Goal: Task Accomplishment & Management: Use online tool/utility

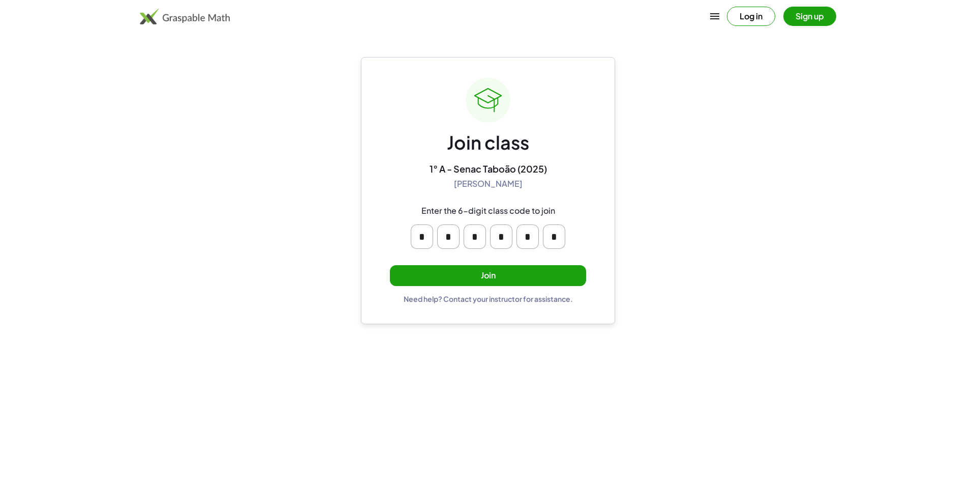
click at [522, 267] on button "Join" at bounding box center [488, 275] width 196 height 21
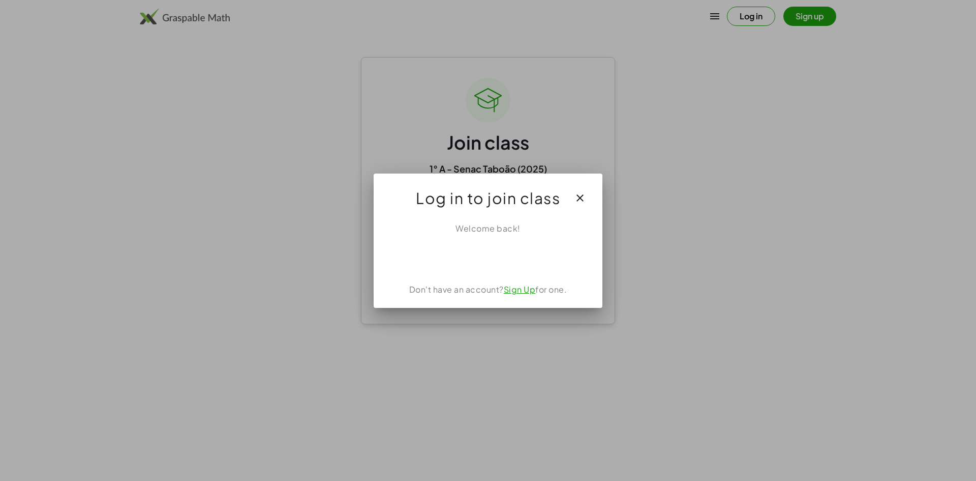
click at [581, 194] on icon "button" at bounding box center [580, 198] width 12 height 12
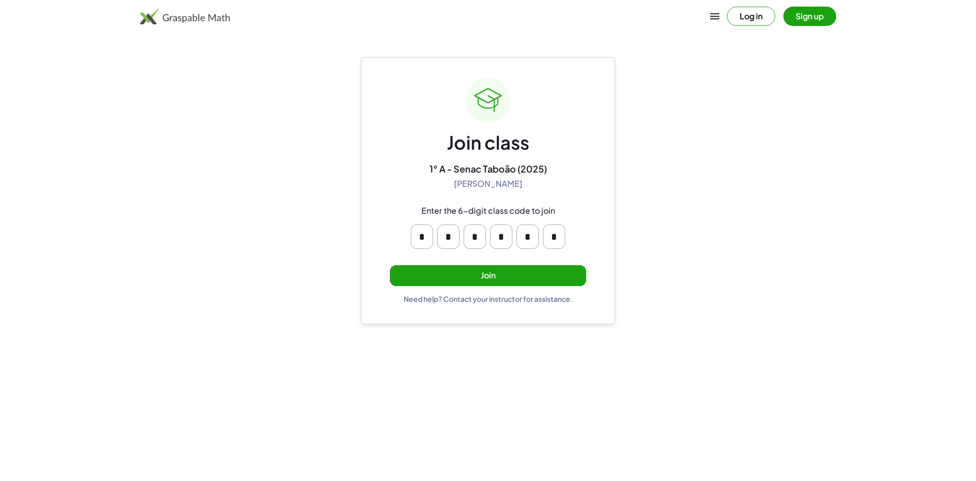
click at [538, 268] on button "Join" at bounding box center [488, 275] width 196 height 21
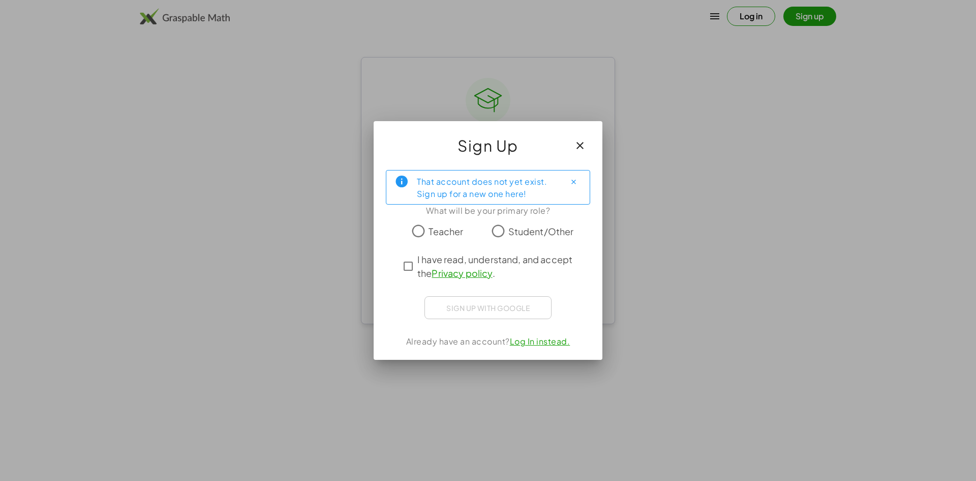
click at [509, 236] on span "Student/Other" at bounding box center [542, 231] width 66 height 14
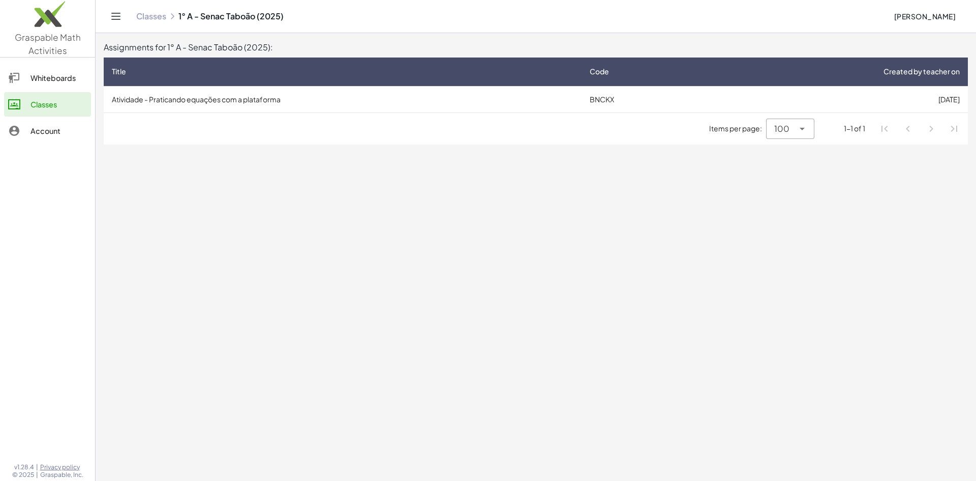
click at [522, 103] on td "Atividade - Praticando equações com a plataforma" at bounding box center [343, 99] width 478 height 26
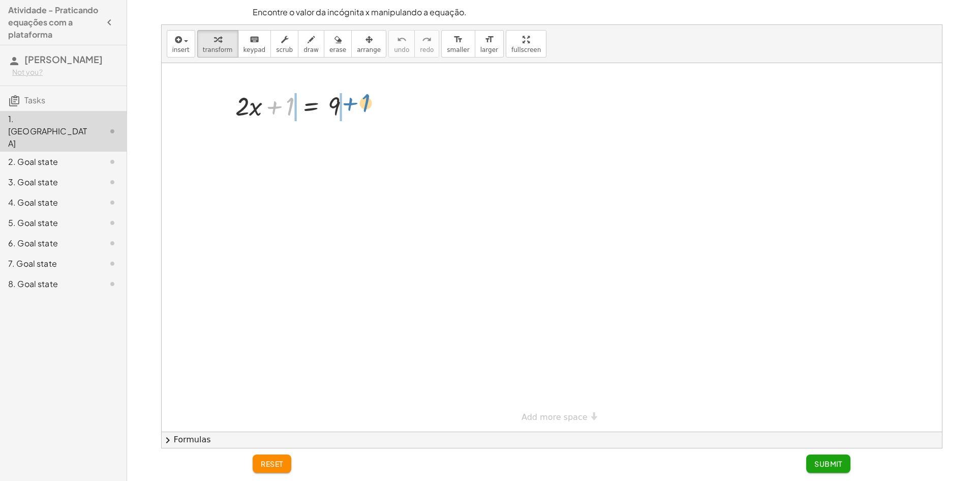
drag, startPoint x: 293, startPoint y: 108, endPoint x: 369, endPoint y: 104, distance: 75.9
drag, startPoint x: 366, startPoint y: 150, endPoint x: 266, endPoint y: 149, distance: 100.2
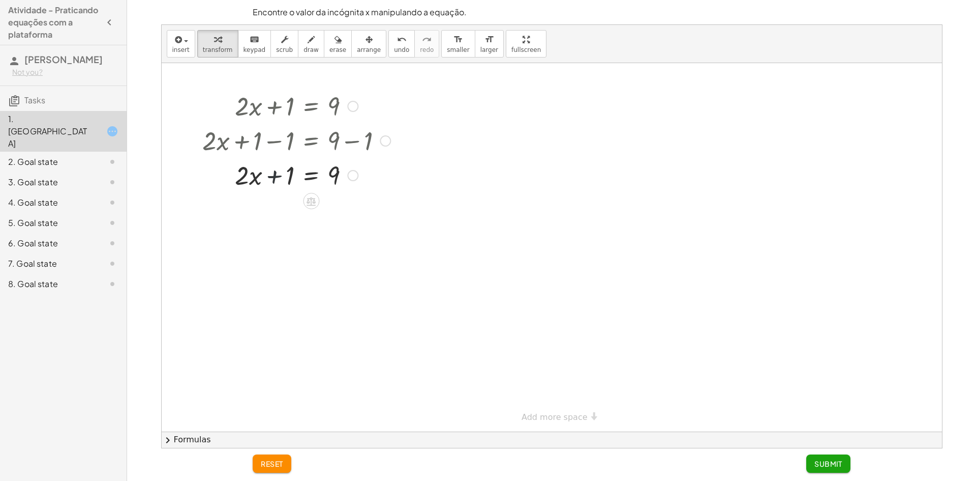
click at [277, 179] on div at bounding box center [297, 174] width 198 height 35
drag, startPoint x: 287, startPoint y: 178, endPoint x: 363, endPoint y: 192, distance: 77.0
click at [264, 209] on div at bounding box center [297, 209] width 198 height 35
drag, startPoint x: 264, startPoint y: 209, endPoint x: 271, endPoint y: 213, distance: 7.1
click at [271, 213] on div at bounding box center [297, 209] width 198 height 35
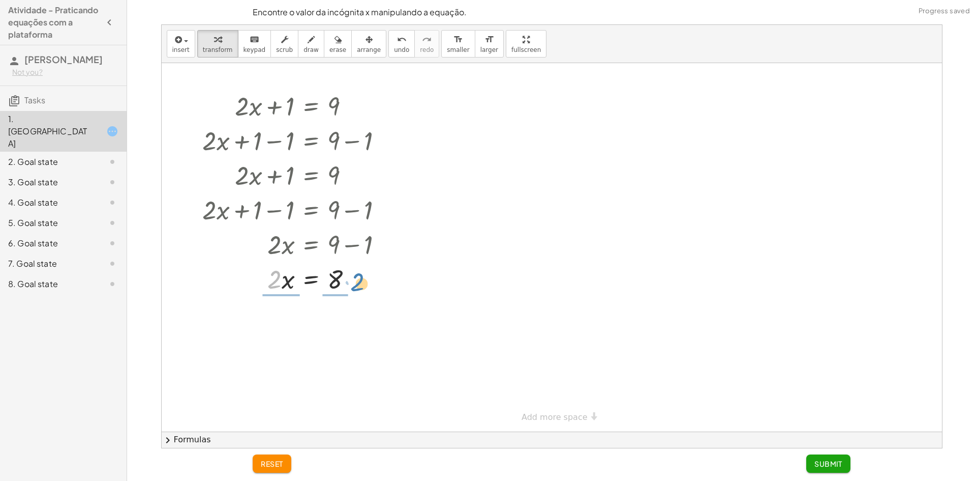
drag, startPoint x: 277, startPoint y: 273, endPoint x: 356, endPoint y: 275, distance: 78.9
click at [356, 275] on div at bounding box center [297, 278] width 198 height 35
click at [282, 335] on div at bounding box center [297, 320] width 198 height 51
drag, startPoint x: 339, startPoint y: 380, endPoint x: 342, endPoint y: 362, distance: 18.6
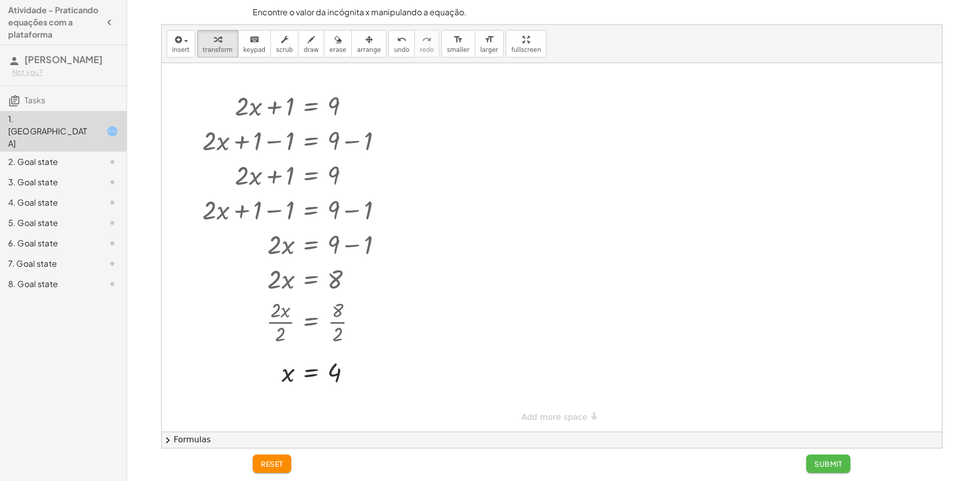
click at [847, 462] on button "Submit" at bounding box center [829, 463] width 44 height 18
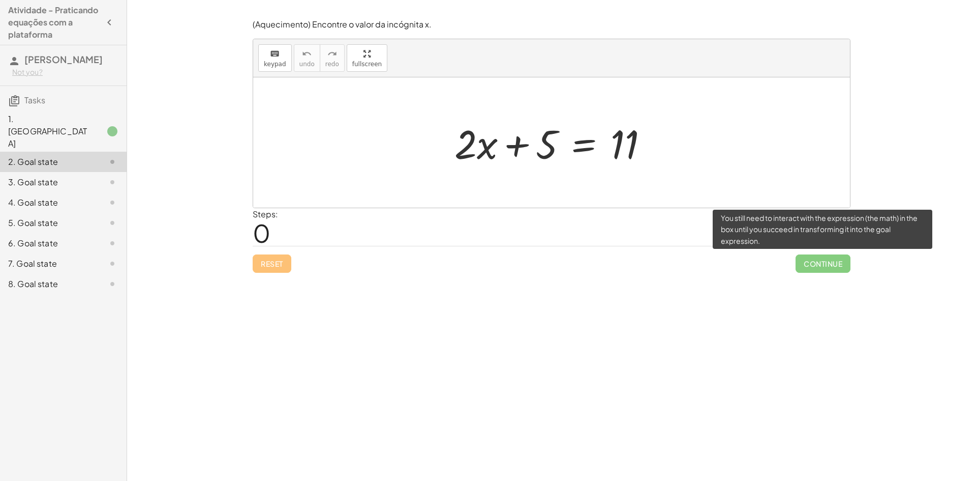
click at [842, 268] on span "Continue" at bounding box center [823, 263] width 55 height 18
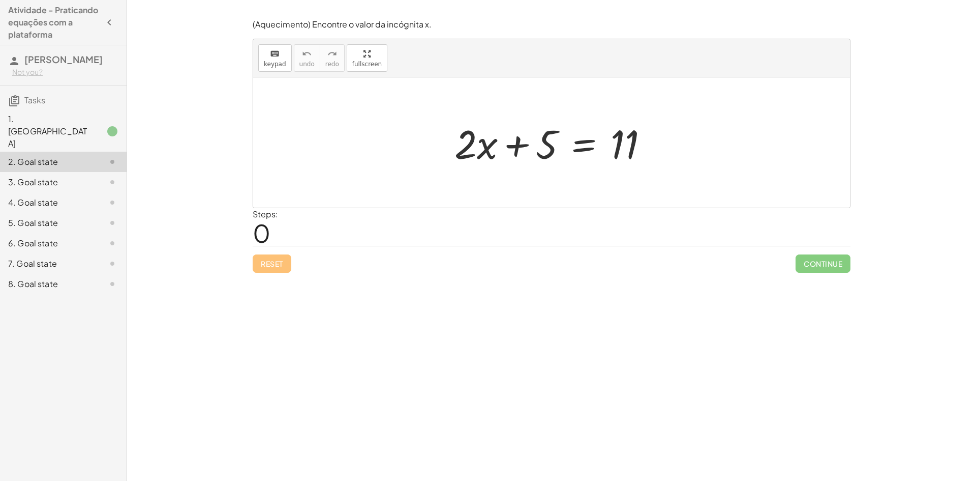
click at [260, 224] on span "0" at bounding box center [262, 232] width 18 height 31
drag, startPoint x: 265, startPoint y: 227, endPoint x: 240, endPoint y: 242, distance: 29.7
click at [240, 242] on div "Encontre o valor da incógnita x manipulando a equação. insert select one: Math …" at bounding box center [551, 240] width 849 height 481
click at [323, 225] on div "Steps: 0" at bounding box center [552, 227] width 598 height 38
click at [307, 230] on div "Steps: 0" at bounding box center [552, 227] width 598 height 38
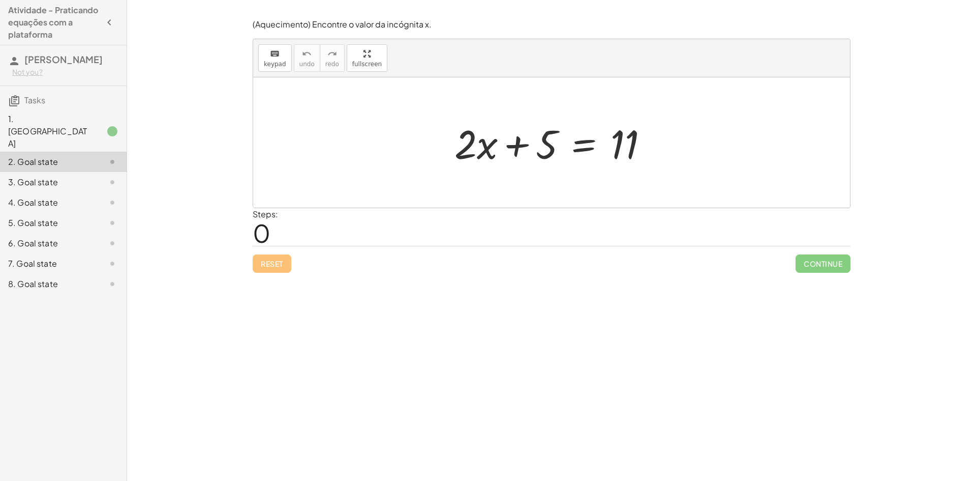
click at [286, 225] on div "Steps: 0" at bounding box center [552, 227] width 598 height 38
drag, startPoint x: 544, startPoint y: 148, endPoint x: 537, endPoint y: 149, distance: 7.1
click at [537, 149] on div at bounding box center [556, 142] width 212 height 52
drag, startPoint x: 545, startPoint y: 150, endPoint x: 680, endPoint y: 153, distance: 135.8
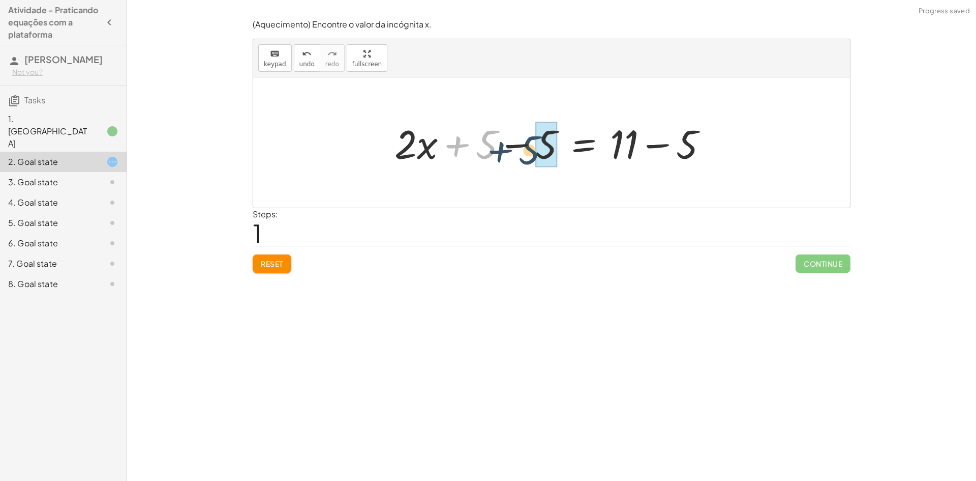
drag, startPoint x: 485, startPoint y: 138, endPoint x: 535, endPoint y: 138, distance: 49.8
click at [535, 138] on div at bounding box center [556, 142] width 332 height 52
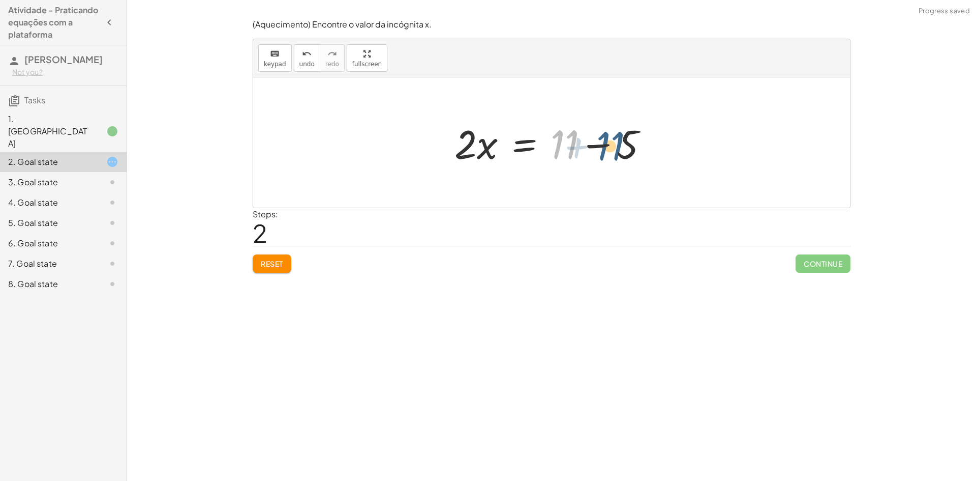
drag, startPoint x: 571, startPoint y: 143, endPoint x: 619, endPoint y: 145, distance: 48.3
click at [619, 145] on div at bounding box center [556, 142] width 212 height 52
drag, startPoint x: 556, startPoint y: 148, endPoint x: 621, endPoint y: 144, distance: 65.2
drag, startPoint x: 497, startPoint y: 149, endPoint x: 621, endPoint y: 153, distance: 124.7
click at [621, 153] on div at bounding box center [555, 142] width 146 height 52
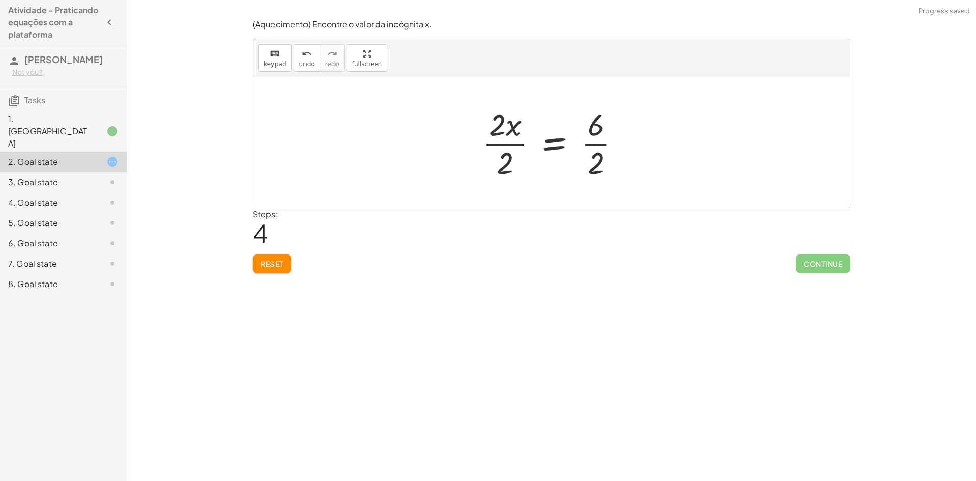
click at [506, 159] on div at bounding box center [556, 142] width 157 height 78
click at [589, 152] on div at bounding box center [556, 142] width 132 height 78
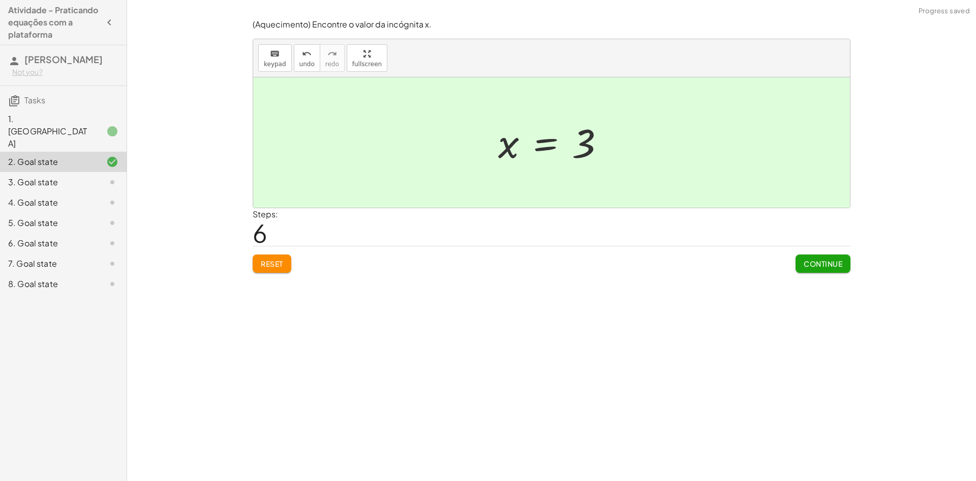
click at [829, 265] on span "Continue" at bounding box center [823, 263] width 39 height 9
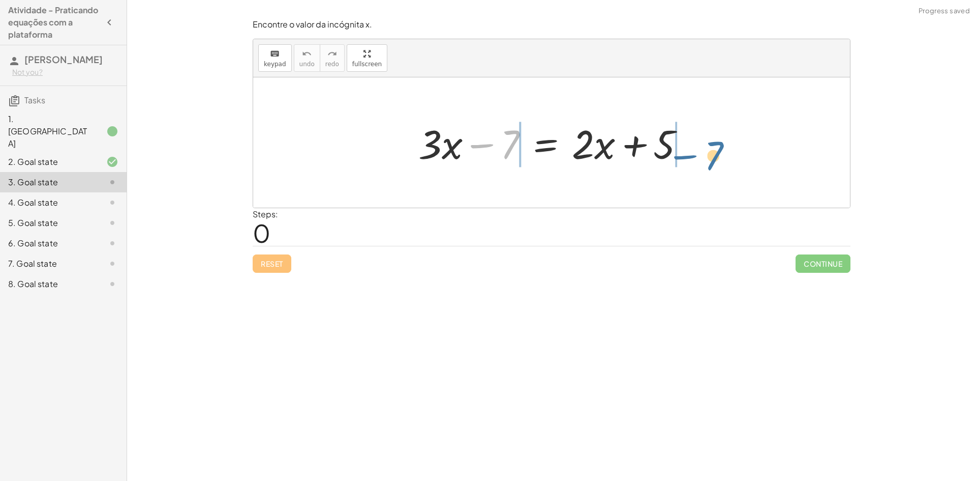
drag, startPoint x: 506, startPoint y: 148, endPoint x: 669, endPoint y: 159, distance: 163.6
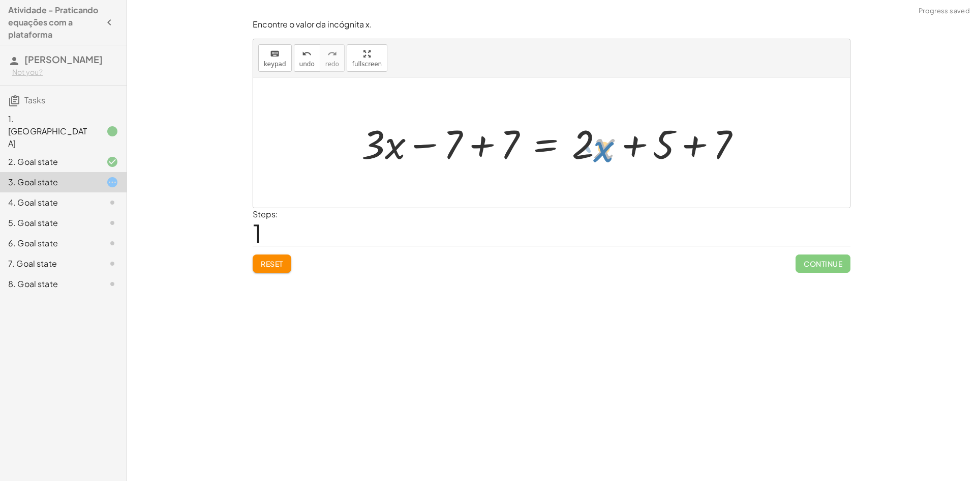
click at [596, 157] on div at bounding box center [556, 142] width 398 height 52
drag, startPoint x: 432, startPoint y: 143, endPoint x: 490, endPoint y: 143, distance: 57.5
click at [489, 145] on div at bounding box center [556, 142] width 398 height 52
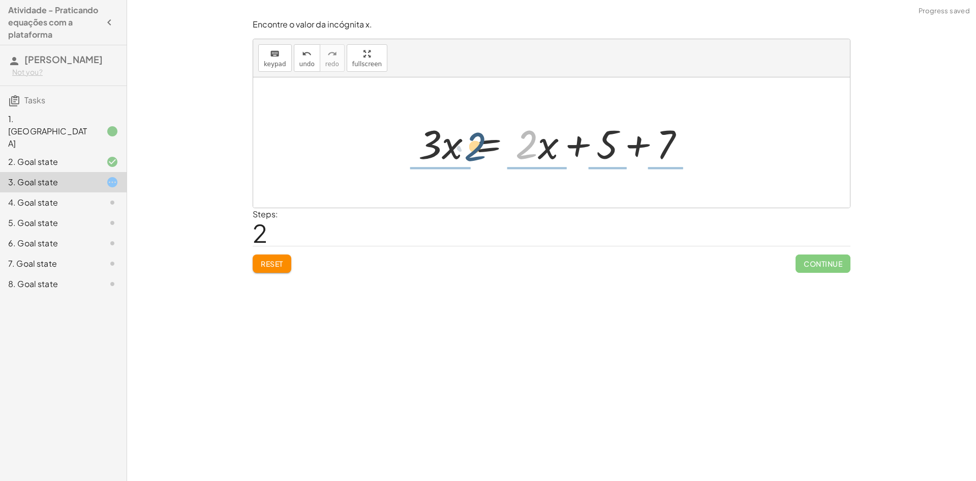
drag, startPoint x: 527, startPoint y: 140, endPoint x: 473, endPoint y: 142, distance: 53.9
click at [473, 142] on div at bounding box center [555, 142] width 285 height 52
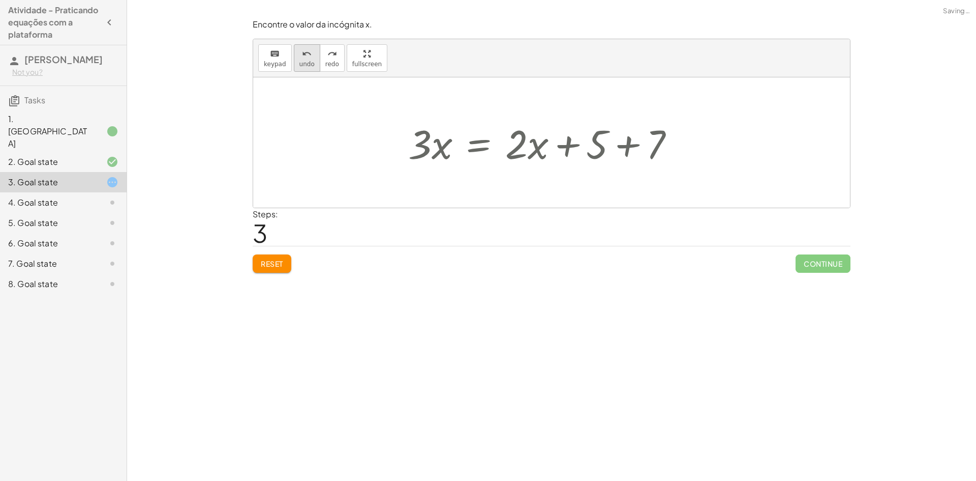
click at [308, 65] on span "undo" at bounding box center [307, 64] width 15 height 7
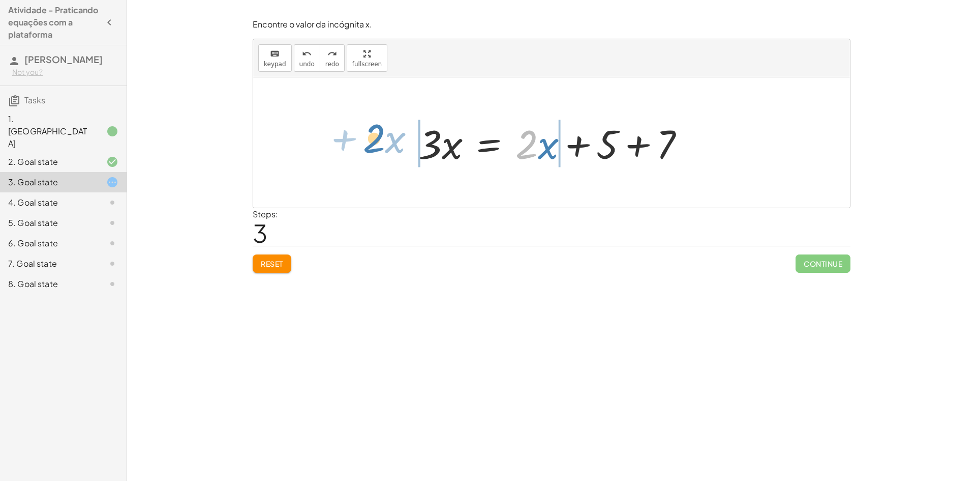
drag, startPoint x: 536, startPoint y: 146, endPoint x: 383, endPoint y: 140, distance: 152.7
click at [383, 140] on div "+ · 3 · x − 7 = + · 2 · x + 5 + · 3 · x − 7 + 7 = + · 2 · x + 5 + 7 + · 3 · x +…" at bounding box center [551, 142] width 597 height 130
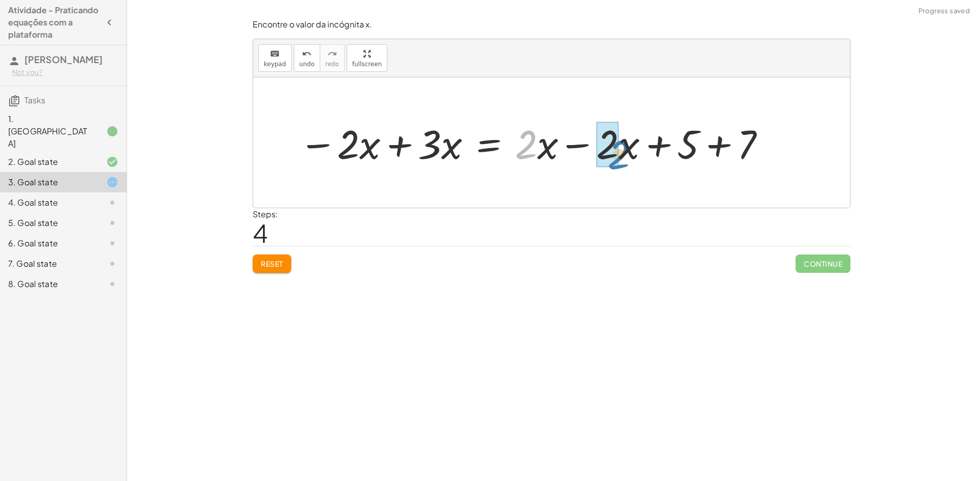
drag, startPoint x: 540, startPoint y: 142, endPoint x: 624, endPoint y: 151, distance: 84.4
click at [624, 151] on div at bounding box center [533, 142] width 479 height 52
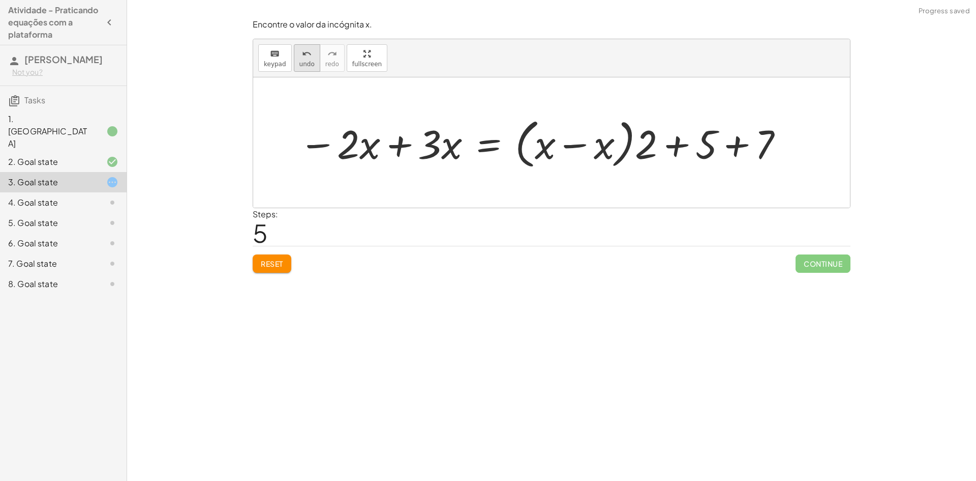
click at [308, 68] on span "undo" at bounding box center [307, 64] width 15 height 7
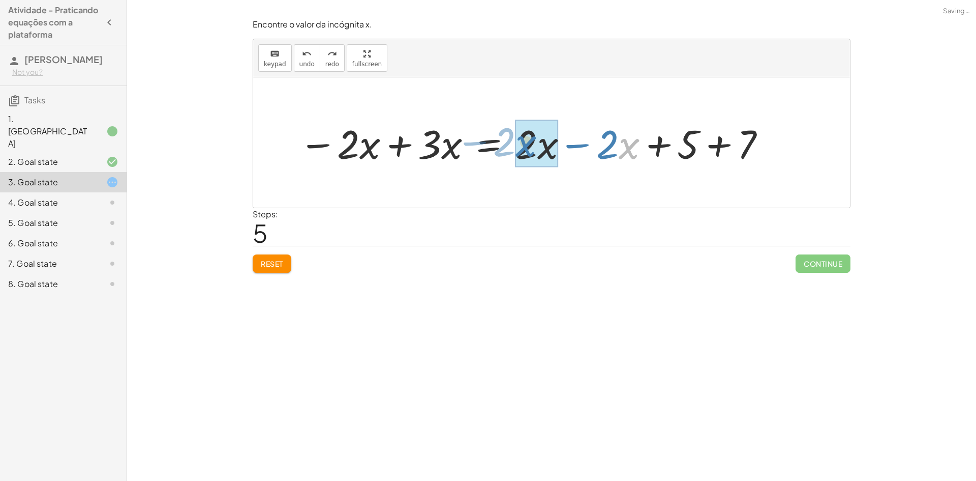
drag, startPoint x: 639, startPoint y: 151, endPoint x: 537, endPoint y: 148, distance: 102.3
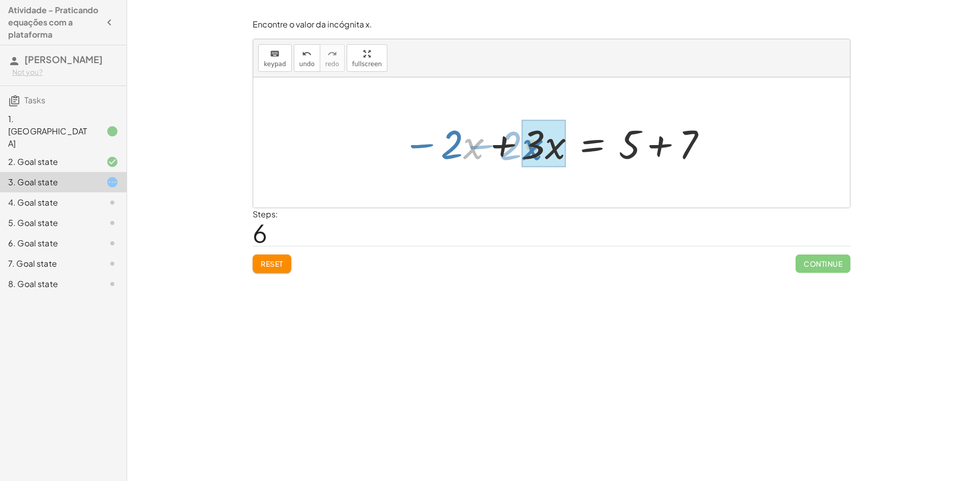
drag, startPoint x: 464, startPoint y: 138, endPoint x: 523, endPoint y: 139, distance: 59.0
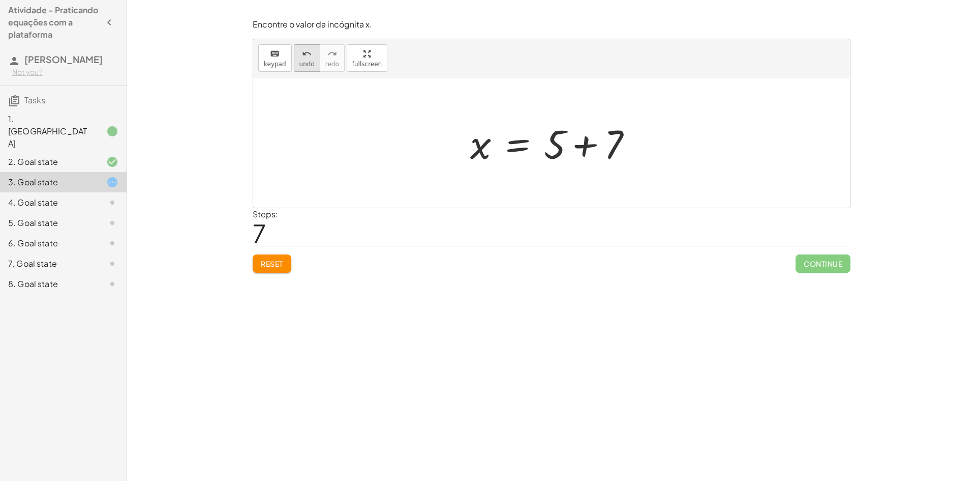
click at [308, 62] on span "undo" at bounding box center [307, 64] width 15 height 7
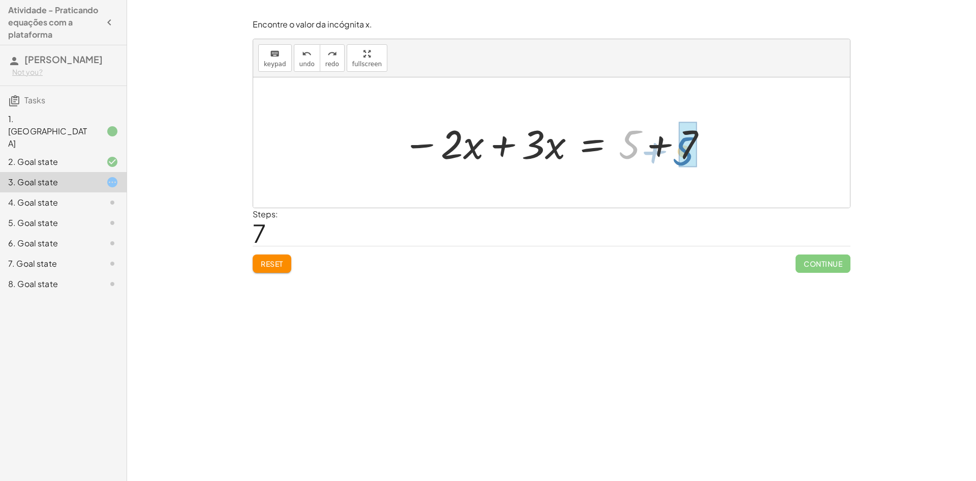
drag, startPoint x: 628, startPoint y: 142, endPoint x: 683, endPoint y: 149, distance: 54.8
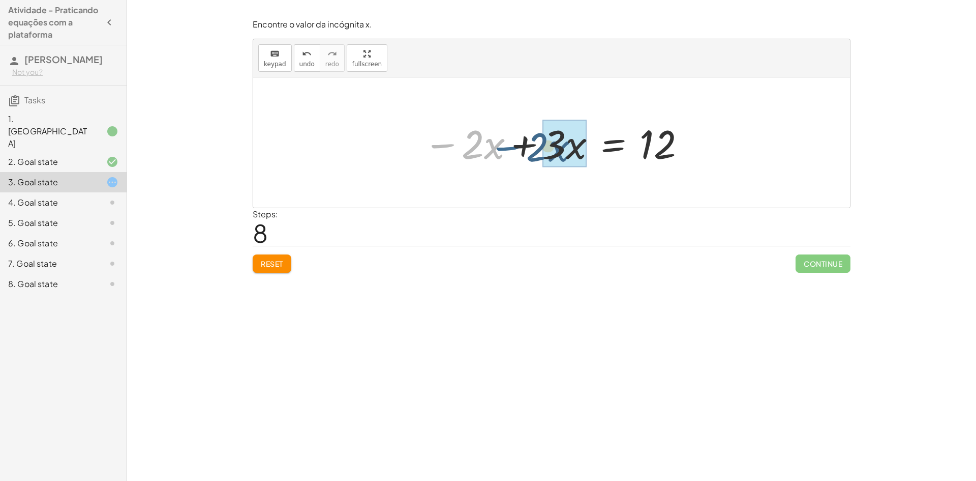
drag, startPoint x: 453, startPoint y: 146, endPoint x: 516, endPoint y: 149, distance: 62.6
click at [516, 149] on div at bounding box center [556, 142] width 274 height 52
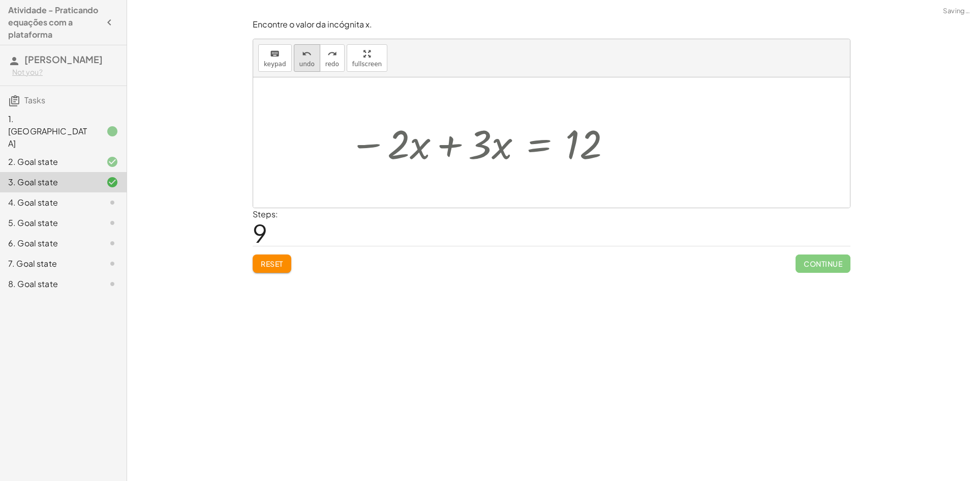
click at [312, 59] on button "undo undo" at bounding box center [307, 57] width 26 height 27
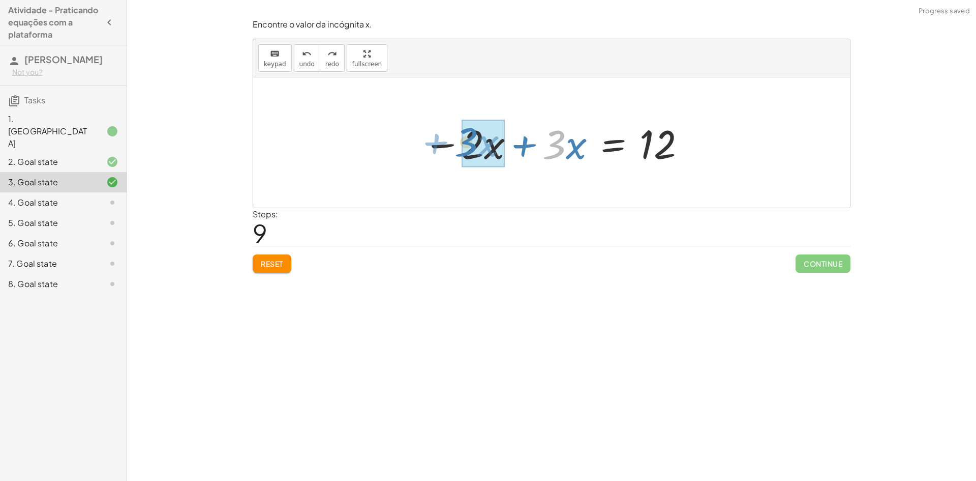
drag, startPoint x: 556, startPoint y: 152, endPoint x: 468, endPoint y: 150, distance: 88.5
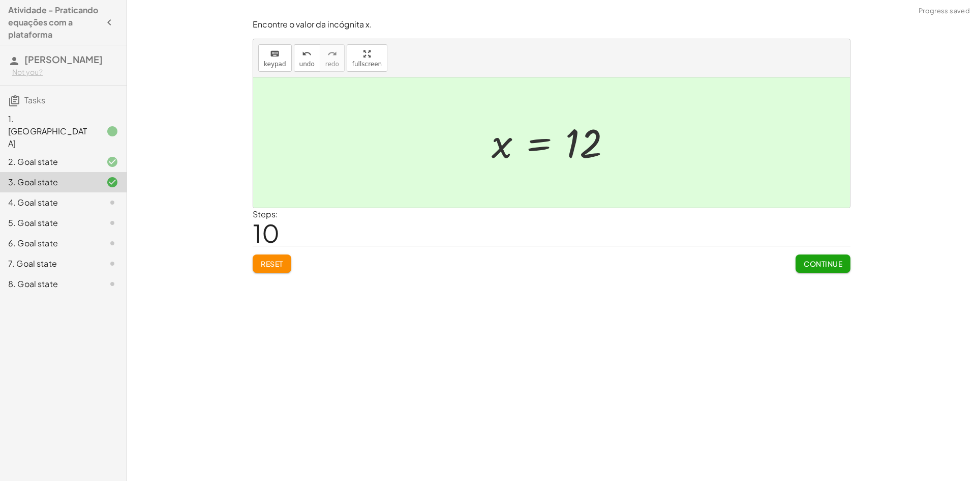
click at [829, 267] on span "Continue" at bounding box center [823, 263] width 39 height 9
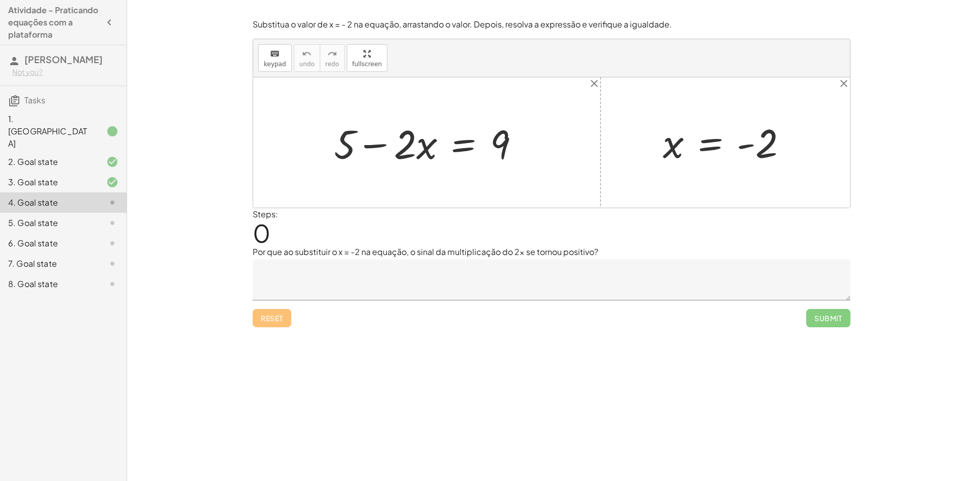
click at [347, 146] on div at bounding box center [431, 142] width 204 height 52
drag, startPoint x: 347, startPoint y: 146, endPoint x: 540, endPoint y: 151, distance: 192.8
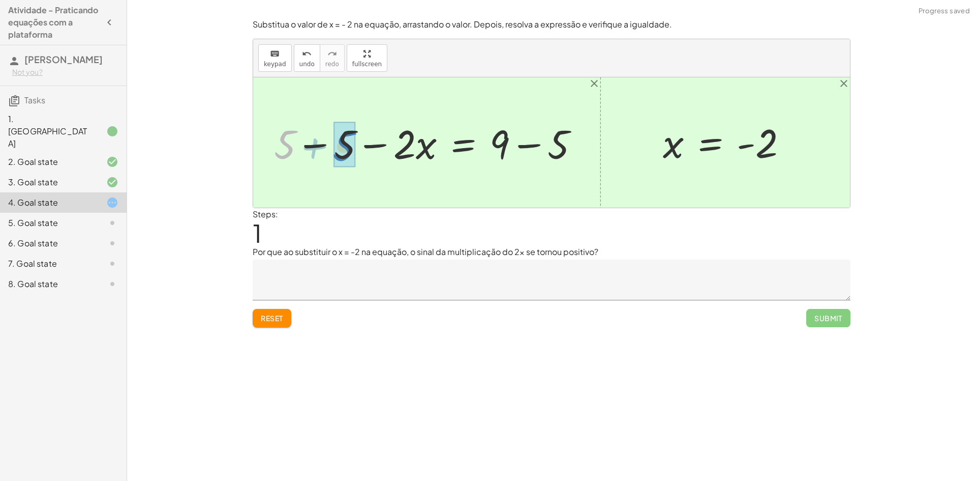
drag, startPoint x: 285, startPoint y: 142, endPoint x: 343, endPoint y: 144, distance: 57.5
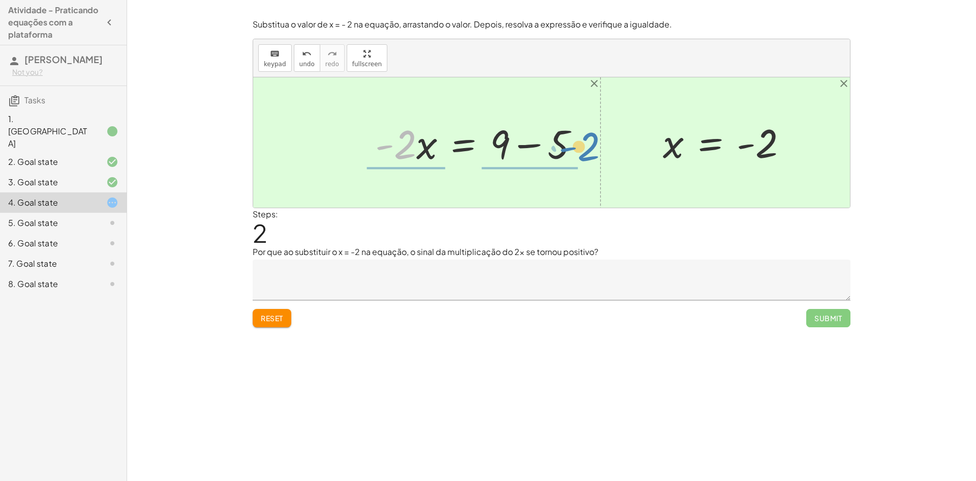
drag, startPoint x: 405, startPoint y: 147, endPoint x: 589, endPoint y: 149, distance: 183.6
click at [589, 149] on div at bounding box center [481, 142] width 222 height 52
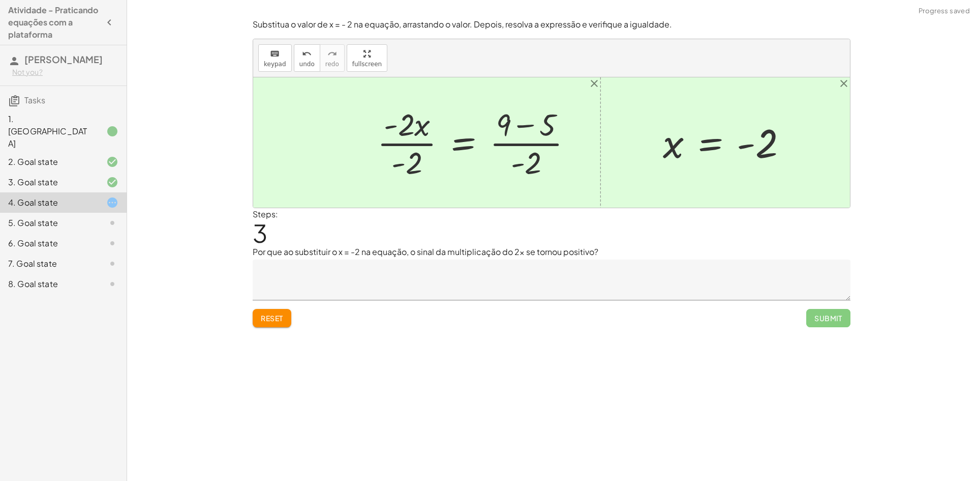
click at [413, 165] on div at bounding box center [479, 142] width 214 height 78
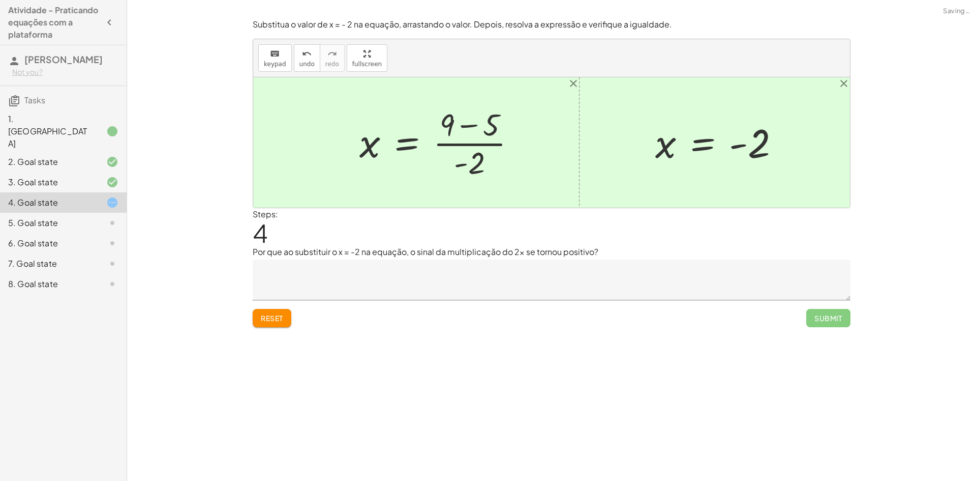
click at [538, 166] on div at bounding box center [551, 142] width 597 height 130
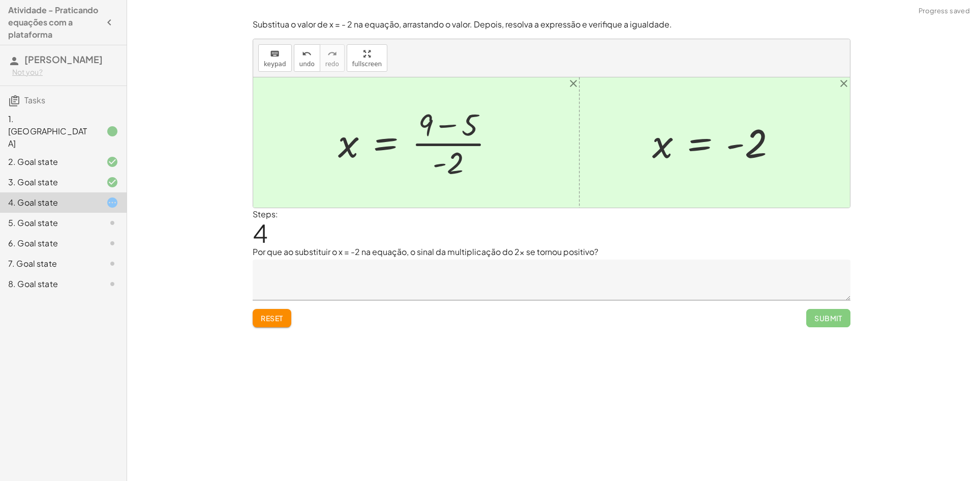
click at [445, 164] on div at bounding box center [420, 142] width 174 height 78
click at [457, 162] on div at bounding box center [420, 142] width 174 height 78
click at [460, 153] on div at bounding box center [420, 142] width 174 height 78
drag, startPoint x: 437, startPoint y: 142, endPoint x: 460, endPoint y: 169, distance: 35.3
click at [460, 169] on div at bounding box center [420, 142] width 174 height 78
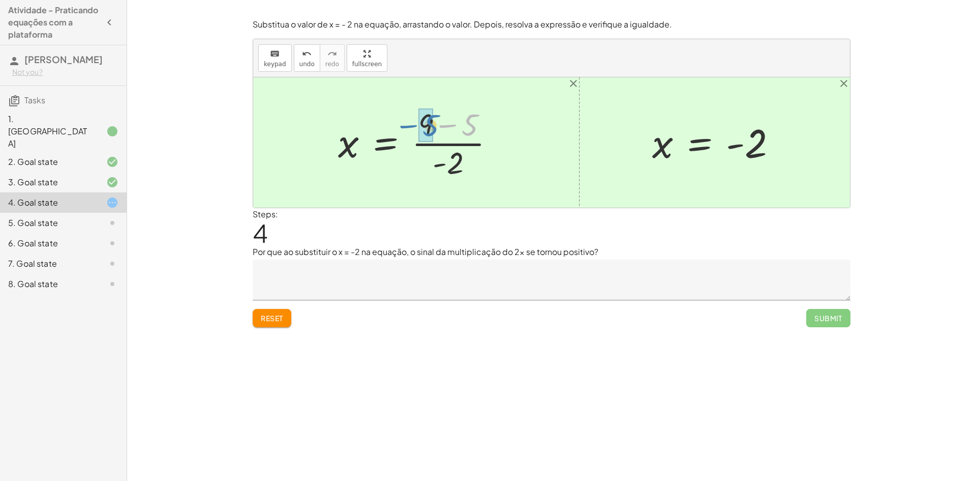
drag, startPoint x: 468, startPoint y: 127, endPoint x: 433, endPoint y: 137, distance: 37.0
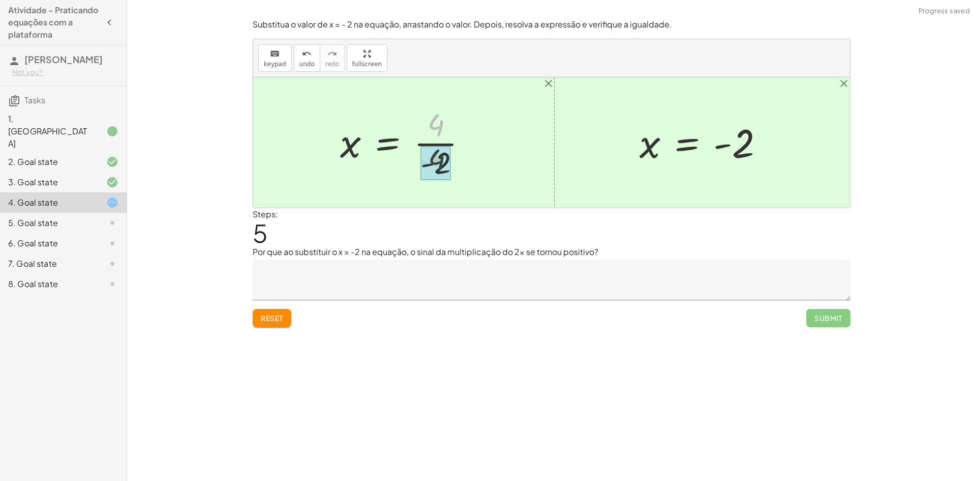
drag, startPoint x: 434, startPoint y: 123, endPoint x: 434, endPoint y: 158, distance: 35.6
drag, startPoint x: 432, startPoint y: 130, endPoint x: 435, endPoint y: 181, distance: 50.9
click at [435, 181] on div at bounding box center [404, 142] width 139 height 78
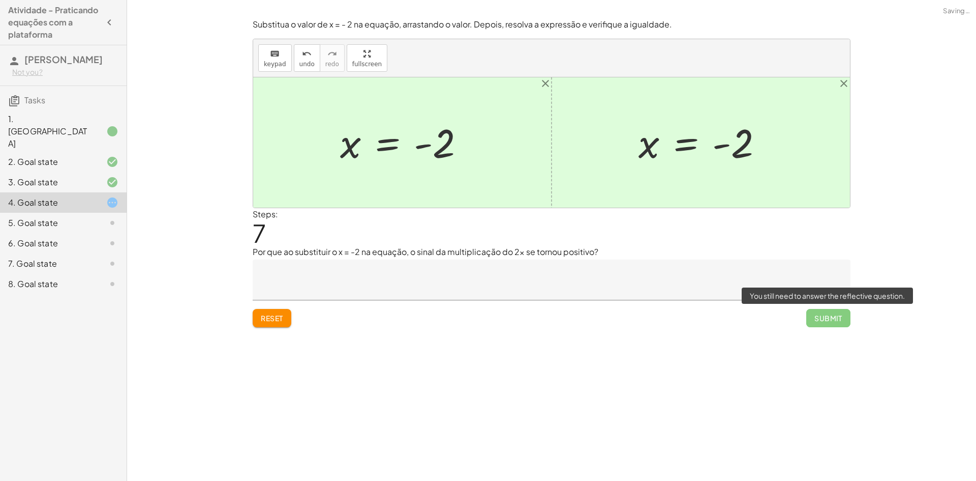
click at [831, 314] on span "Submit" at bounding box center [829, 318] width 44 height 18
click at [830, 317] on span "Submit" at bounding box center [829, 318] width 44 height 18
click at [506, 262] on textarea at bounding box center [552, 279] width 598 height 41
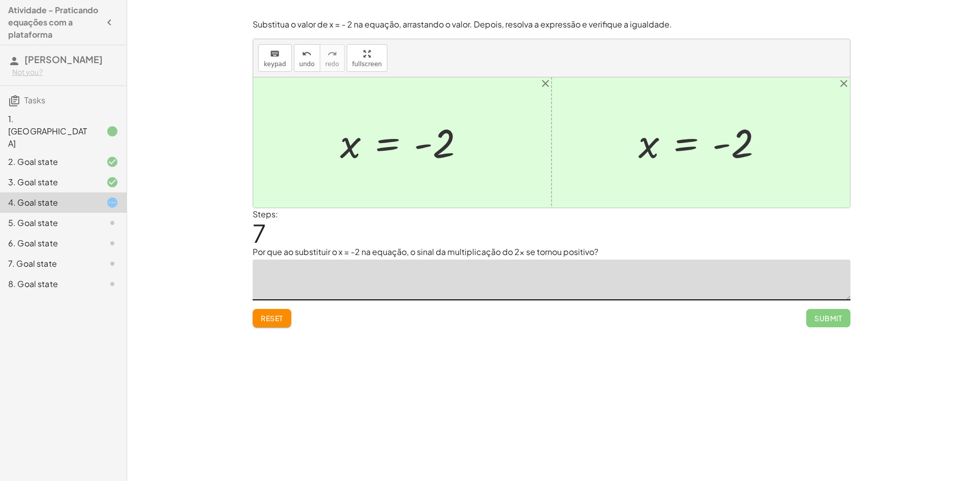
type textarea "*"
click at [46, 217] on div "5. Goal state" at bounding box center [49, 223] width 82 height 12
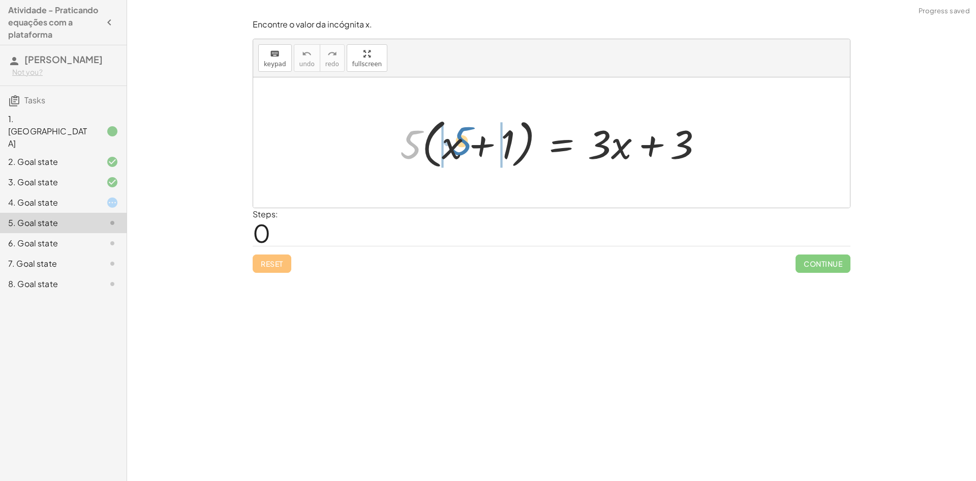
drag, startPoint x: 409, startPoint y: 139, endPoint x: 460, endPoint y: 136, distance: 50.9
click at [460, 136] on div at bounding box center [555, 142] width 321 height 58
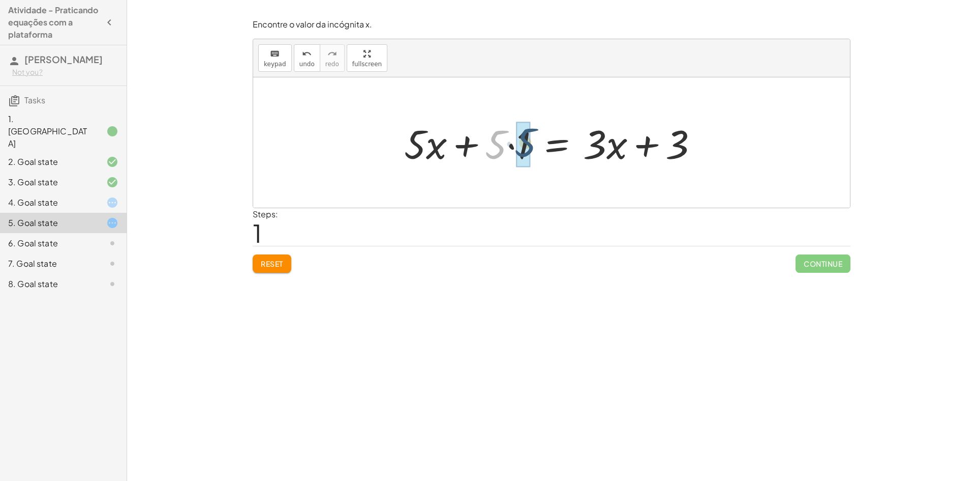
drag, startPoint x: 491, startPoint y: 149, endPoint x: 514, endPoint y: 147, distance: 23.4
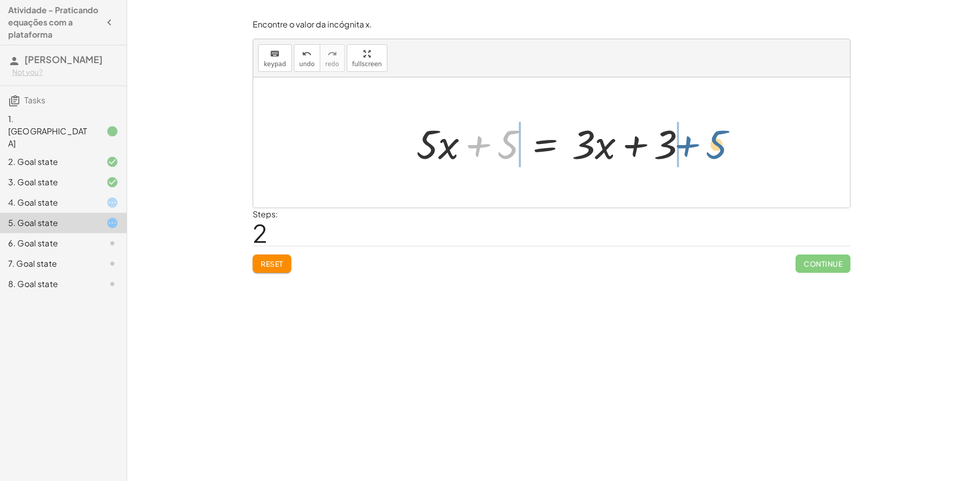
drag, startPoint x: 509, startPoint y: 142, endPoint x: 725, endPoint y: 143, distance: 216.2
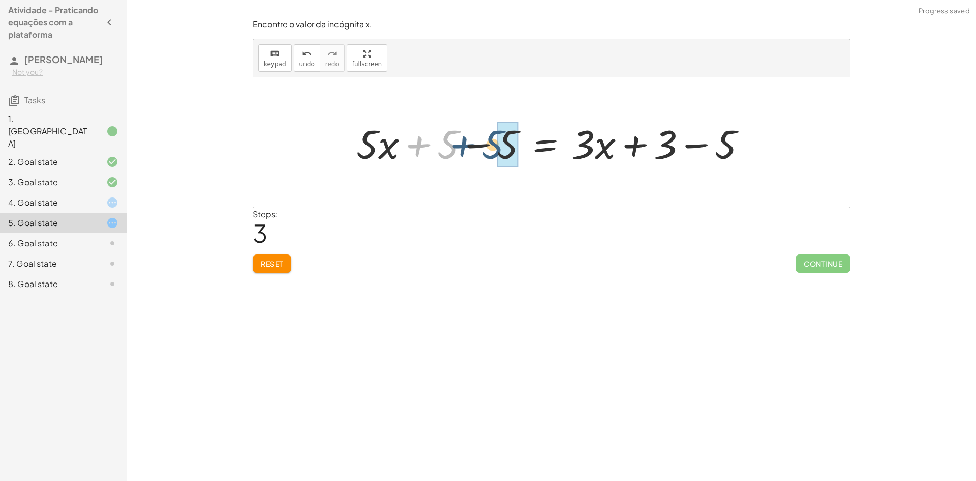
drag, startPoint x: 446, startPoint y: 140, endPoint x: 501, endPoint y: 134, distance: 55.3
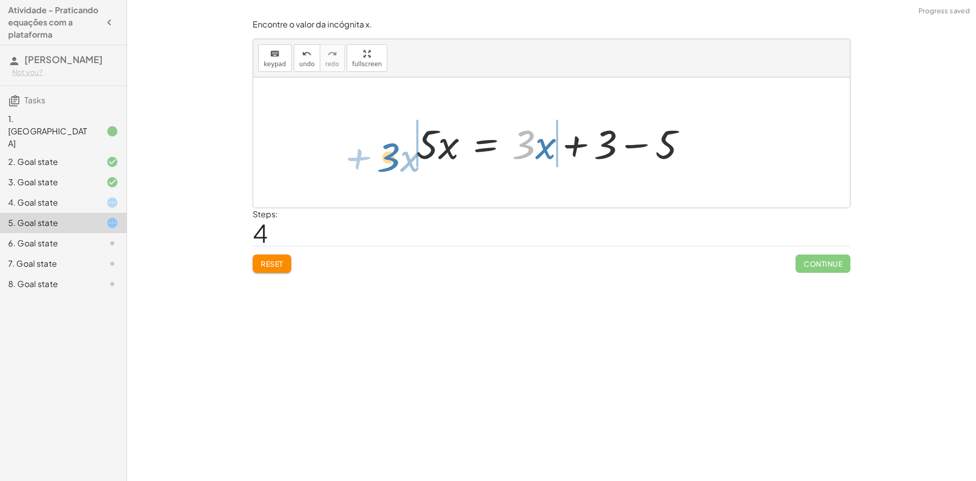
drag, startPoint x: 529, startPoint y: 142, endPoint x: 394, endPoint y: 155, distance: 135.9
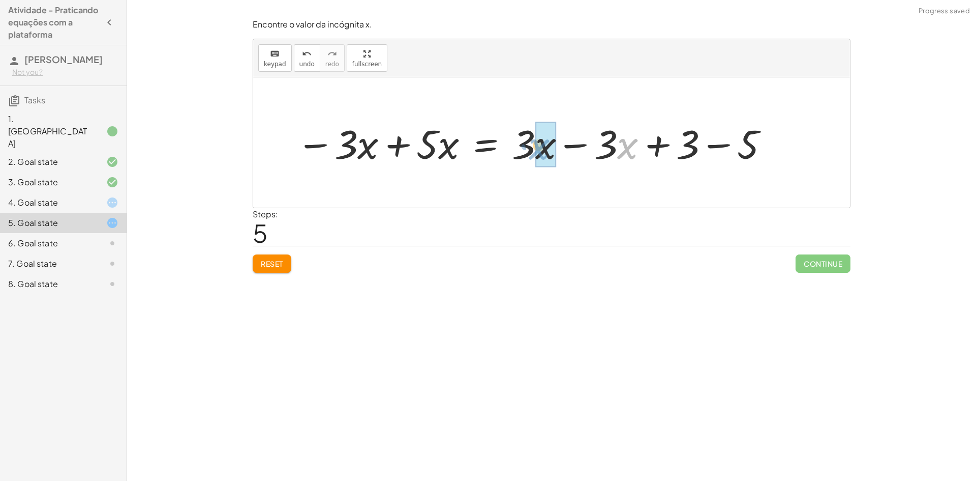
drag, startPoint x: 620, startPoint y: 146, endPoint x: 531, endPoint y: 146, distance: 89.0
click at [531, 146] on div at bounding box center [533, 142] width 484 height 52
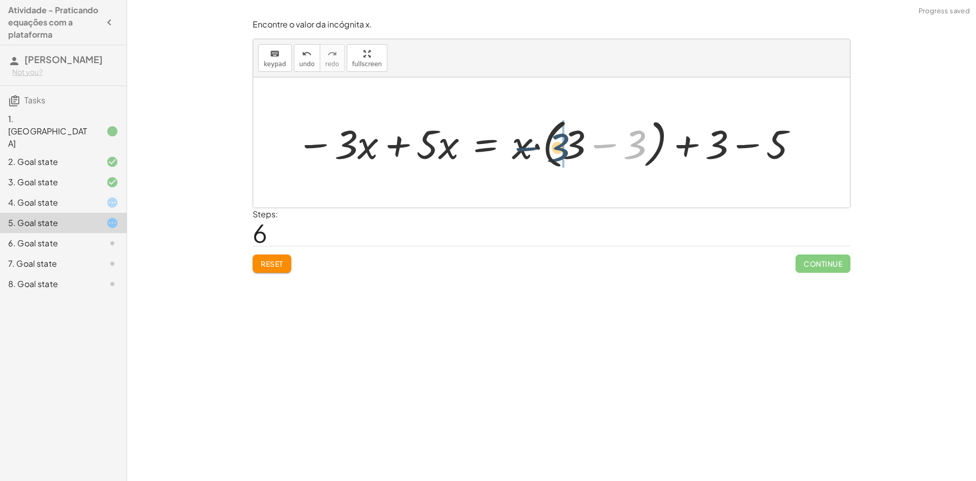
drag, startPoint x: 635, startPoint y: 141, endPoint x: 557, endPoint y: 144, distance: 78.4
click at [557, 144] on div at bounding box center [547, 142] width 513 height 58
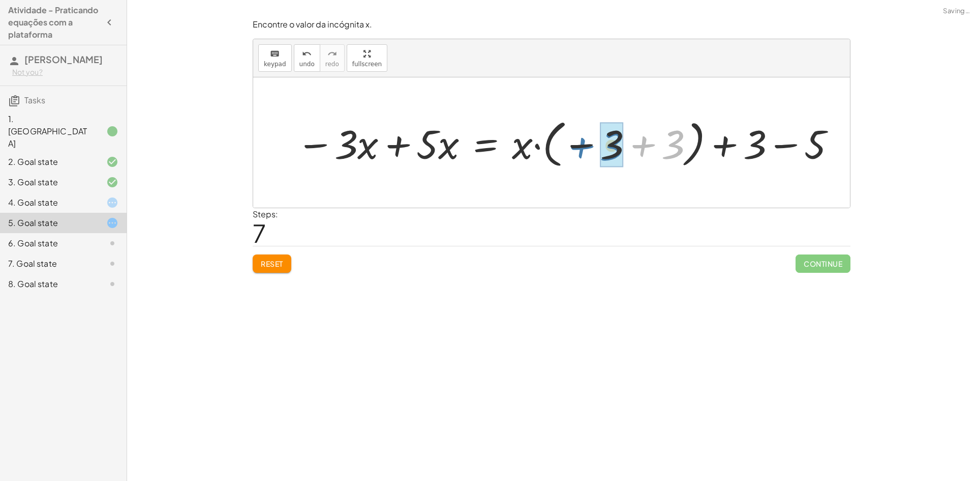
drag, startPoint x: 673, startPoint y: 144, endPoint x: 610, endPoint y: 144, distance: 63.1
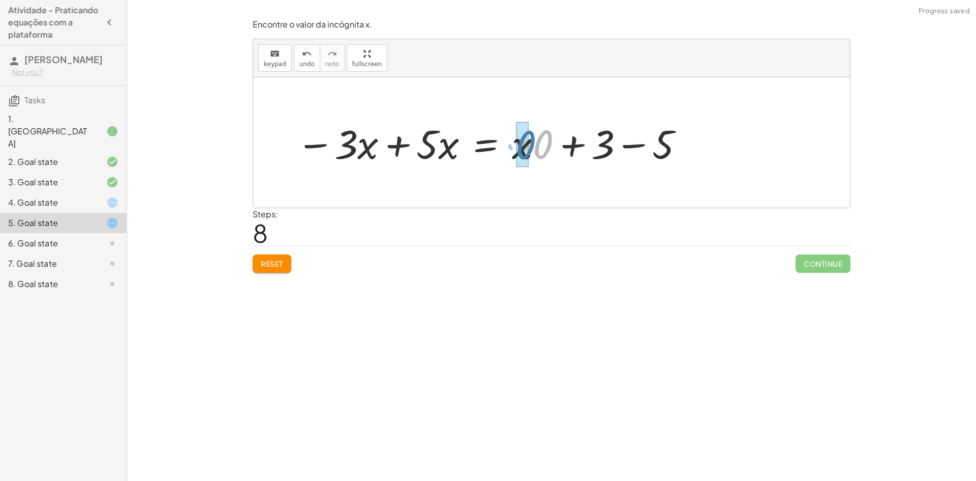
drag, startPoint x: 547, startPoint y: 142, endPoint x: 529, endPoint y: 143, distance: 17.3
click at [529, 143] on div at bounding box center [490, 142] width 399 height 52
drag, startPoint x: 528, startPoint y: 146, endPoint x: 488, endPoint y: 271, distance: 131.1
drag, startPoint x: 518, startPoint y: 143, endPoint x: 492, endPoint y: 152, distance: 27.2
click at [492, 152] on div at bounding box center [480, 142] width 378 height 52
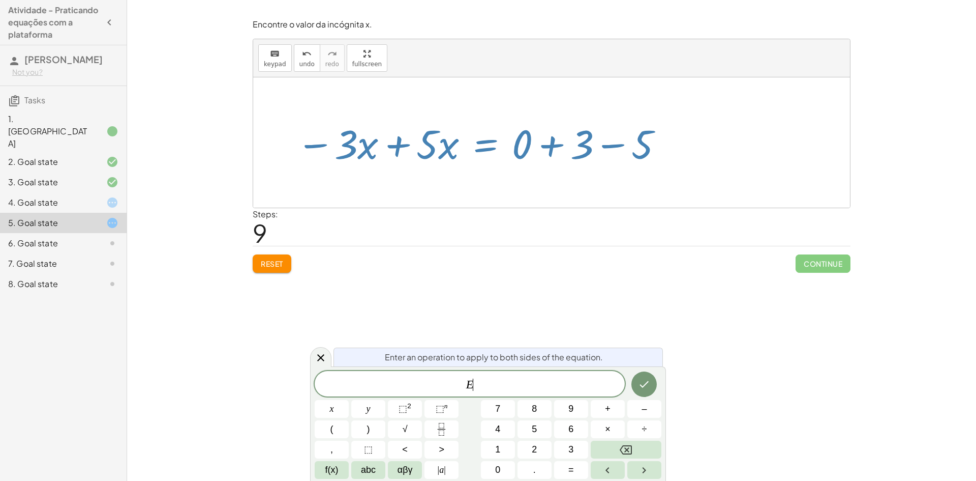
click at [499, 169] on div "· 5 · ( + x + 1 ) = + · 3 · x + 3 + · 5 · x + · 5 · 1 = + · 3 · x + 3 + · 5 · x…" at bounding box center [476, 142] width 391 height 57
click at [294, 60] on button "undo undo" at bounding box center [307, 57] width 26 height 27
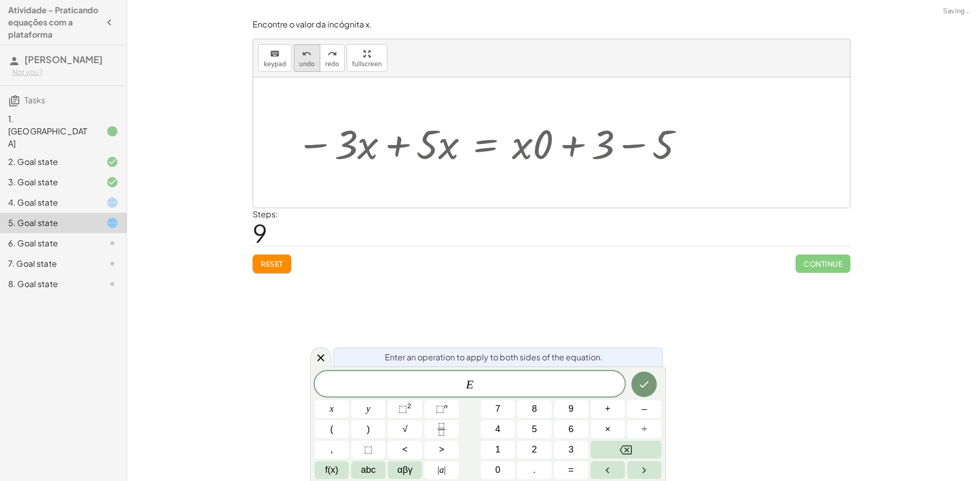
click at [294, 58] on button "undo undo" at bounding box center [307, 57] width 26 height 27
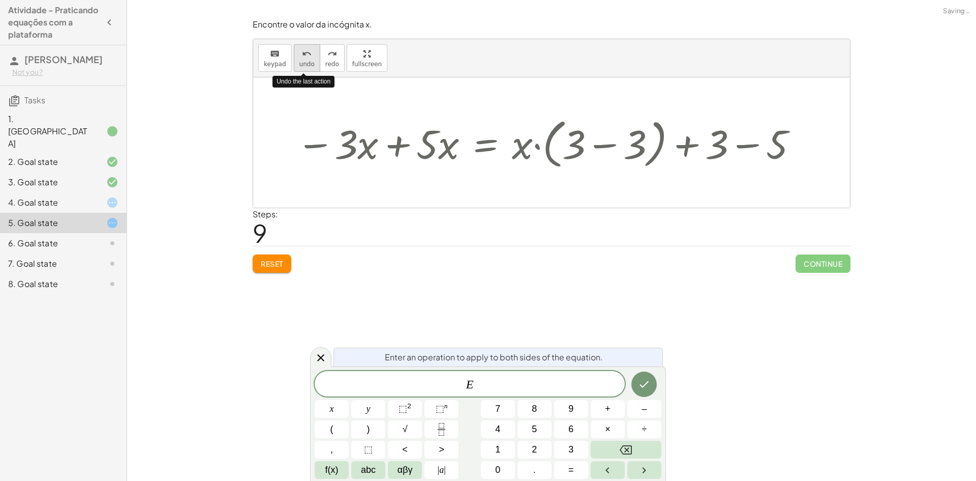
click at [294, 58] on button "undo undo" at bounding box center [307, 57] width 26 height 27
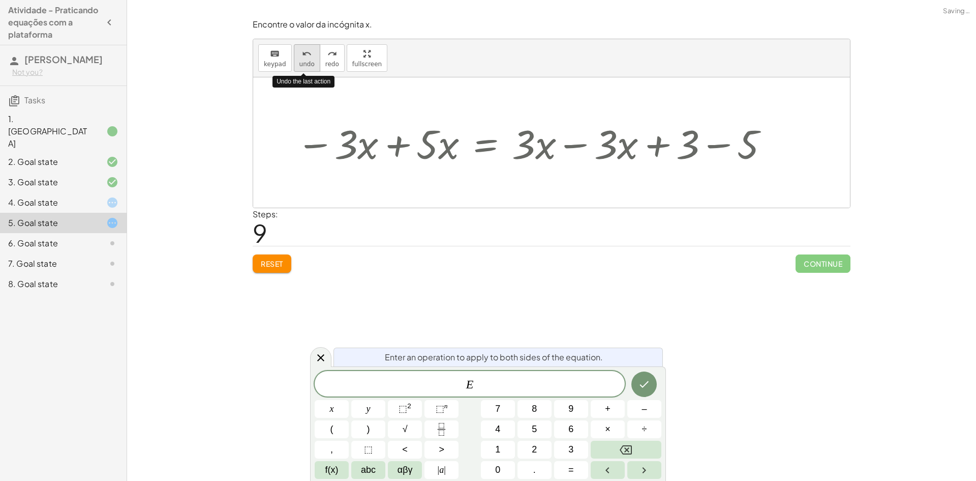
click at [294, 58] on button "undo undo" at bounding box center [307, 57] width 26 height 27
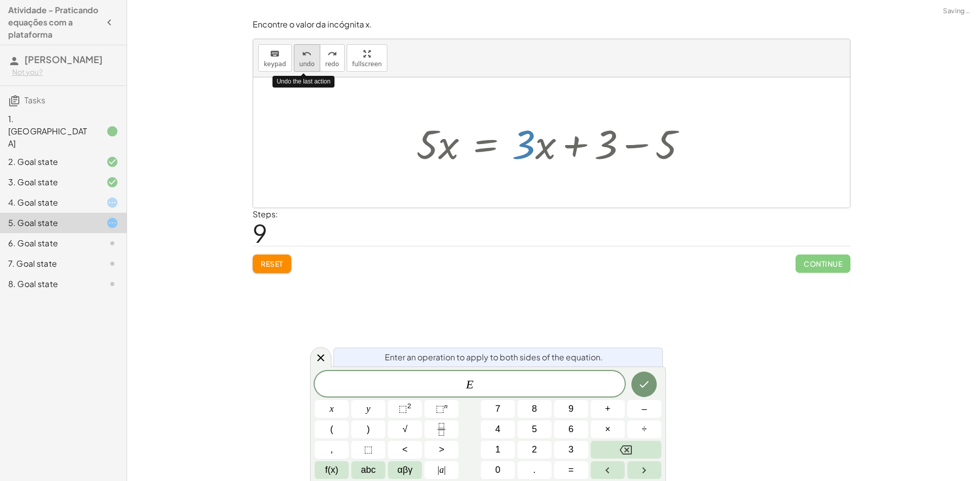
click at [294, 58] on button "undo undo" at bounding box center [307, 57] width 26 height 27
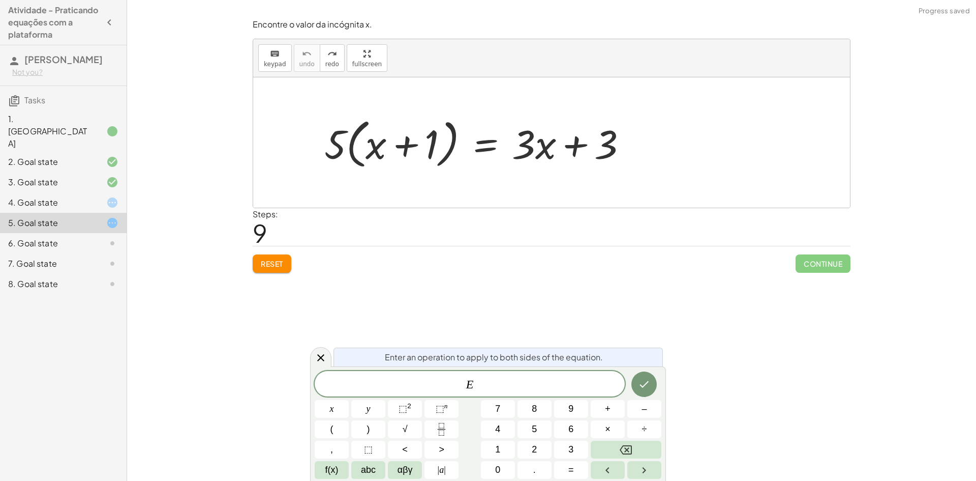
click at [612, 325] on div "Encontre o valor da incógnita x manipulando a equação. insert select one: Math …" at bounding box center [551, 240] width 849 height 481
drag, startPoint x: 453, startPoint y: 335, endPoint x: 331, endPoint y: 360, distance: 124.7
click at [328, 360] on div at bounding box center [320, 357] width 21 height 20
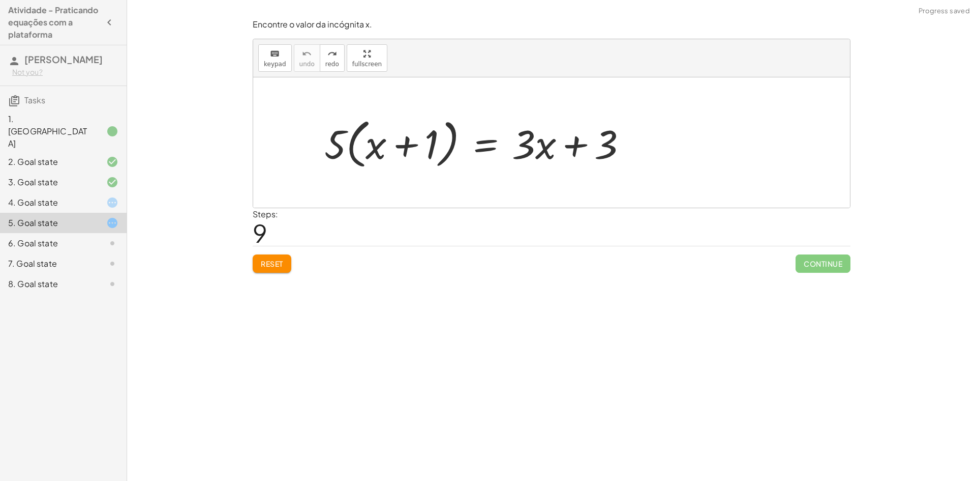
click at [283, 269] on button "Reset" at bounding box center [272, 263] width 39 height 18
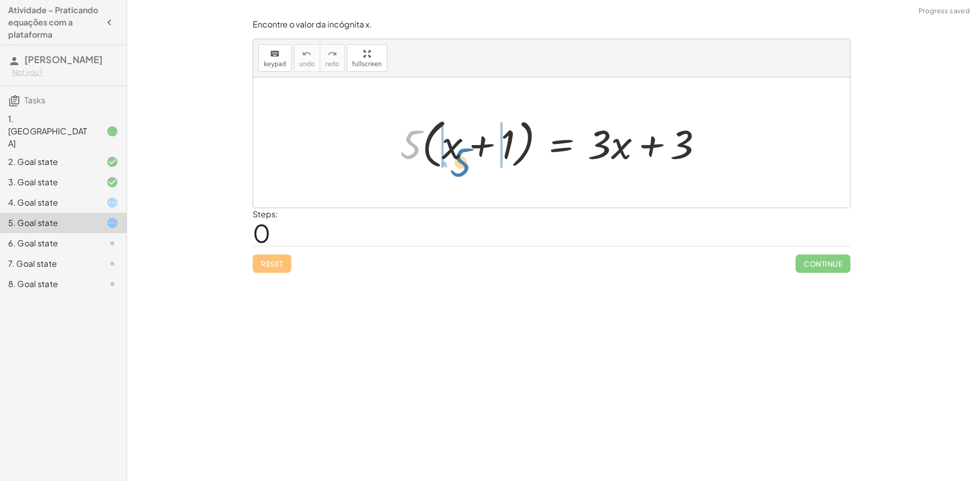
drag, startPoint x: 409, startPoint y: 145, endPoint x: 459, endPoint y: 163, distance: 52.9
click at [459, 163] on div at bounding box center [555, 142] width 321 height 58
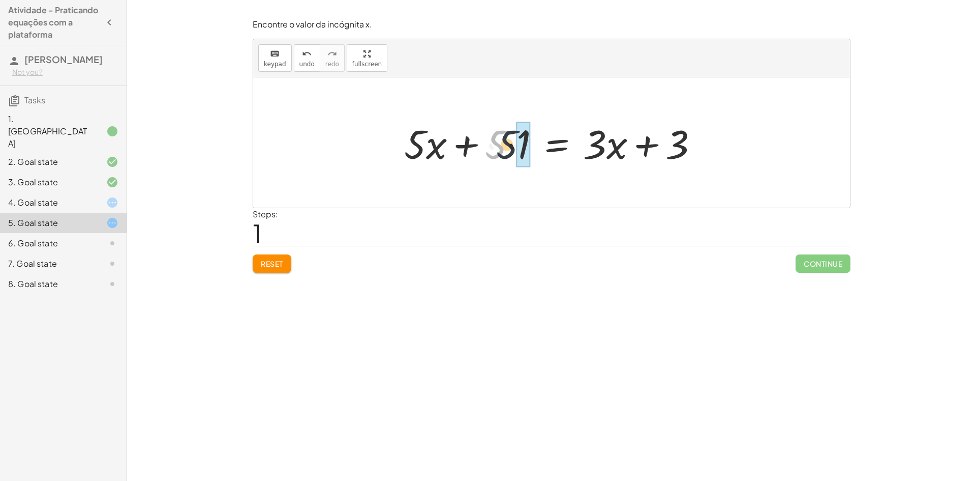
drag, startPoint x: 497, startPoint y: 146, endPoint x: 511, endPoint y: 146, distance: 13.7
click at [511, 146] on div at bounding box center [555, 142] width 312 height 52
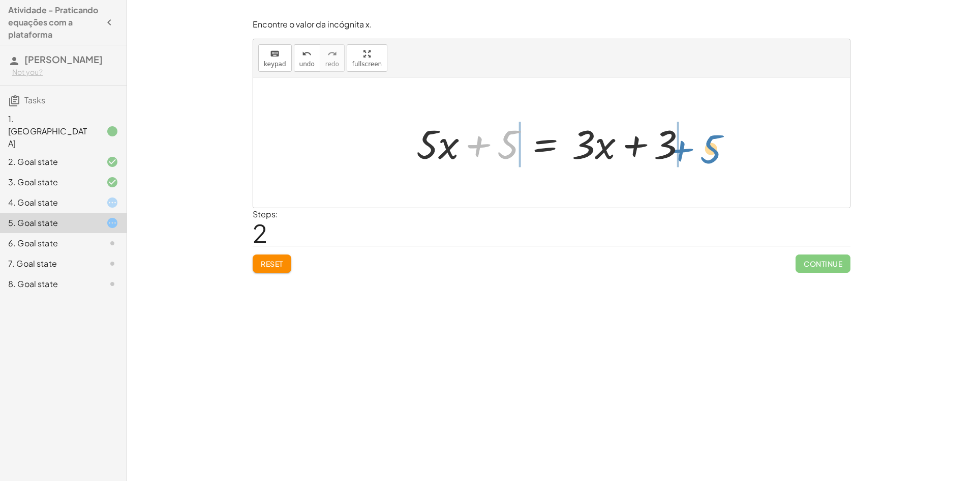
drag, startPoint x: 513, startPoint y: 142, endPoint x: 716, endPoint y: 146, distance: 203.0
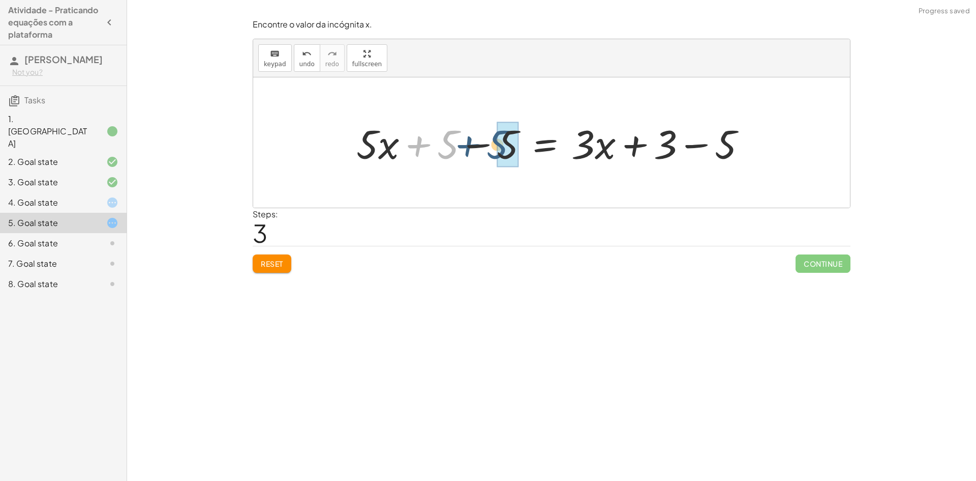
drag, startPoint x: 453, startPoint y: 154, endPoint x: 503, endPoint y: 154, distance: 50.3
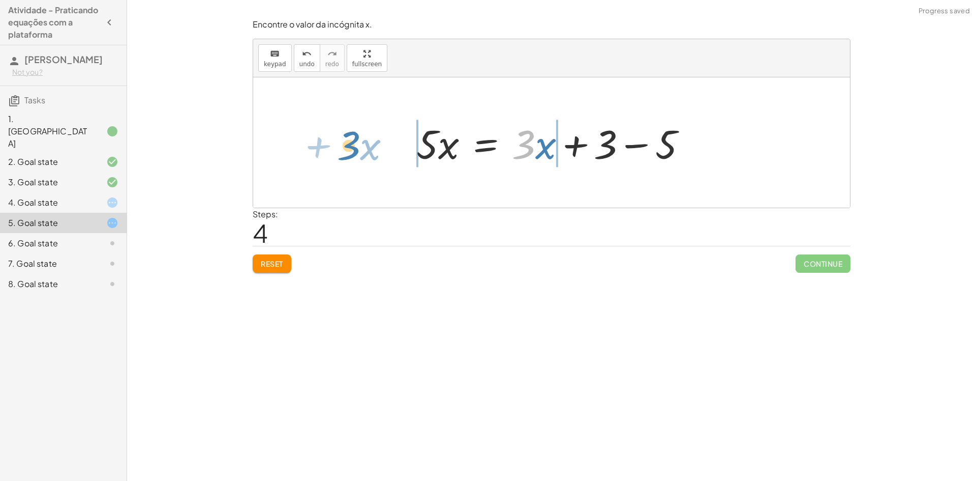
drag, startPoint x: 528, startPoint y: 149, endPoint x: 353, endPoint y: 150, distance: 175.0
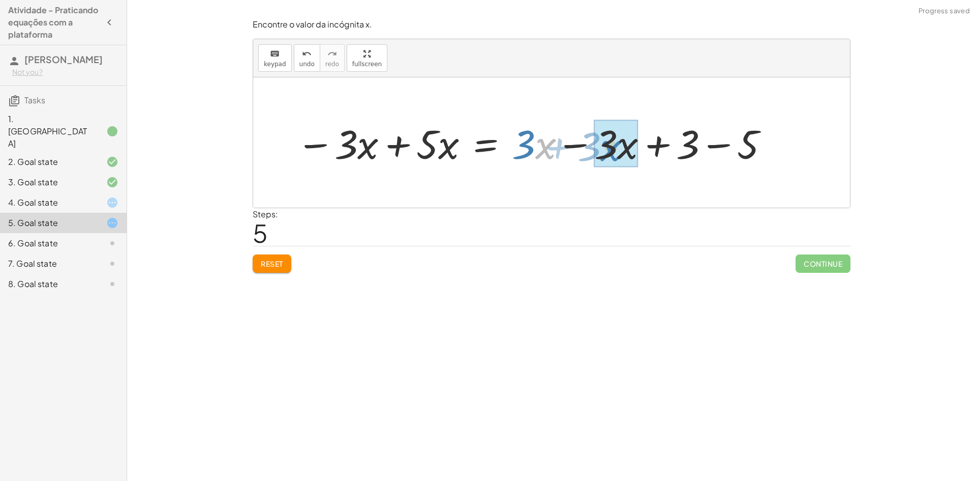
drag, startPoint x: 545, startPoint y: 145, endPoint x: 609, endPoint y: 147, distance: 64.6
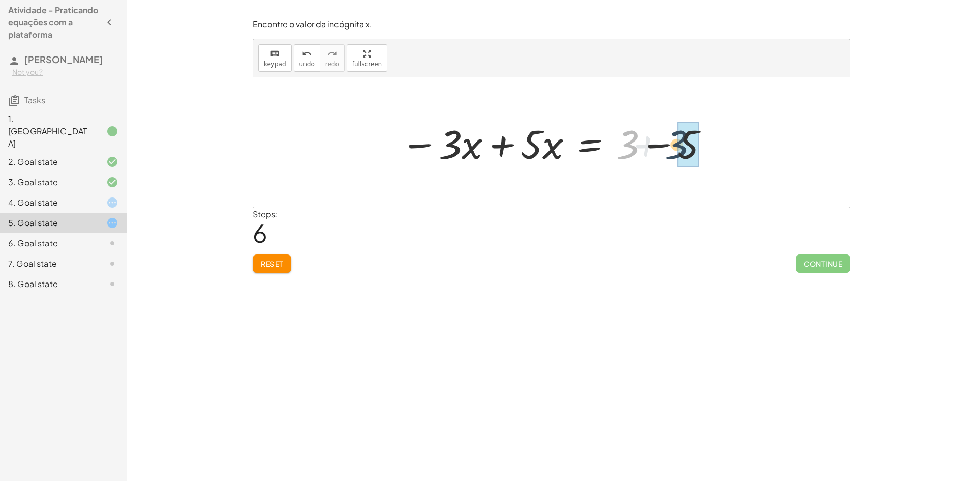
drag, startPoint x: 633, startPoint y: 151, endPoint x: 686, endPoint y: 151, distance: 53.4
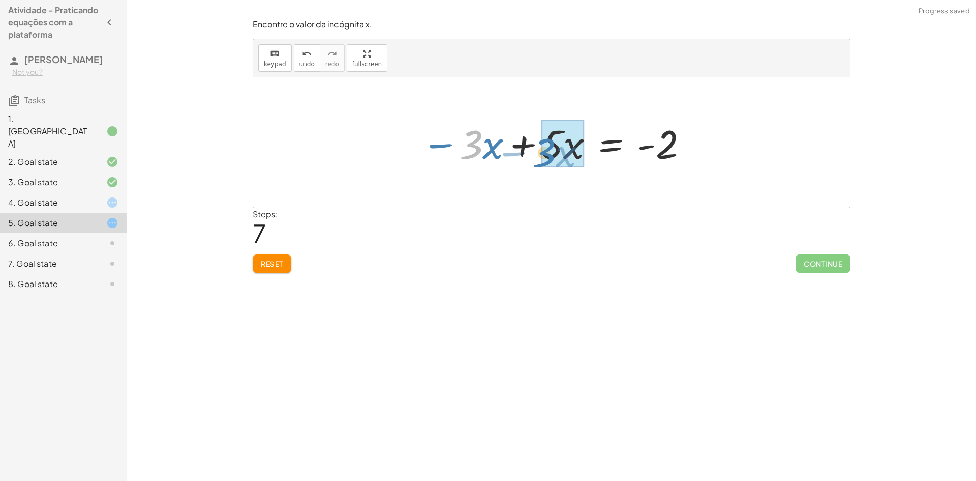
drag, startPoint x: 472, startPoint y: 142, endPoint x: 545, endPoint y: 151, distance: 73.7
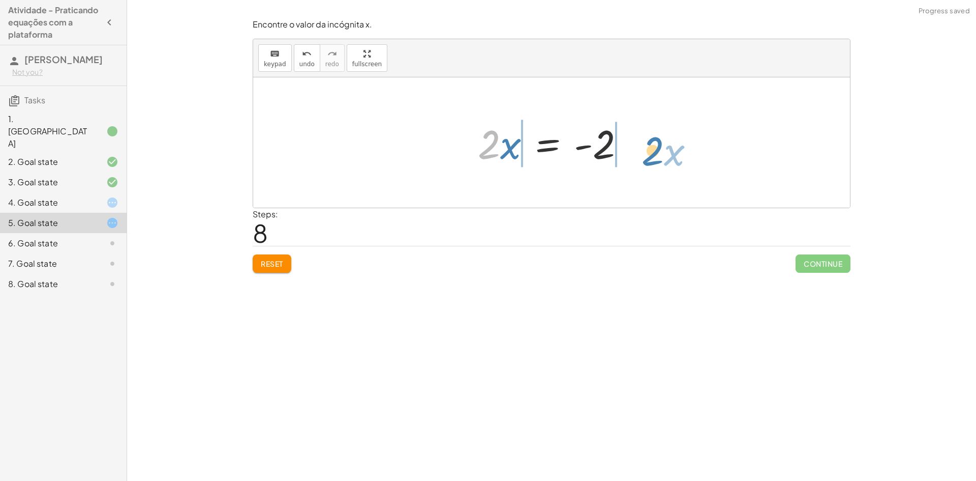
drag, startPoint x: 495, startPoint y: 145, endPoint x: 645, endPoint y: 146, distance: 150.5
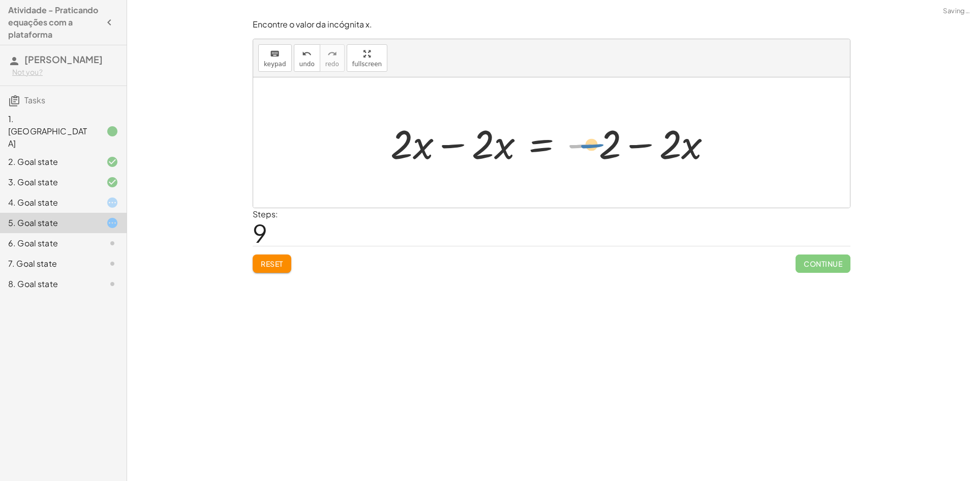
drag, startPoint x: 580, startPoint y: 148, endPoint x: 586, endPoint y: 148, distance: 5.6
click at [586, 148] on div at bounding box center [556, 142] width 340 height 52
click at [311, 70] on button "undo undo" at bounding box center [307, 57] width 26 height 27
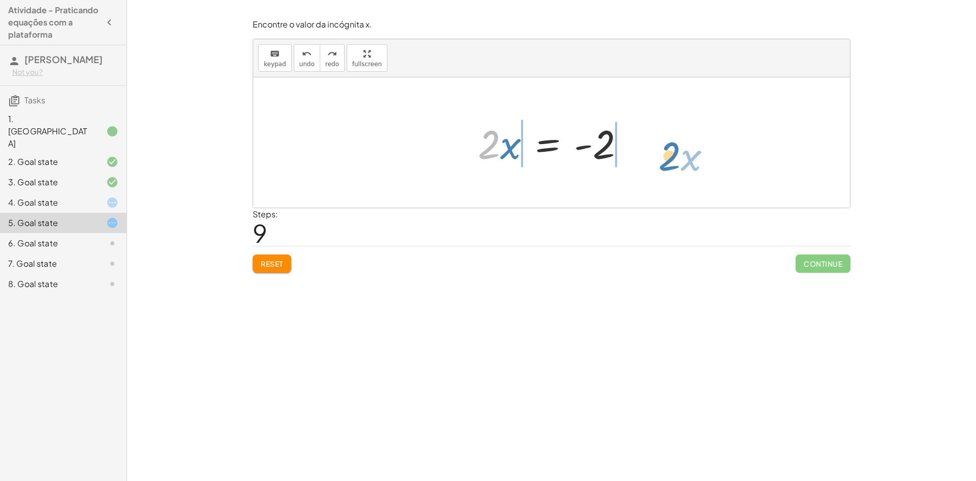
drag, startPoint x: 491, startPoint y: 146, endPoint x: 672, endPoint y: 158, distance: 180.9
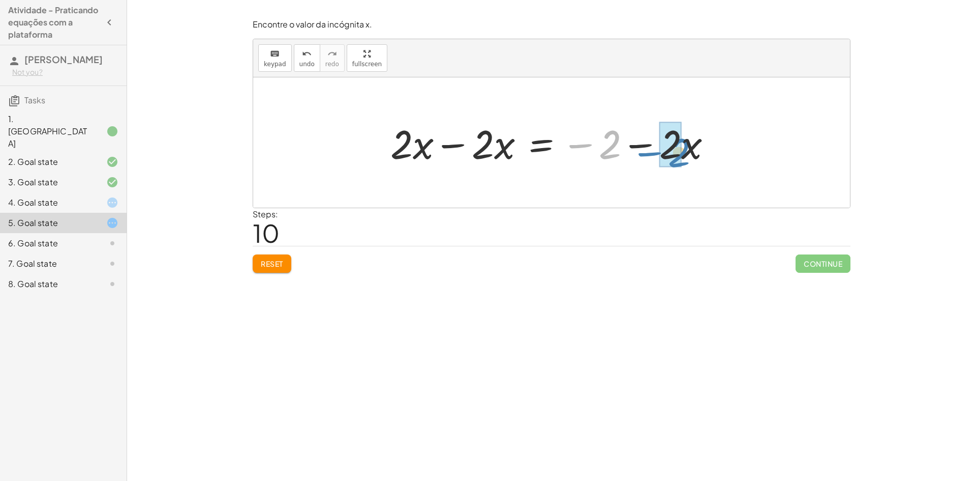
drag, startPoint x: 612, startPoint y: 145, endPoint x: 682, endPoint y: 151, distance: 69.4
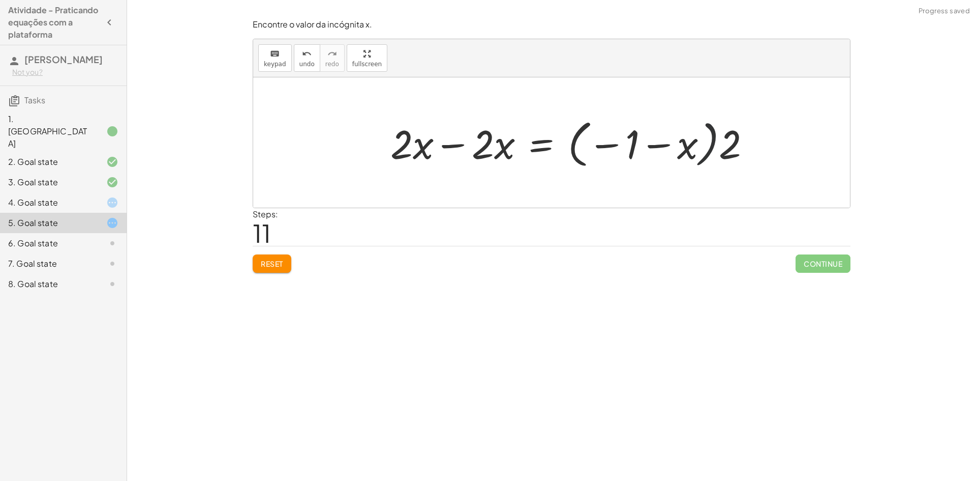
click at [715, 150] on div at bounding box center [575, 142] width 379 height 56
drag, startPoint x: 725, startPoint y: 153, endPoint x: 635, endPoint y: 143, distance: 90.1
click at [635, 143] on div at bounding box center [575, 142] width 379 height 56
drag, startPoint x: 610, startPoint y: 150, endPoint x: 635, endPoint y: 149, distance: 24.4
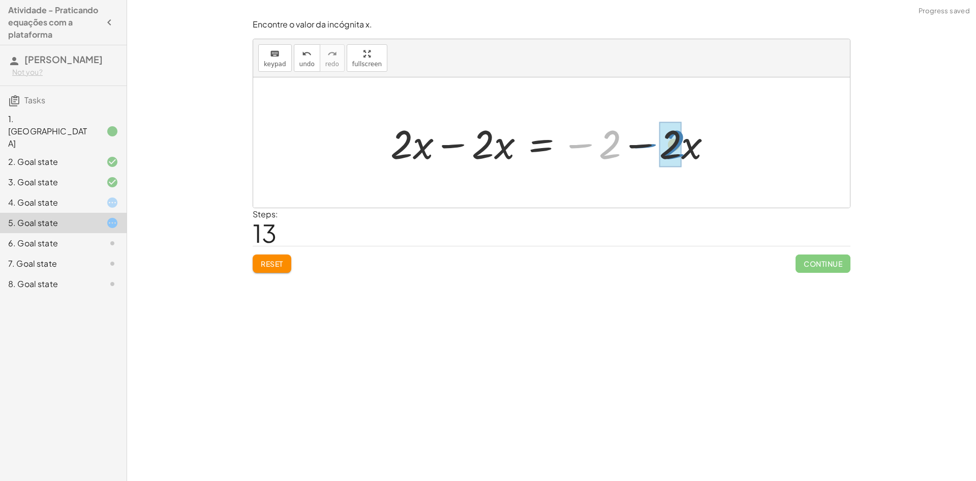
drag, startPoint x: 617, startPoint y: 142, endPoint x: 682, endPoint y: 142, distance: 64.6
click at [682, 142] on div at bounding box center [556, 142] width 340 height 52
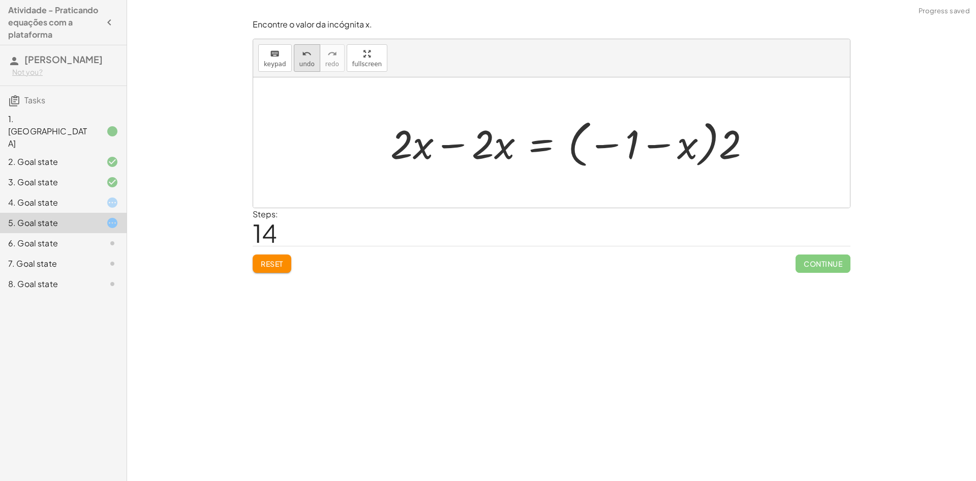
click at [294, 68] on button "undo undo" at bounding box center [307, 57] width 26 height 27
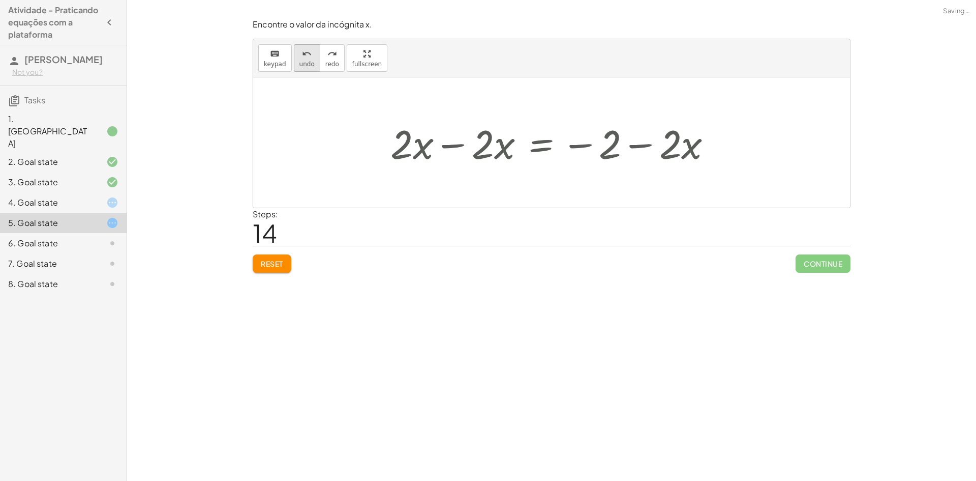
click at [297, 68] on button "undo undo" at bounding box center [307, 57] width 26 height 27
click at [300, 67] on span "undo" at bounding box center [307, 64] width 15 height 7
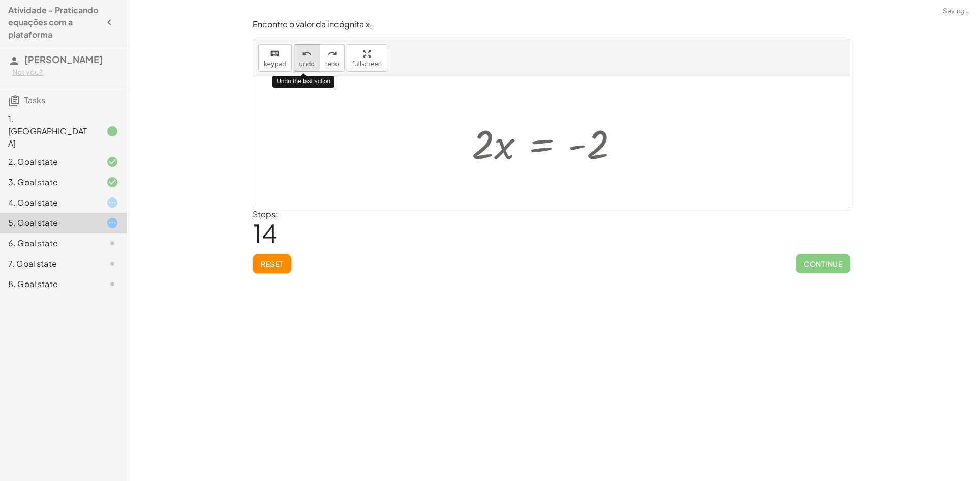
click at [300, 66] on span "undo" at bounding box center [307, 64] width 15 height 7
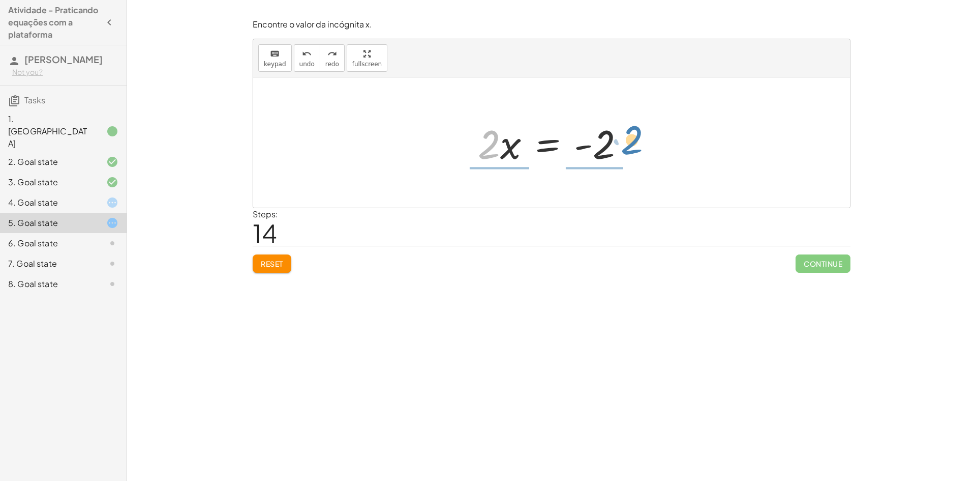
drag, startPoint x: 491, startPoint y: 143, endPoint x: 634, endPoint y: 138, distance: 143.0
click at [634, 138] on div at bounding box center [555, 142] width 165 height 52
click at [504, 165] on div at bounding box center [555, 142] width 175 height 78
click at [589, 169] on div at bounding box center [556, 142] width 151 height 78
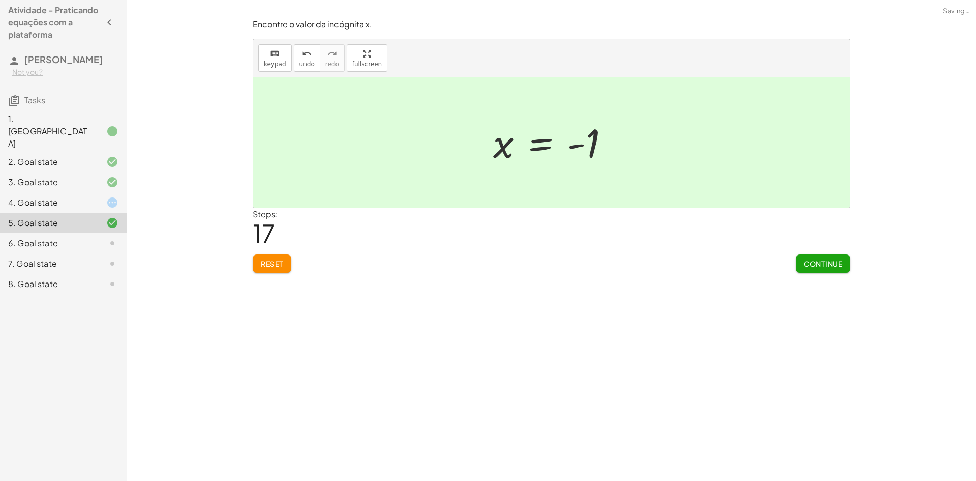
click at [833, 258] on button "Continue" at bounding box center [823, 263] width 55 height 18
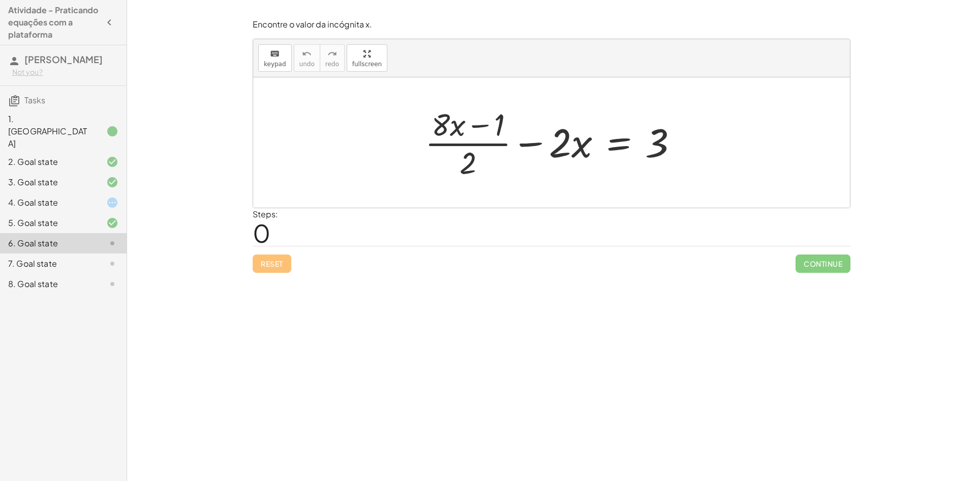
click at [437, 126] on div at bounding box center [556, 142] width 272 height 78
drag, startPoint x: 438, startPoint y: 126, endPoint x: 491, endPoint y: 127, distance: 52.9
click at [491, 127] on div at bounding box center [556, 142] width 272 height 78
drag, startPoint x: 496, startPoint y: 127, endPoint x: 441, endPoint y: 126, distance: 55.4
click at [441, 126] on div at bounding box center [556, 142] width 272 height 78
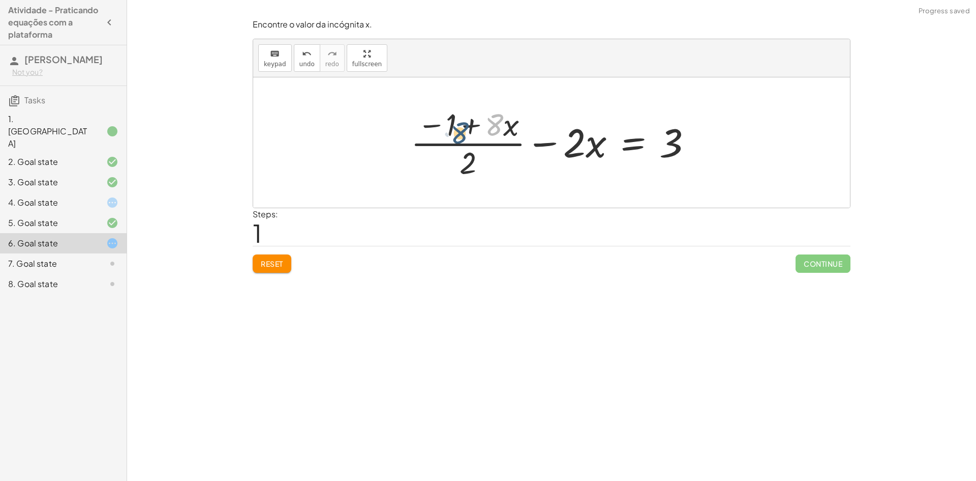
drag, startPoint x: 495, startPoint y: 119, endPoint x: 457, endPoint y: 127, distance: 38.9
click at [457, 127] on div at bounding box center [556, 142] width 300 height 78
click at [472, 152] on div at bounding box center [556, 142] width 300 height 78
click at [471, 158] on div at bounding box center [556, 142] width 300 height 78
drag, startPoint x: 476, startPoint y: 149, endPoint x: 482, endPoint y: 140, distance: 10.9
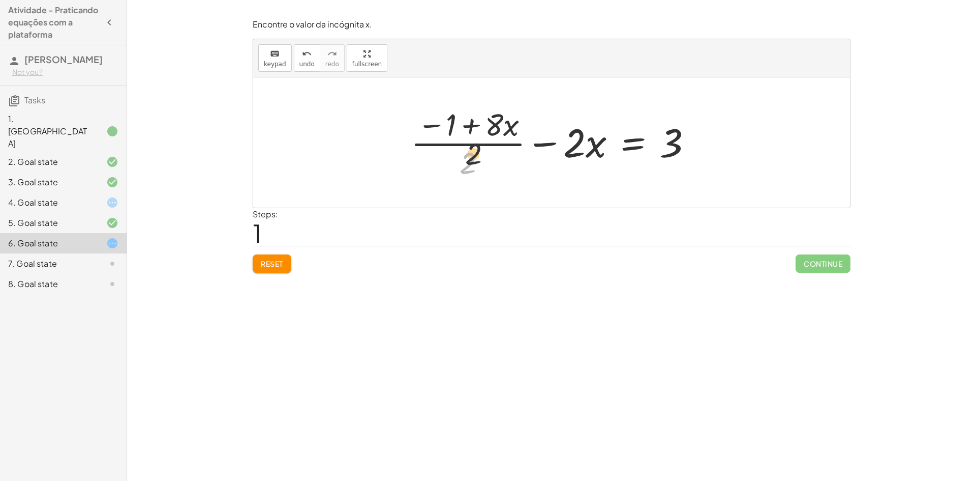
click at [482, 140] on div at bounding box center [556, 142] width 300 height 78
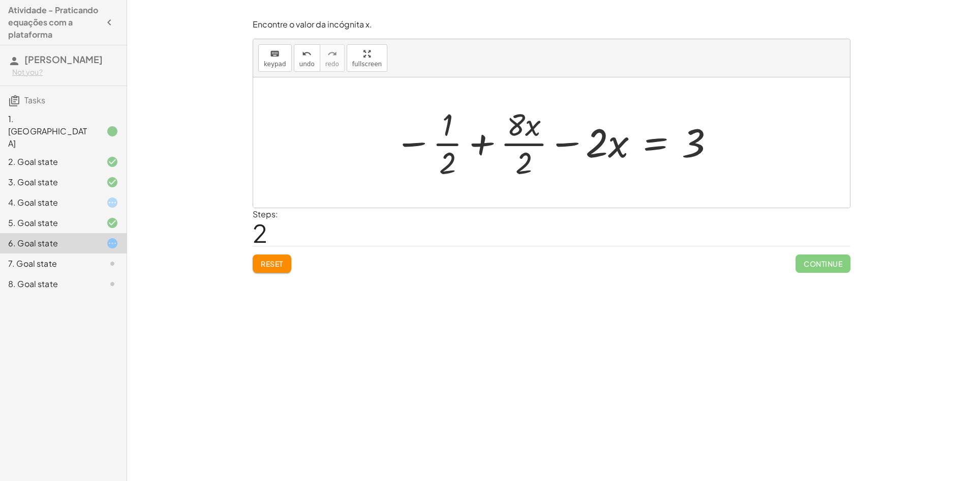
click at [525, 168] on div at bounding box center [556, 142] width 332 height 78
click at [451, 164] on div at bounding box center [556, 142] width 328 height 78
click at [452, 159] on div at bounding box center [556, 142] width 328 height 78
click at [457, 159] on div at bounding box center [556, 142] width 328 height 78
drag, startPoint x: 450, startPoint y: 128, endPoint x: 447, endPoint y: 145, distance: 17.0
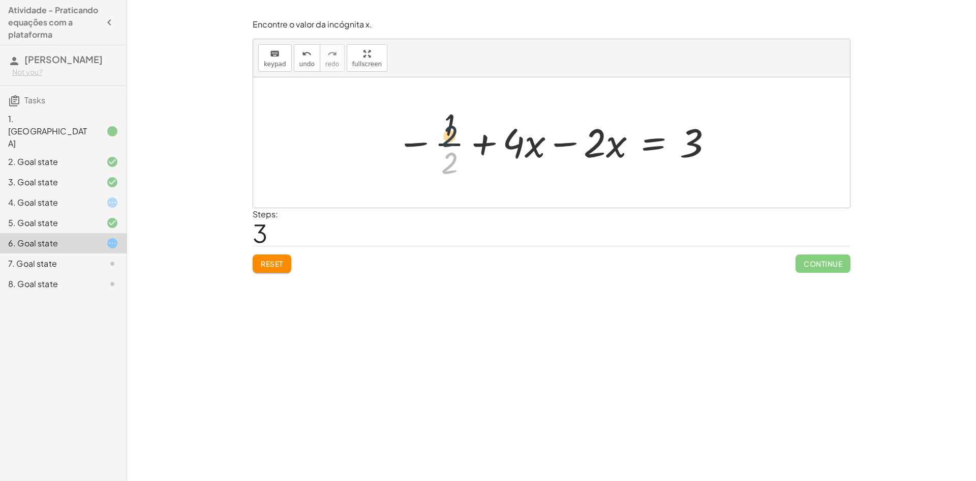
drag, startPoint x: 448, startPoint y: 163, endPoint x: 448, endPoint y: 128, distance: 34.6
click at [448, 128] on div at bounding box center [556, 142] width 328 height 78
drag, startPoint x: 595, startPoint y: 145, endPoint x: 714, endPoint y: 130, distance: 120.0
click at [714, 130] on div at bounding box center [556, 142] width 328 height 78
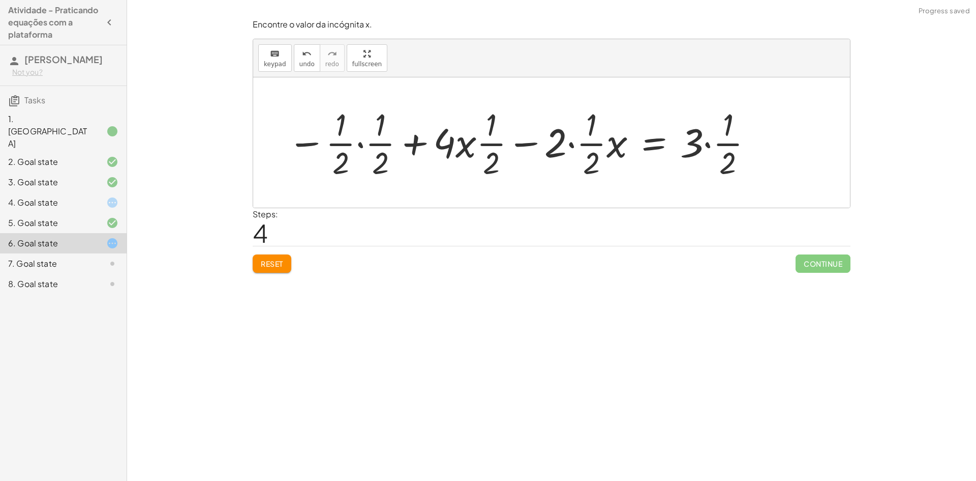
click at [591, 169] on div at bounding box center [521, 142] width 477 height 78
click at [272, 259] on span "Reset" at bounding box center [272, 263] width 22 height 9
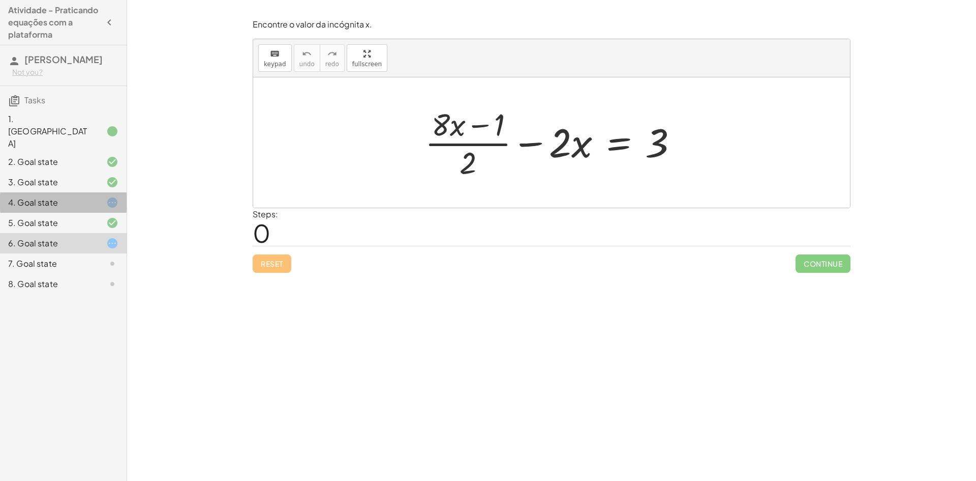
click at [113, 196] on icon at bounding box center [112, 202] width 12 height 12
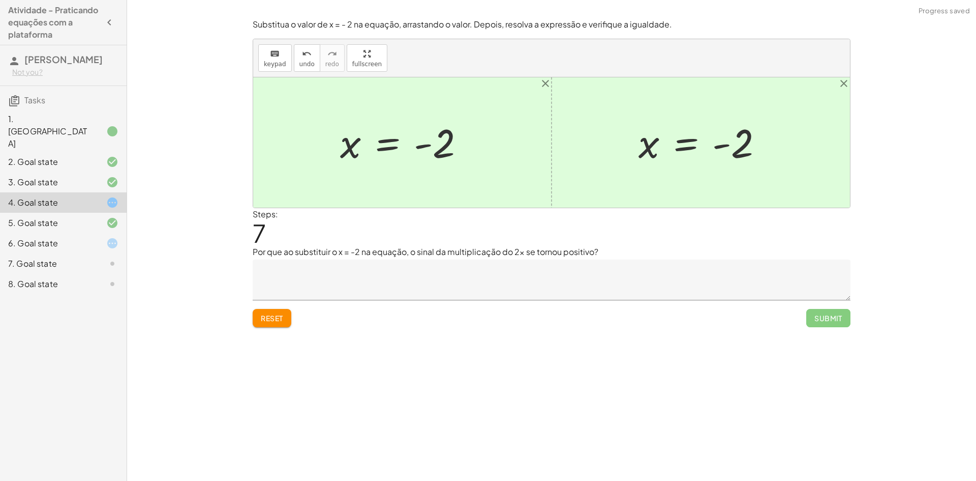
click at [425, 289] on textarea at bounding box center [552, 279] width 598 height 41
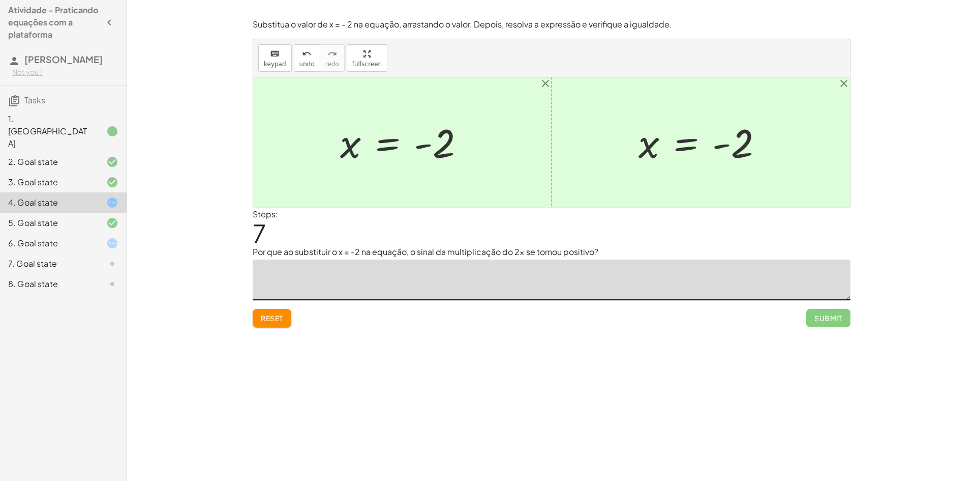
click at [99, 274] on div "6. Goal state" at bounding box center [63, 284] width 127 height 20
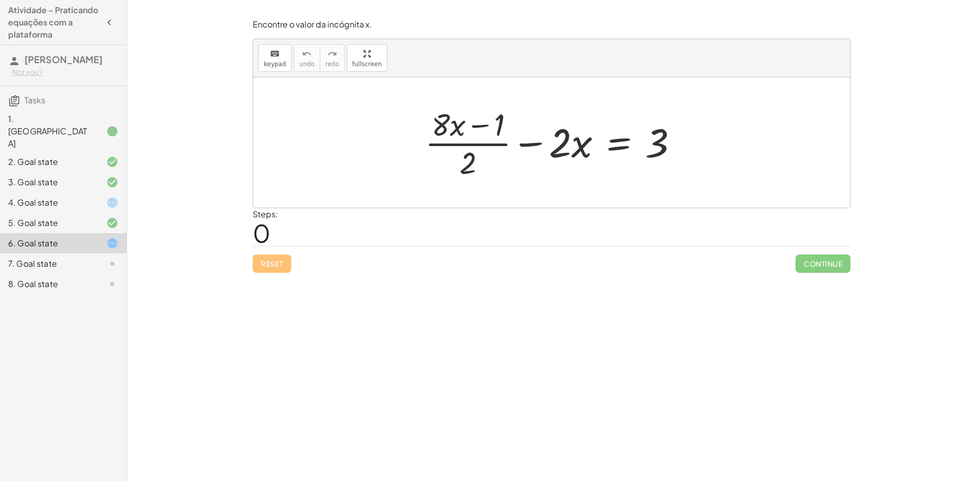
click at [110, 196] on icon at bounding box center [112, 202] width 12 height 12
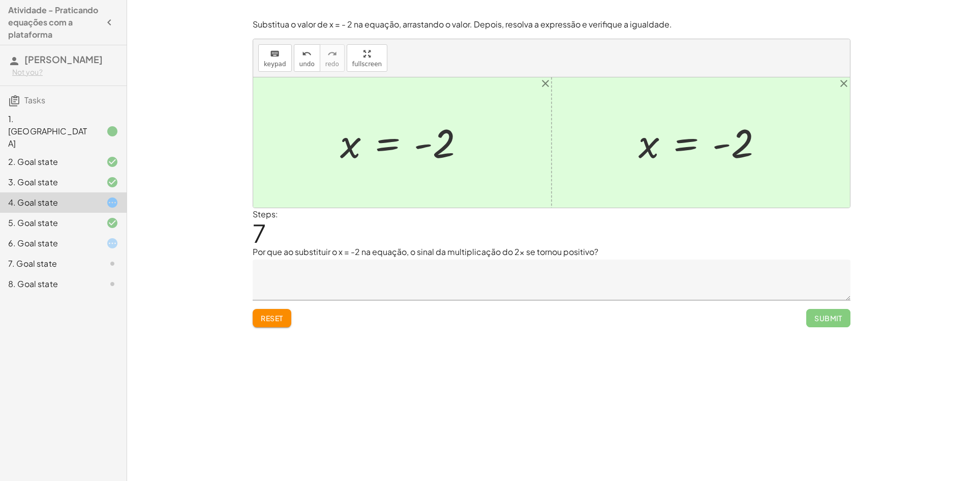
click at [31, 274] on div "6. Goal state" at bounding box center [63, 284] width 127 height 20
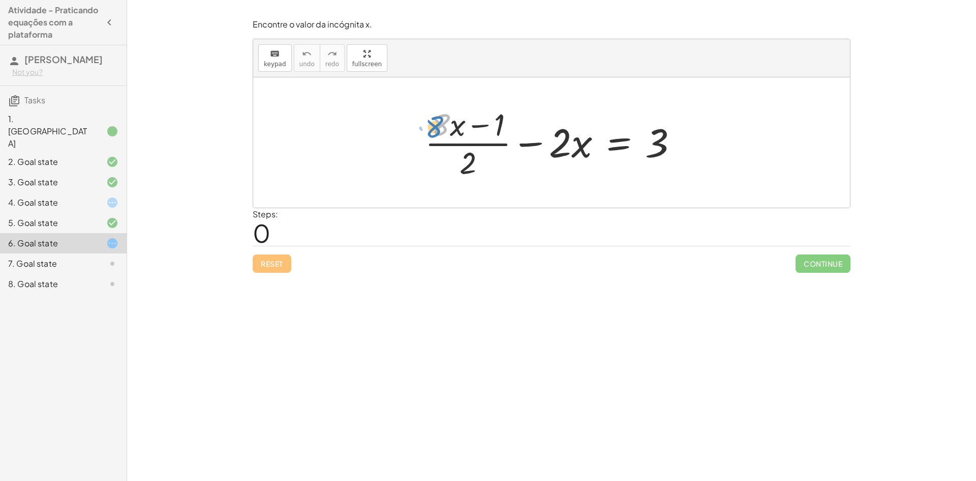
drag, startPoint x: 441, startPoint y: 124, endPoint x: 435, endPoint y: 125, distance: 6.3
click at [435, 125] on div at bounding box center [556, 142] width 272 height 78
click at [473, 127] on div at bounding box center [556, 142] width 272 height 78
drag, startPoint x: 500, startPoint y: 123, endPoint x: 468, endPoint y: 128, distance: 32.5
click at [468, 129] on div at bounding box center [556, 142] width 272 height 78
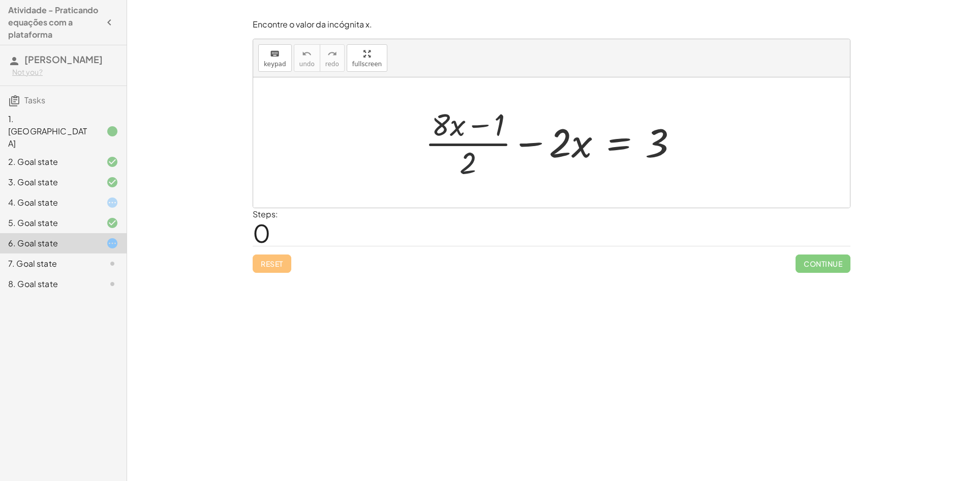
click at [470, 172] on div at bounding box center [556, 142] width 272 height 78
drag, startPoint x: 469, startPoint y: 169, endPoint x: 505, endPoint y: 136, distance: 48.6
click at [505, 136] on div at bounding box center [556, 142] width 272 height 78
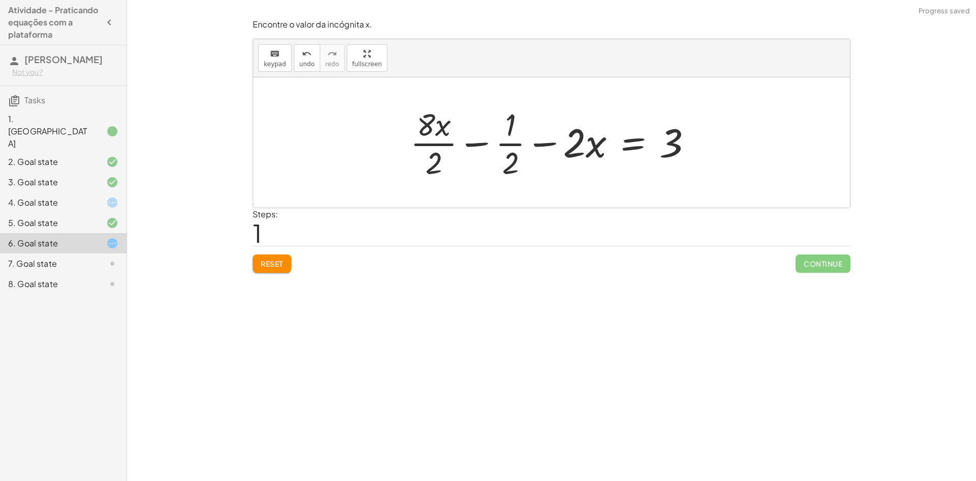
click at [510, 165] on div at bounding box center [555, 142] width 301 height 78
click at [437, 161] on div at bounding box center [555, 142] width 301 height 78
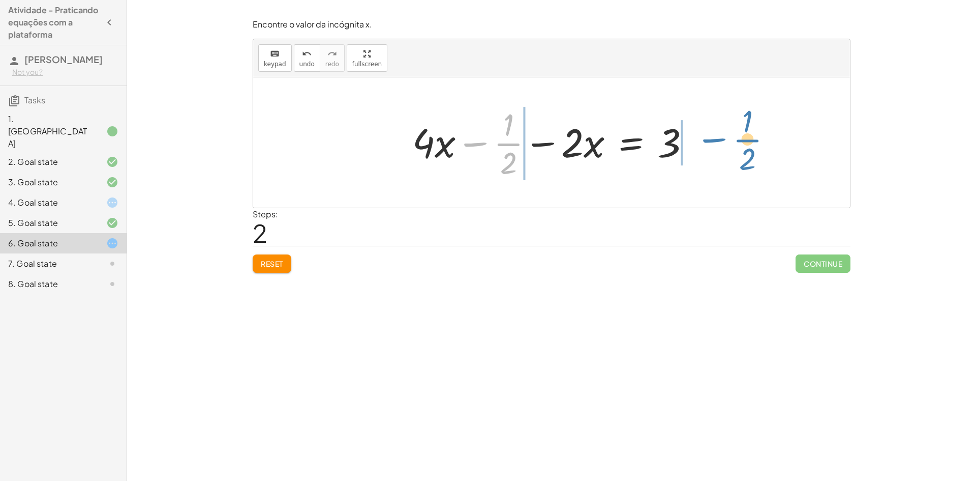
drag, startPoint x: 507, startPoint y: 147, endPoint x: 744, endPoint y: 141, distance: 236.6
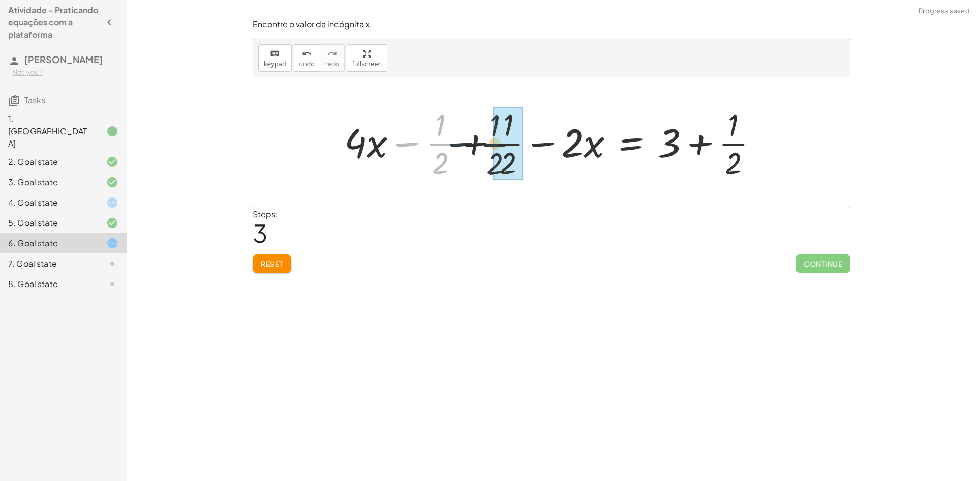
drag, startPoint x: 451, startPoint y: 144, endPoint x: 491, endPoint y: 144, distance: 40.2
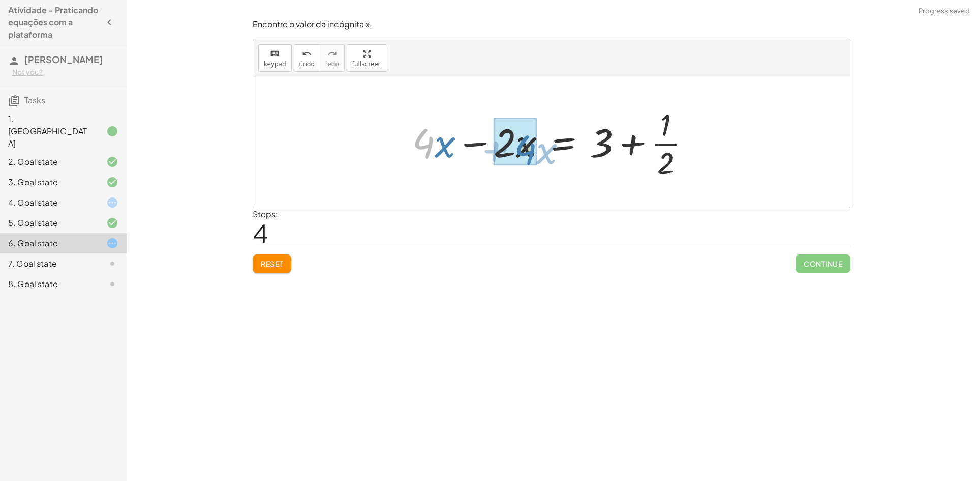
drag, startPoint x: 427, startPoint y: 143, endPoint x: 528, endPoint y: 150, distance: 101.9
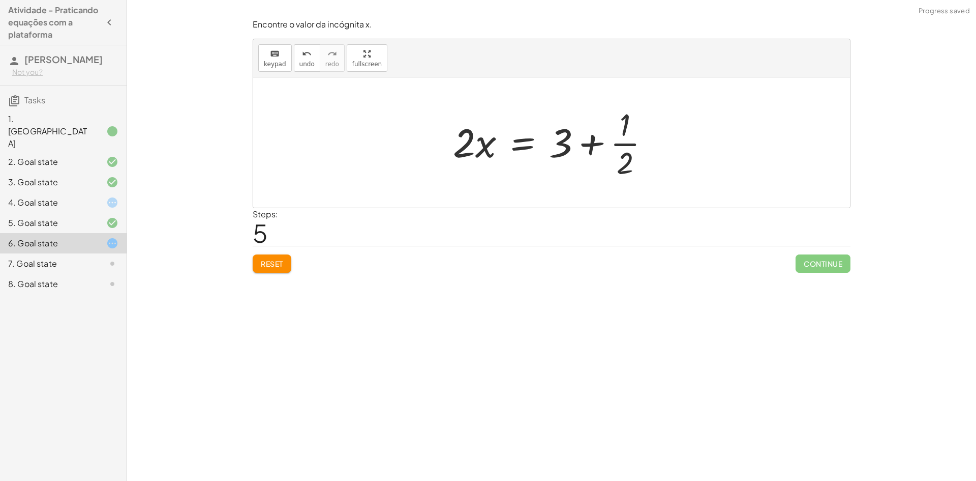
click at [628, 168] on div at bounding box center [555, 142] width 215 height 78
drag, startPoint x: 628, startPoint y: 168, endPoint x: 575, endPoint y: 165, distance: 53.5
click at [575, 165] on div at bounding box center [555, 142] width 215 height 78
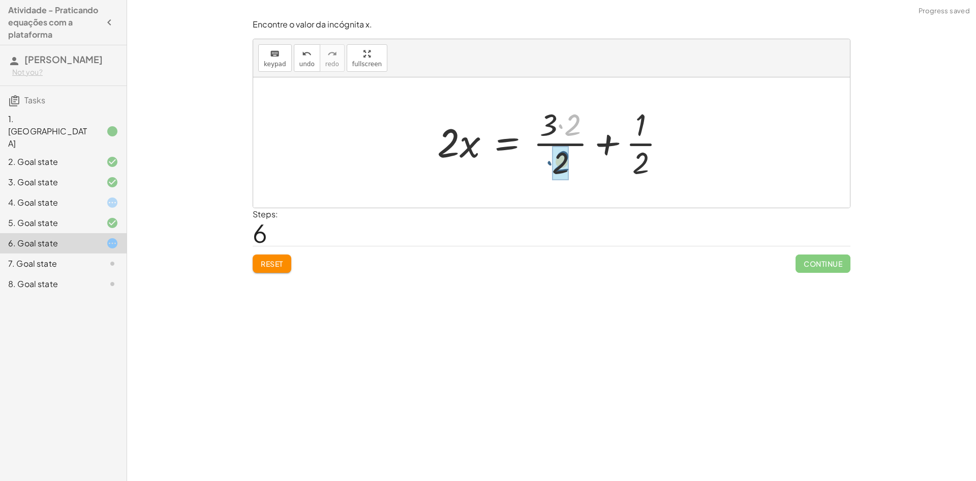
drag, startPoint x: 571, startPoint y: 132, endPoint x: 569, endPoint y: 159, distance: 27.5
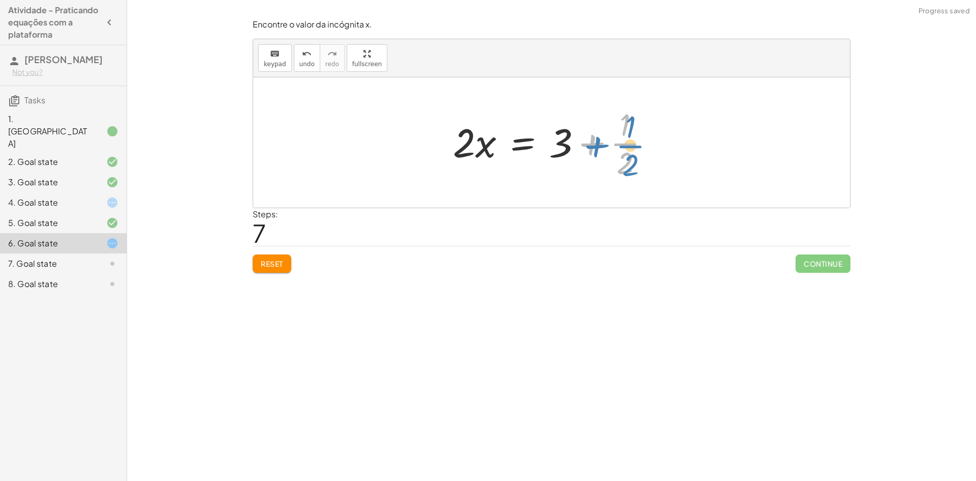
drag, startPoint x: 619, startPoint y: 143, endPoint x: 630, endPoint y: 144, distance: 11.2
click at [630, 144] on div at bounding box center [555, 142] width 215 height 78
drag, startPoint x: 625, startPoint y: 128, endPoint x: 629, endPoint y: 157, distance: 29.8
drag, startPoint x: 614, startPoint y: 147, endPoint x: 559, endPoint y: 151, distance: 55.6
click at [559, 151] on div at bounding box center [555, 142] width 215 height 78
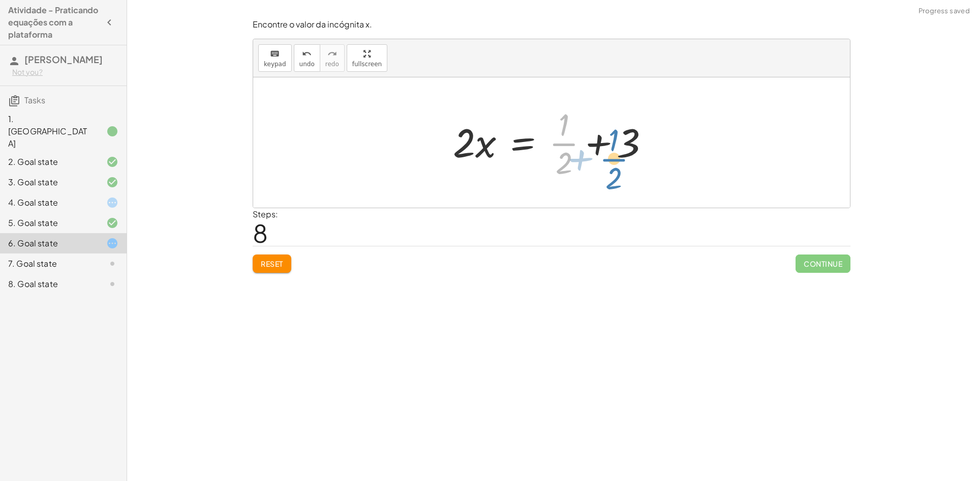
drag, startPoint x: 569, startPoint y: 143, endPoint x: 634, endPoint y: 158, distance: 66.9
click at [634, 159] on div at bounding box center [555, 142] width 215 height 78
click at [93, 196] on div at bounding box center [104, 202] width 28 height 12
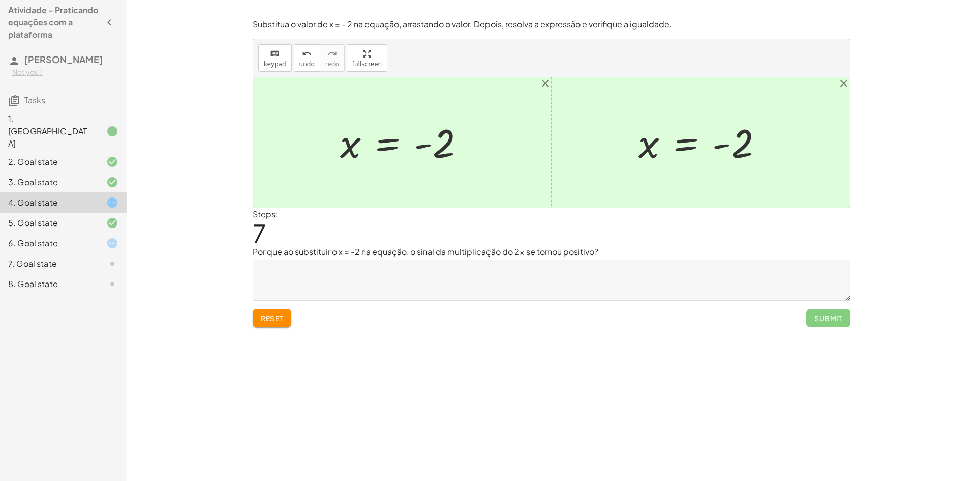
click at [391, 279] on textarea at bounding box center [552, 279] width 598 height 41
click at [384, 280] on textarea "*" at bounding box center [552, 279] width 598 height 41
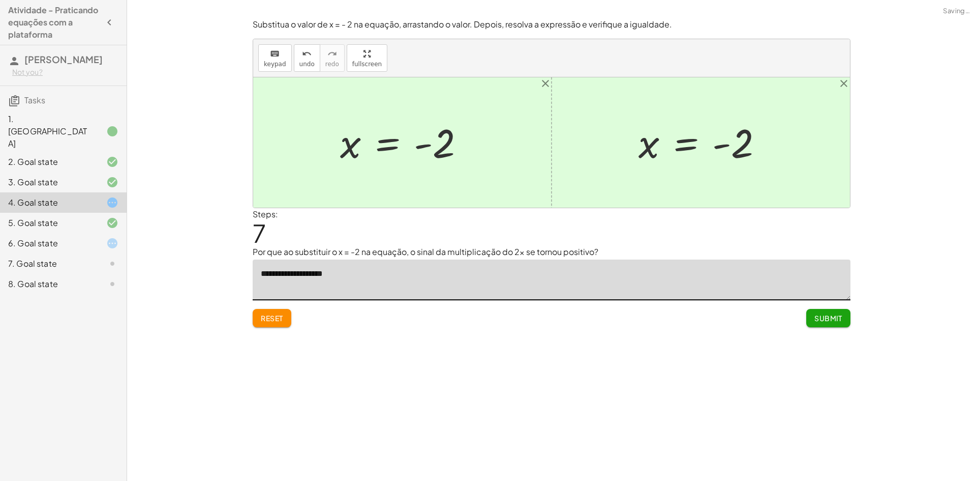
click at [276, 315] on span "Reset" at bounding box center [272, 317] width 22 height 9
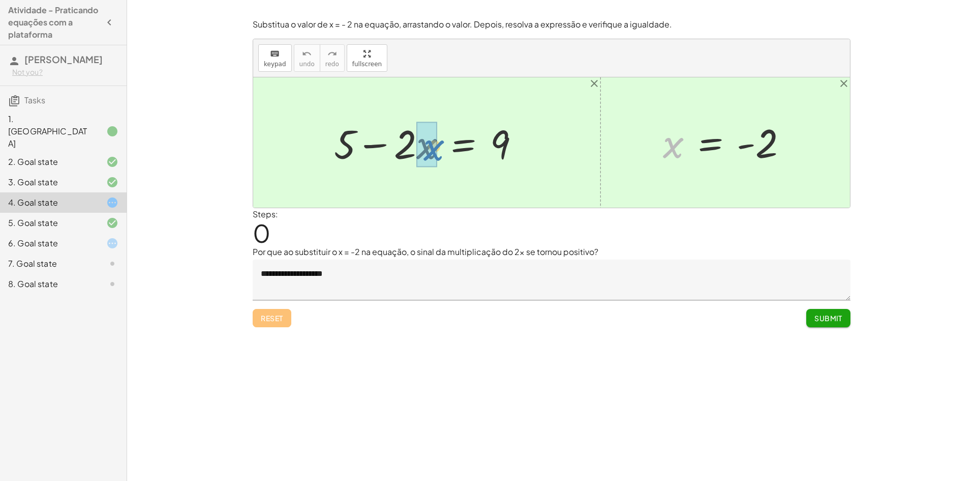
drag, startPoint x: 674, startPoint y: 149, endPoint x: 437, endPoint y: 153, distance: 237.0
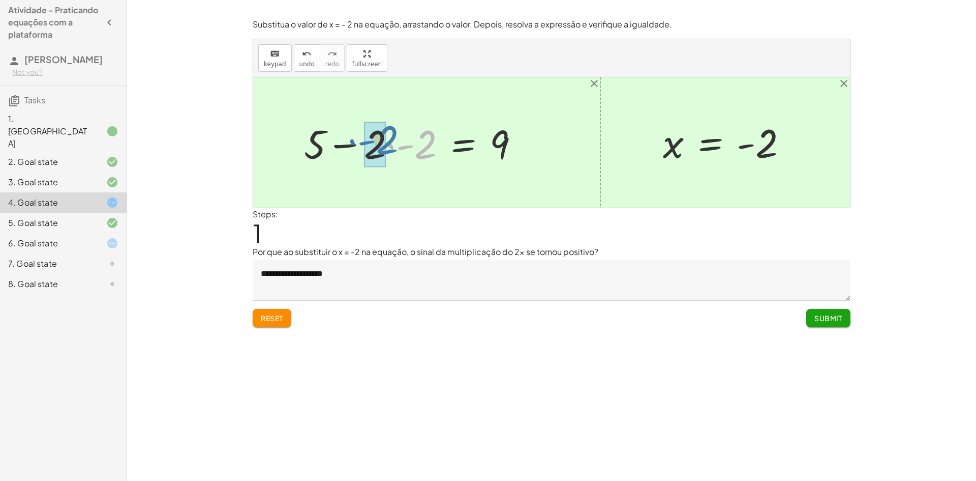
drag, startPoint x: 423, startPoint y: 154, endPoint x: 384, endPoint y: 149, distance: 38.9
drag, startPoint x: 406, startPoint y: 148, endPoint x: 374, endPoint y: 151, distance: 32.2
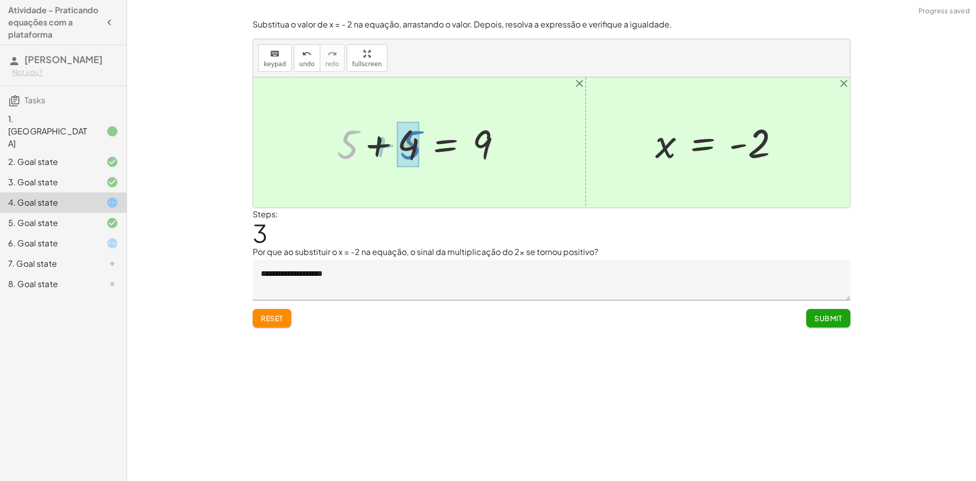
drag, startPoint x: 358, startPoint y: 145, endPoint x: 421, endPoint y: 146, distance: 63.1
click at [421, 146] on div at bounding box center [423, 142] width 183 height 52
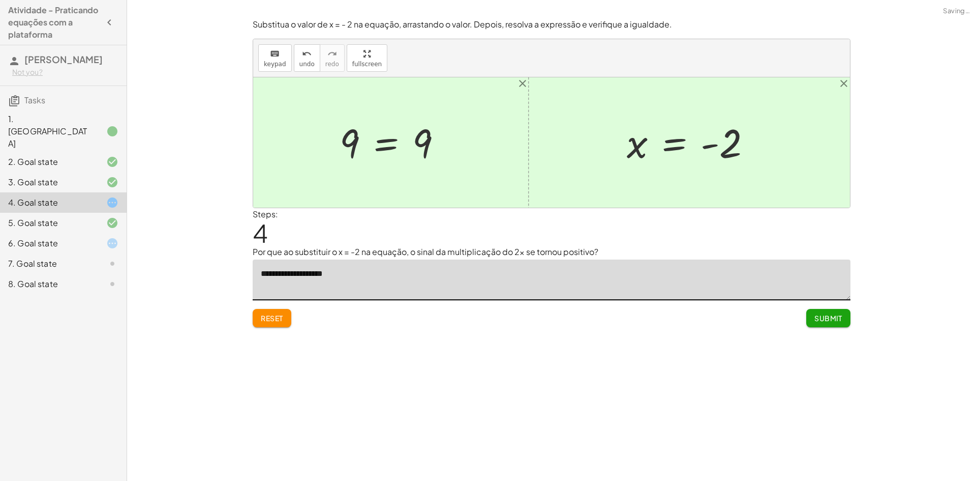
click at [355, 281] on textarea "**********" at bounding box center [552, 279] width 598 height 41
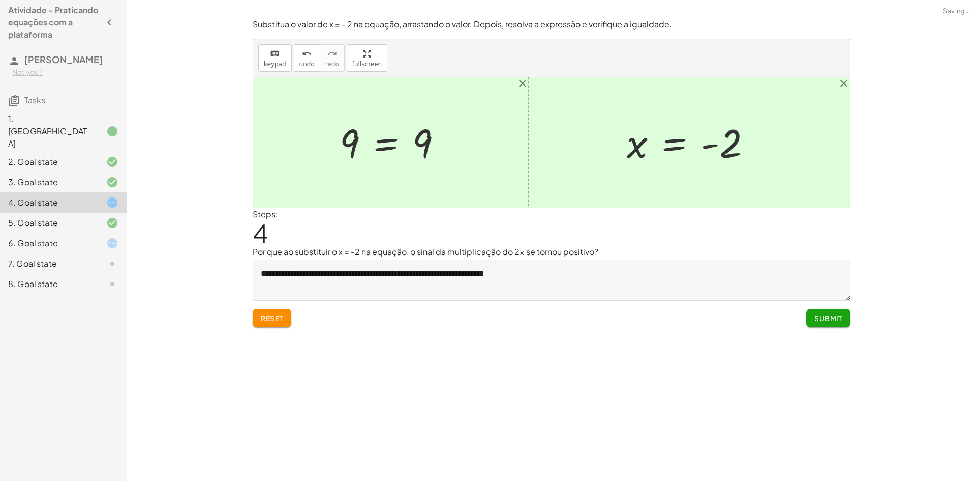
click at [97, 274] on div "6. Goal state" at bounding box center [63, 284] width 127 height 20
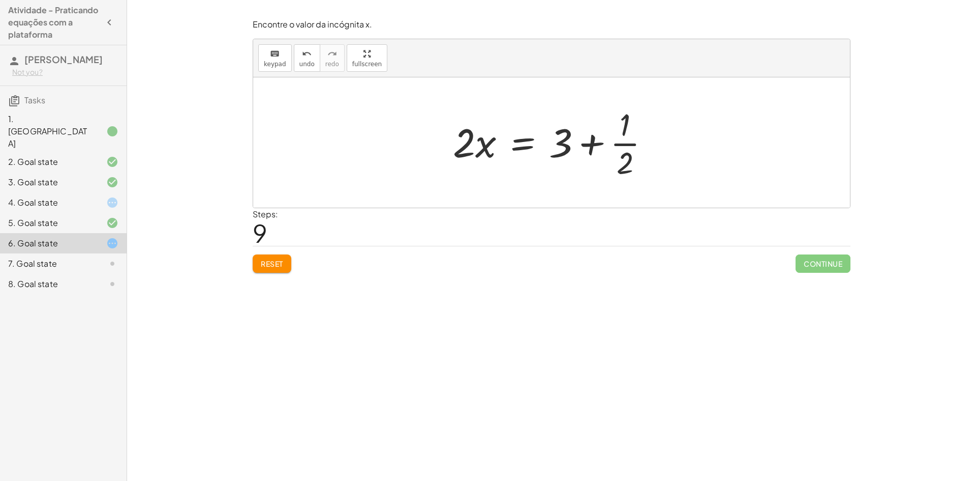
click at [282, 264] on span "Reset" at bounding box center [272, 263] width 22 height 9
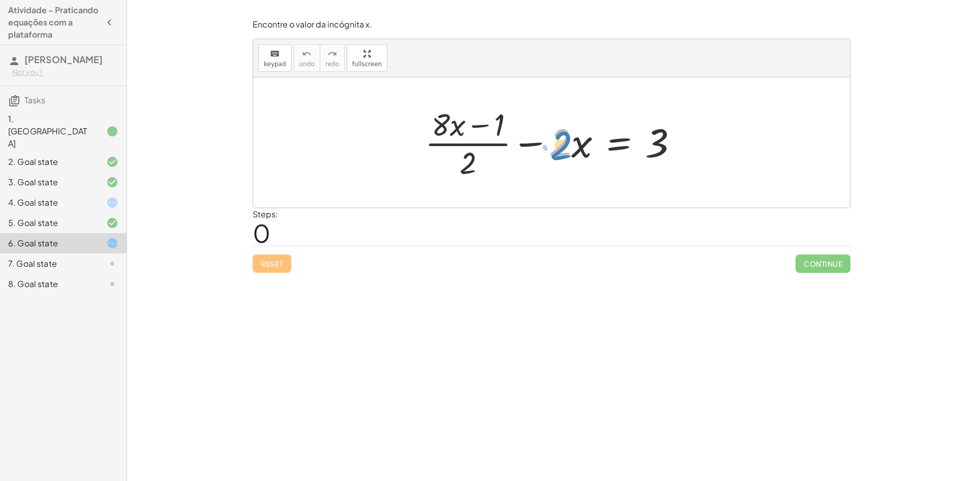
drag, startPoint x: 560, startPoint y: 147, endPoint x: 565, endPoint y: 152, distance: 6.5
click at [565, 152] on div at bounding box center [556, 142] width 272 height 78
drag, startPoint x: 534, startPoint y: 143, endPoint x: 691, endPoint y: 136, distance: 156.8
click at [691, 136] on div at bounding box center [556, 142] width 272 height 78
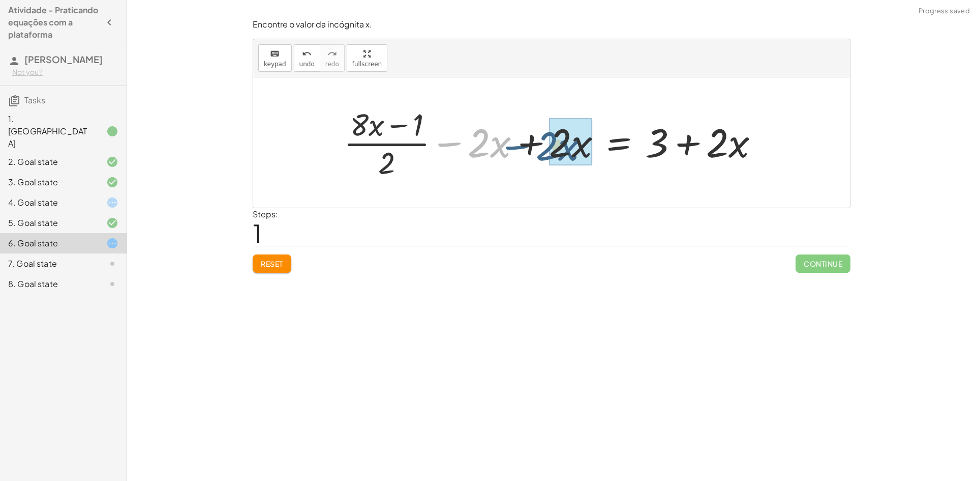
drag, startPoint x: 458, startPoint y: 142, endPoint x: 526, endPoint y: 146, distance: 68.2
click at [526, 146] on div at bounding box center [556, 142] width 434 height 78
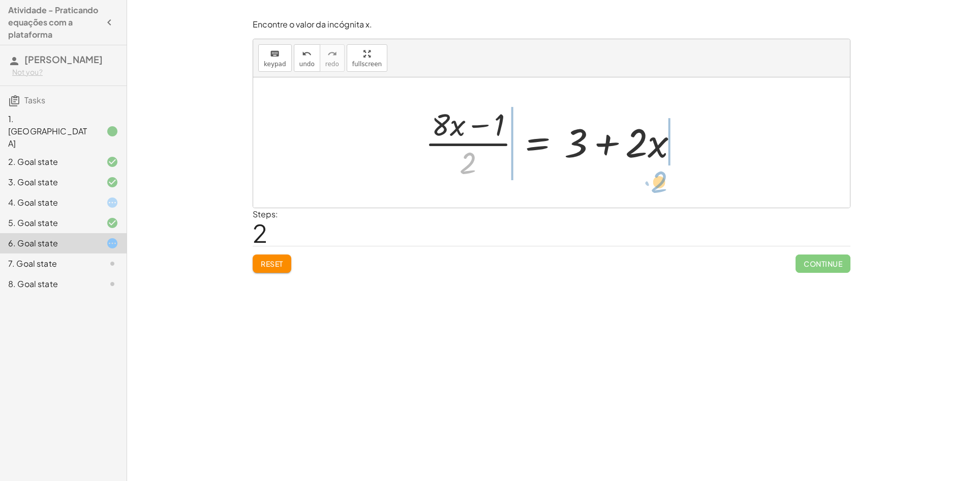
drag, startPoint x: 472, startPoint y: 158, endPoint x: 663, endPoint y: 176, distance: 192.2
click at [663, 176] on div at bounding box center [556, 142] width 272 height 78
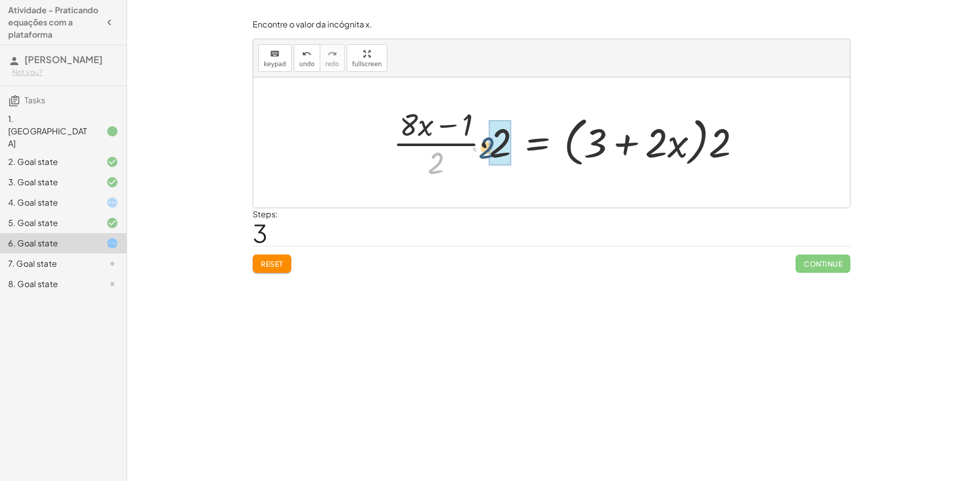
drag, startPoint x: 438, startPoint y: 176, endPoint x: 492, endPoint y: 160, distance: 56.9
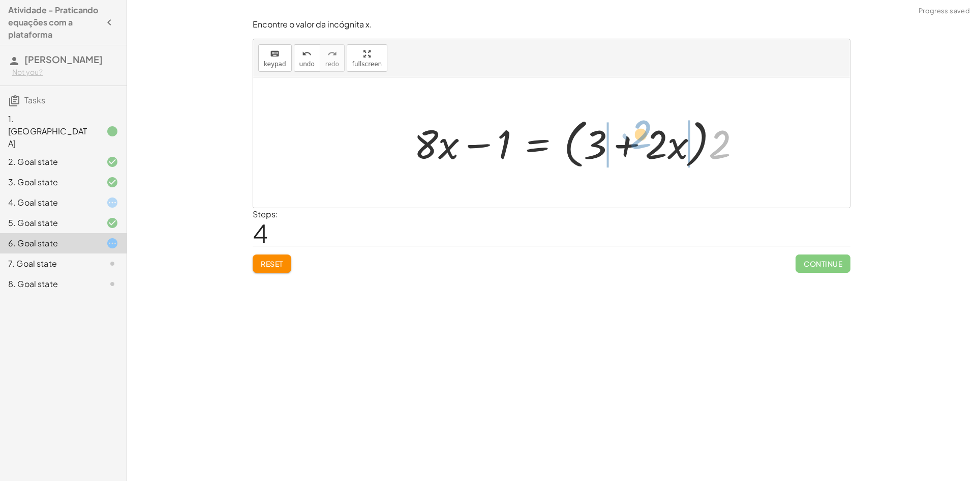
drag, startPoint x: 718, startPoint y: 145, endPoint x: 638, endPoint y: 136, distance: 79.9
click at [638, 136] on div at bounding box center [581, 142] width 345 height 58
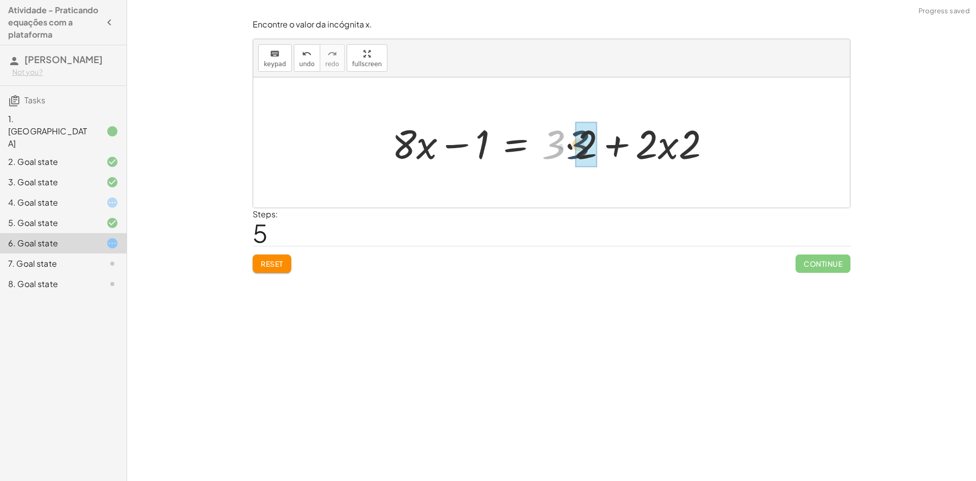
drag, startPoint x: 546, startPoint y: 147, endPoint x: 571, endPoint y: 147, distance: 24.9
click at [571, 147] on div at bounding box center [555, 142] width 337 height 52
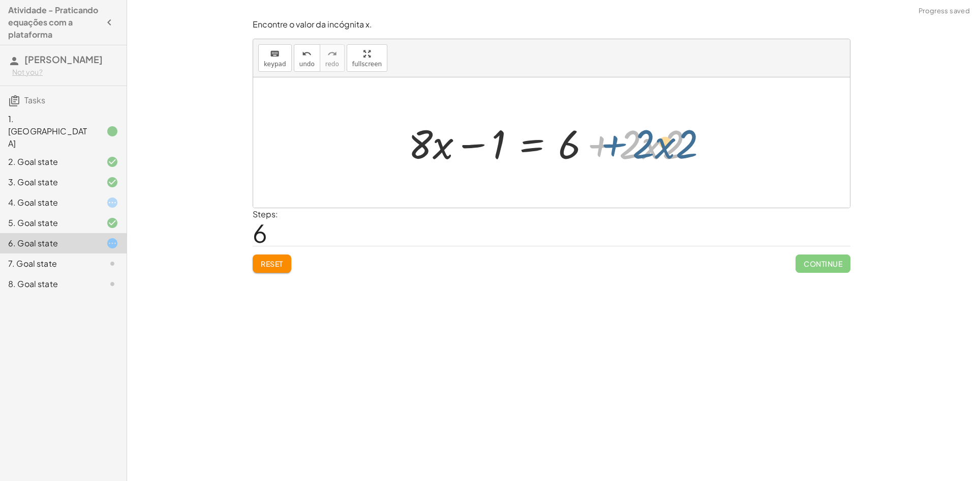
drag, startPoint x: 615, startPoint y: 150, endPoint x: 629, endPoint y: 149, distance: 13.8
click at [629, 149] on div at bounding box center [555, 142] width 305 height 52
drag, startPoint x: 671, startPoint y: 147, endPoint x: 645, endPoint y: 148, distance: 26.5
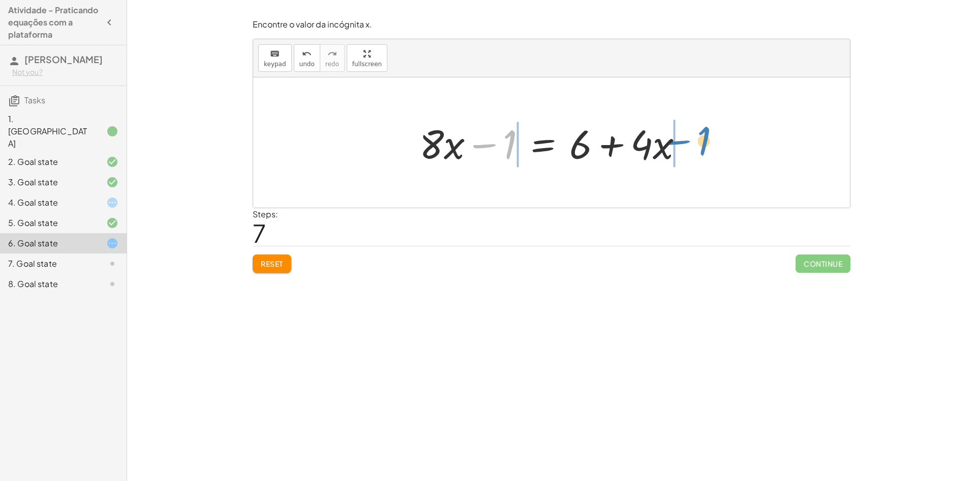
drag, startPoint x: 510, startPoint y: 143, endPoint x: 704, endPoint y: 139, distance: 194.3
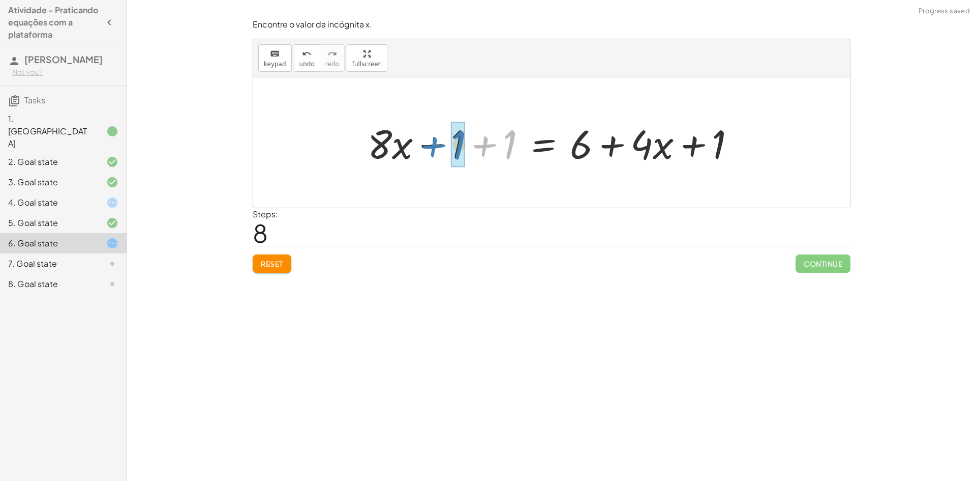
drag, startPoint x: 512, startPoint y: 146, endPoint x: 462, endPoint y: 146, distance: 49.3
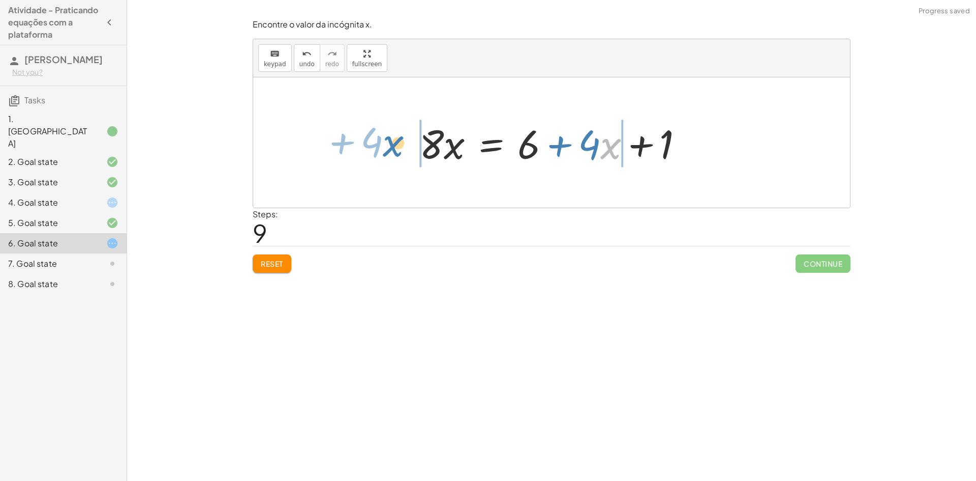
drag, startPoint x: 648, startPoint y: 143, endPoint x: 429, endPoint y: 141, distance: 218.7
click at [429, 141] on div at bounding box center [555, 142] width 282 height 52
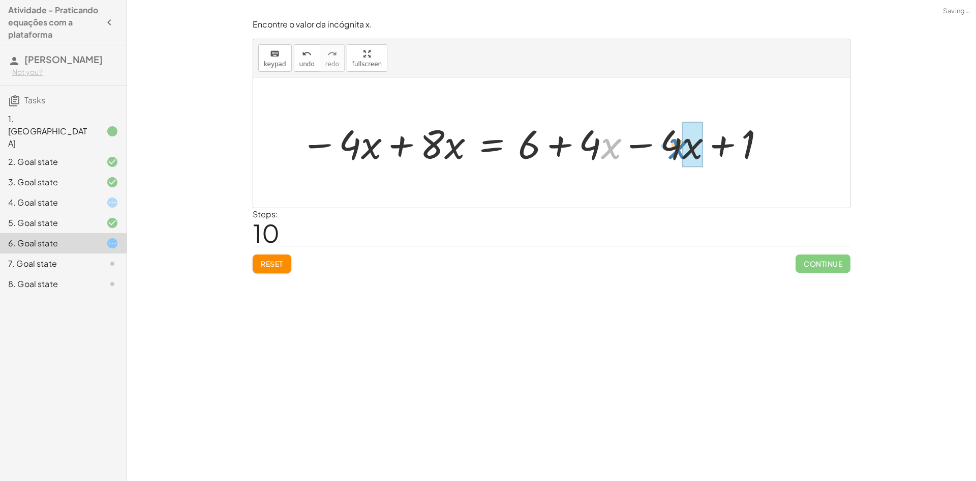
drag, startPoint x: 617, startPoint y: 147, endPoint x: 685, endPoint y: 147, distance: 68.2
click at [310, 67] on span "undo" at bounding box center [307, 64] width 15 height 7
click at [302, 65] on span "undo" at bounding box center [307, 64] width 15 height 7
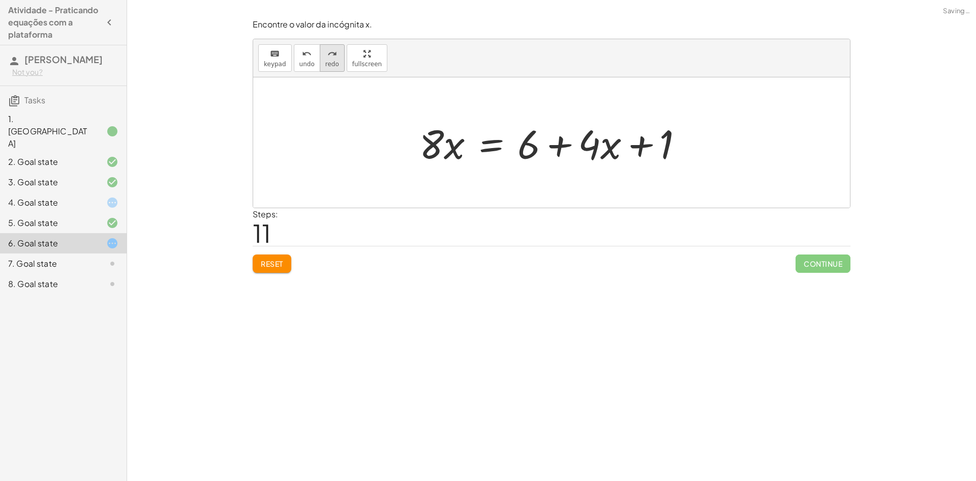
click at [325, 63] on span "redo" at bounding box center [332, 64] width 14 height 7
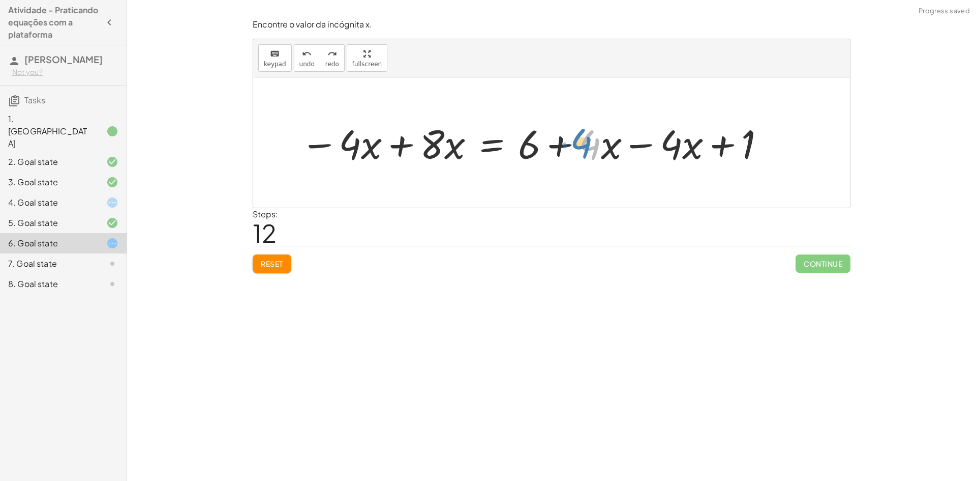
drag, startPoint x: 592, startPoint y: 148, endPoint x: 583, endPoint y: 146, distance: 8.8
click at [583, 146] on div at bounding box center [533, 142] width 476 height 52
drag, startPoint x: 556, startPoint y: 144, endPoint x: 633, endPoint y: 144, distance: 76.8
click at [633, 144] on div at bounding box center [533, 142] width 476 height 52
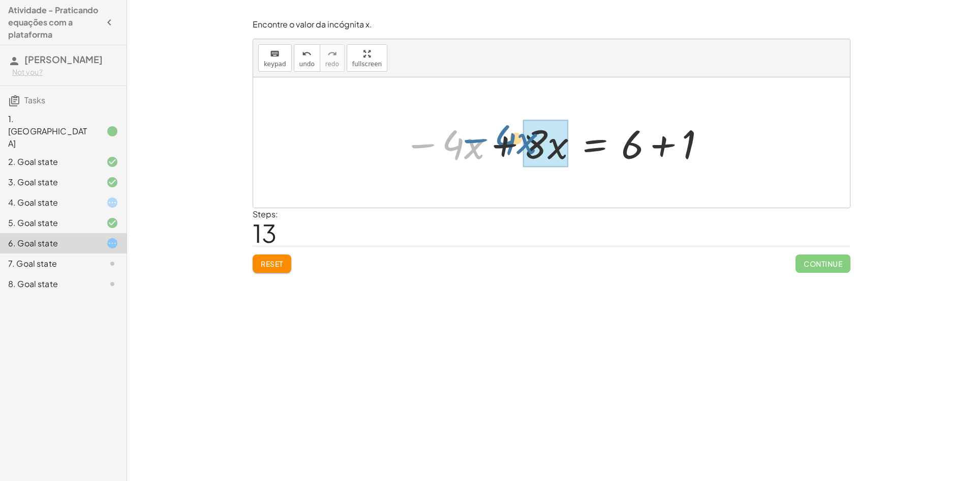
drag, startPoint x: 430, startPoint y: 145, endPoint x: 484, endPoint y: 140, distance: 54.1
click at [484, 140] on div at bounding box center [555, 142] width 313 height 52
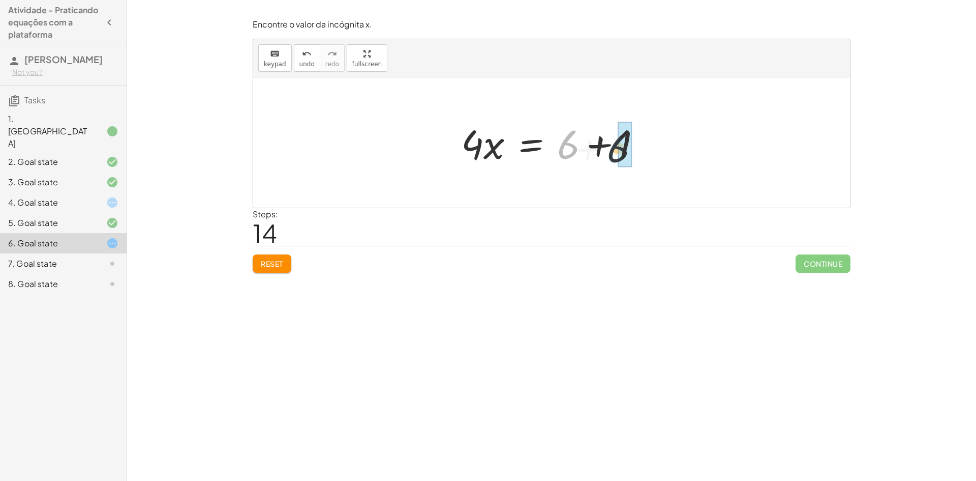
drag, startPoint x: 565, startPoint y: 150, endPoint x: 619, endPoint y: 153, distance: 54.5
drag, startPoint x: 502, startPoint y: 151, endPoint x: 629, endPoint y: 147, distance: 126.7
click at [629, 147] on div "+ · ( + · 8 · x − 1 ) · 2 − · 2 · x = 3 + · ( + · 8 · x − 1 ) · 2 − · 2 · x + ·…" at bounding box center [552, 142] width 156 height 57
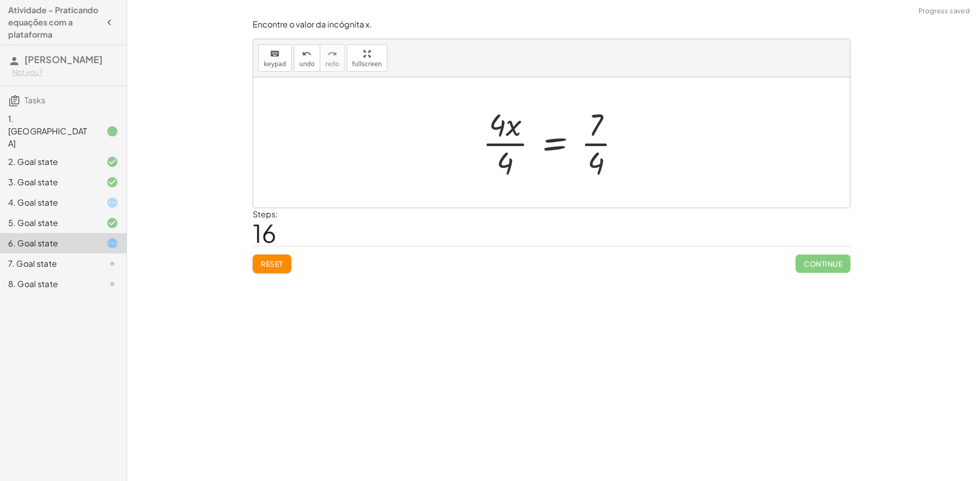
click at [304, 72] on div "keyboard keypad undo [PERSON_NAME] redo fullscreen" at bounding box center [551, 58] width 597 height 38
click at [304, 69] on button "undo undo" at bounding box center [307, 57] width 26 height 27
drag, startPoint x: 495, startPoint y: 143, endPoint x: 649, endPoint y: 135, distance: 154.3
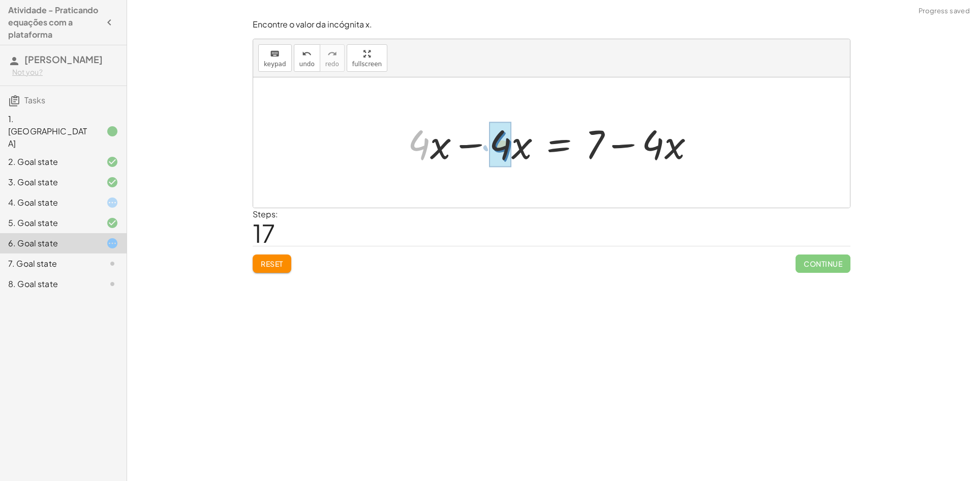
drag, startPoint x: 428, startPoint y: 151, endPoint x: 511, endPoint y: 153, distance: 82.9
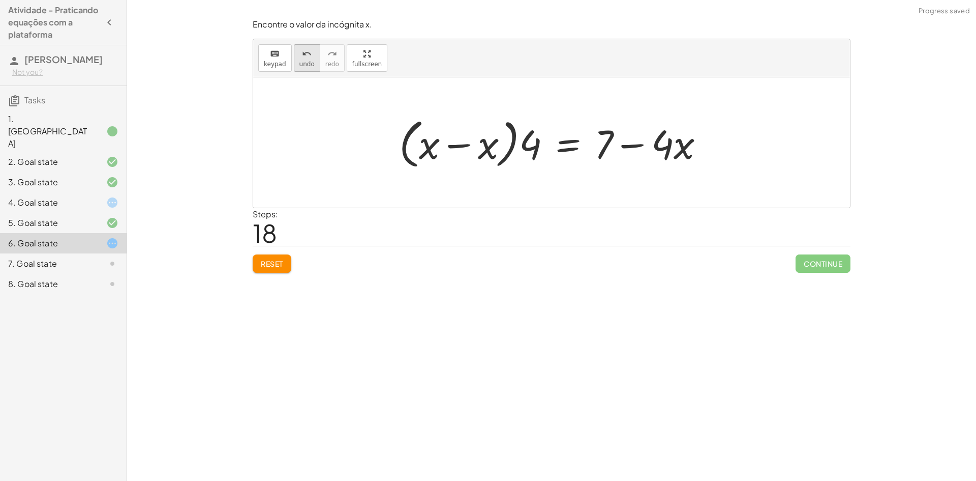
click at [304, 52] on icon "undo" at bounding box center [307, 54] width 10 height 12
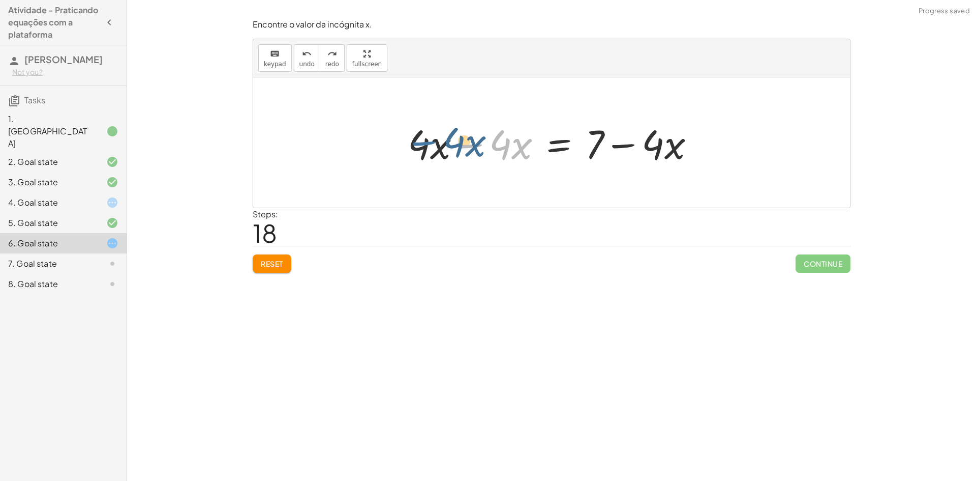
drag, startPoint x: 467, startPoint y: 147, endPoint x: 421, endPoint y: 144, distance: 46.4
click at [421, 144] on div at bounding box center [556, 142] width 306 height 52
drag, startPoint x: 476, startPoint y: 145, endPoint x: 388, endPoint y: 142, distance: 88.1
click at [388, 142] on div "+ · ( + · 8 · x − 1 ) · 2 − · 2 · x = 3 + · ( + · 8 · x − 1 ) · 2 − · 2 · x + ·…" at bounding box center [551, 142] width 597 height 130
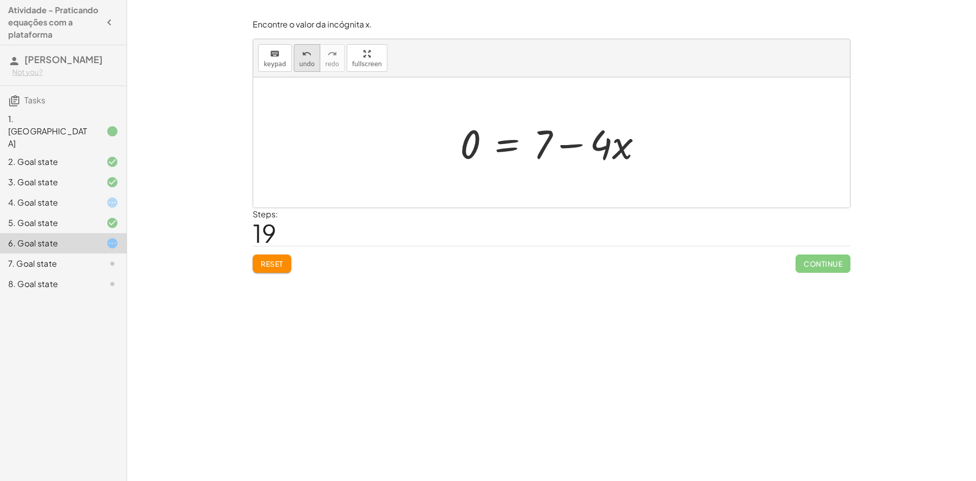
click at [300, 62] on span "undo" at bounding box center [307, 64] width 15 height 7
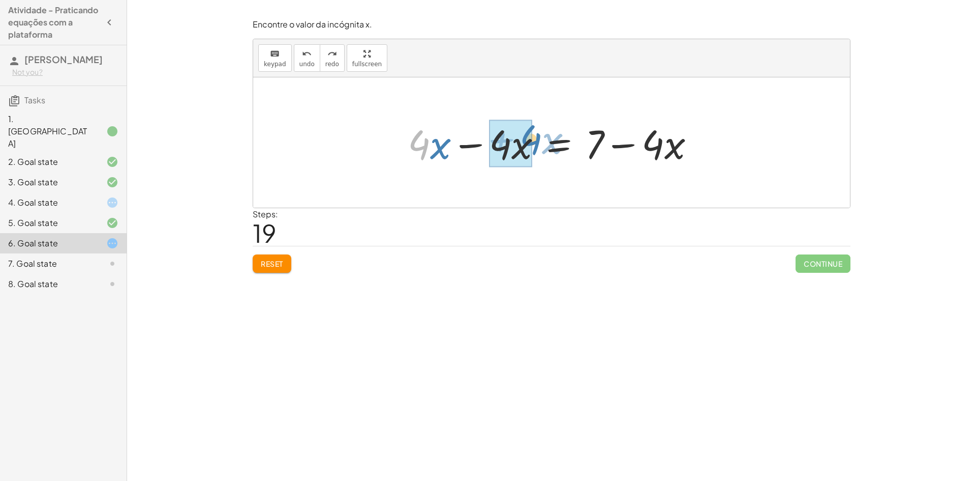
drag, startPoint x: 435, startPoint y: 144, endPoint x: 537, endPoint y: 139, distance: 101.8
click at [537, 139] on div at bounding box center [556, 142] width 306 height 52
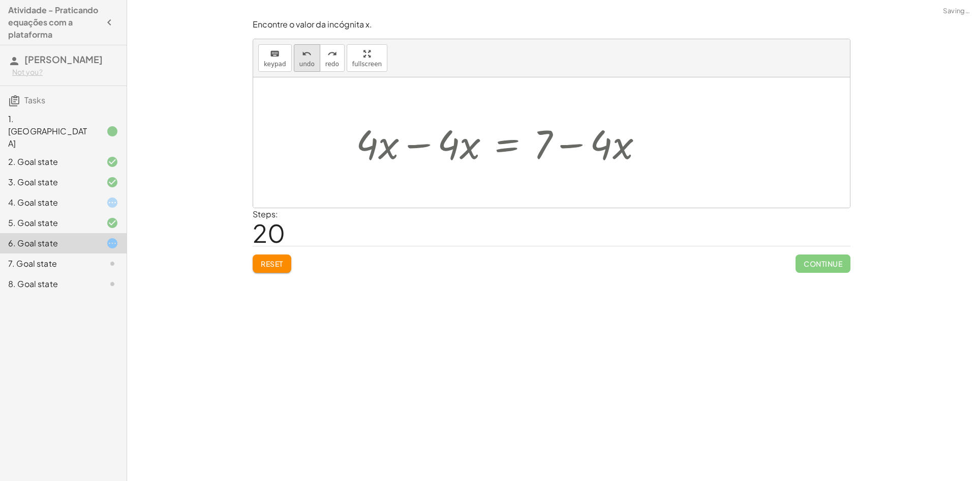
click at [310, 65] on span "undo" at bounding box center [307, 64] width 15 height 7
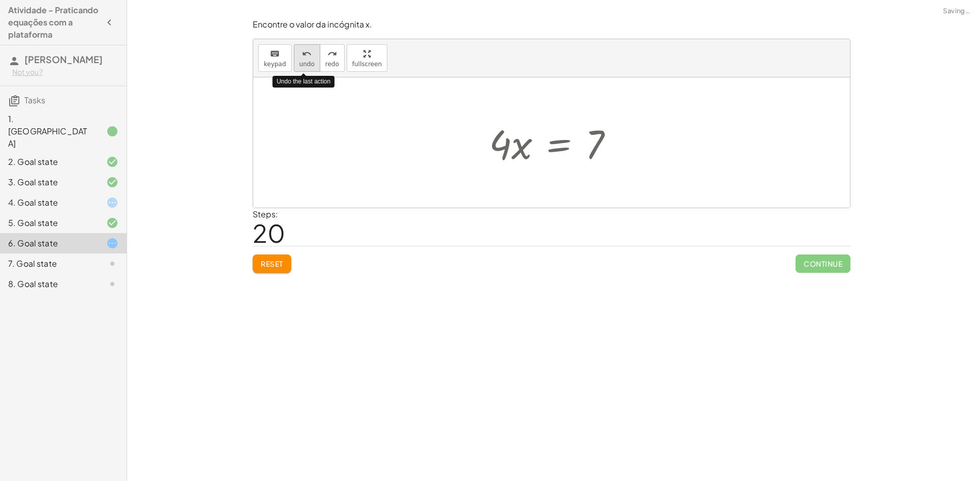
click at [310, 65] on span "undo" at bounding box center [307, 64] width 15 height 7
drag, startPoint x: 507, startPoint y: 148, endPoint x: 661, endPoint y: 146, distance: 154.1
click at [661, 146] on div "+ · ( + · 8 · x − 1 ) · 2 − · 2 · x = 3 + · ( + · 8 · x − 1 ) · 2 − · 2 · x + ·…" at bounding box center [551, 142] width 597 height 130
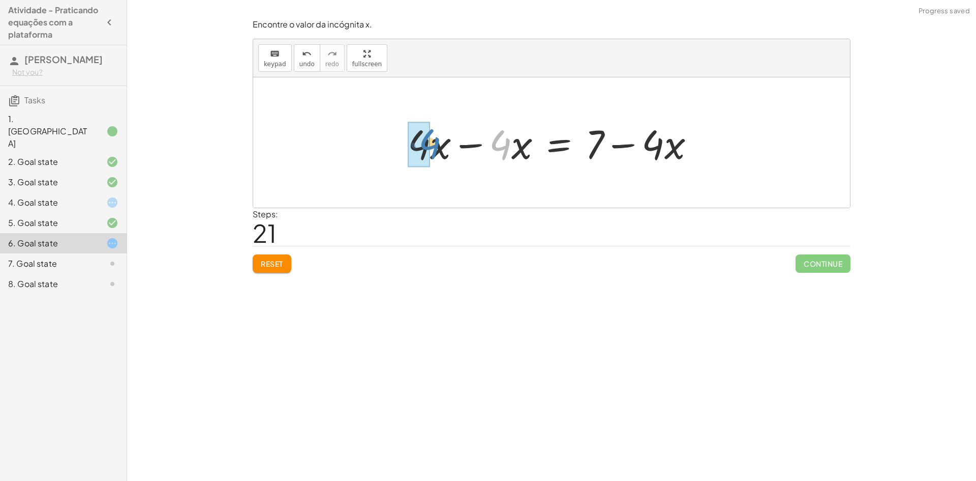
drag, startPoint x: 505, startPoint y: 146, endPoint x: 434, endPoint y: 145, distance: 70.7
click at [434, 145] on div at bounding box center [556, 142] width 306 height 52
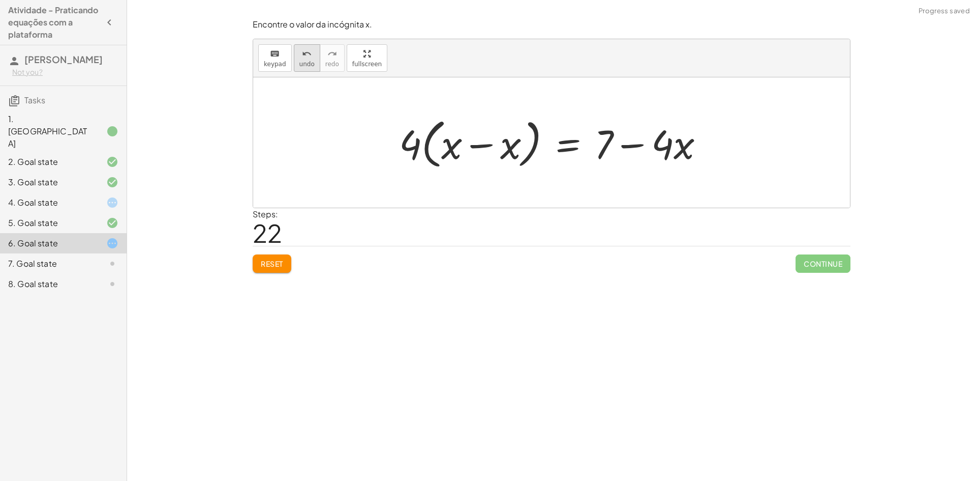
click at [300, 52] on div "undo" at bounding box center [307, 53] width 15 height 12
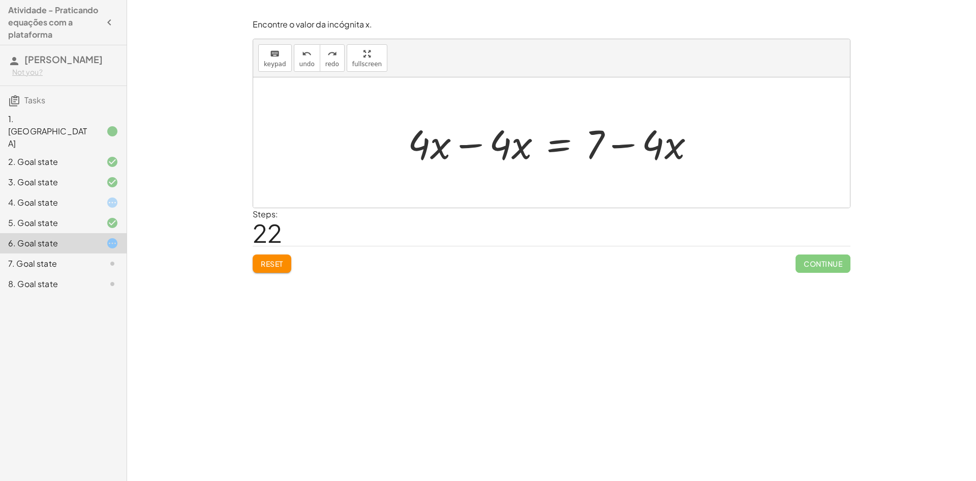
click at [90, 196] on div "4. Goal state" at bounding box center [49, 202] width 82 height 12
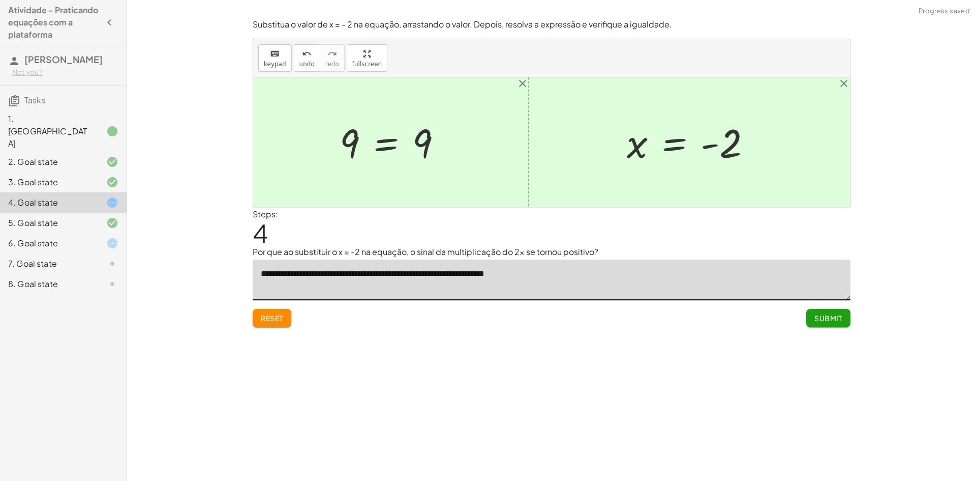
click at [537, 278] on textarea "**********" at bounding box center [552, 279] width 598 height 41
click at [441, 288] on textarea "**********" at bounding box center [552, 279] width 598 height 41
click at [448, 275] on textarea "**********" at bounding box center [552, 279] width 598 height 41
type textarea "**********"
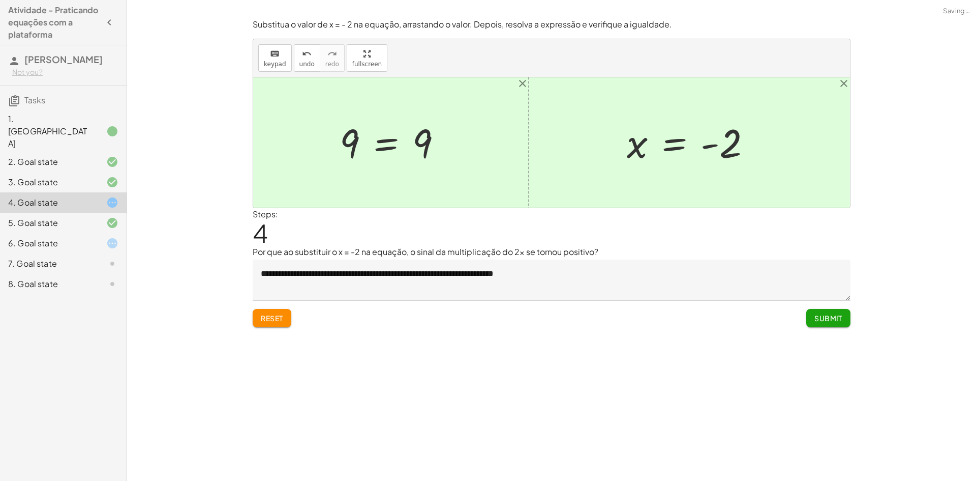
click at [823, 308] on div "Submit" at bounding box center [829, 314] width 44 height 26
click at [827, 317] on span "Submit" at bounding box center [829, 317] width 28 height 9
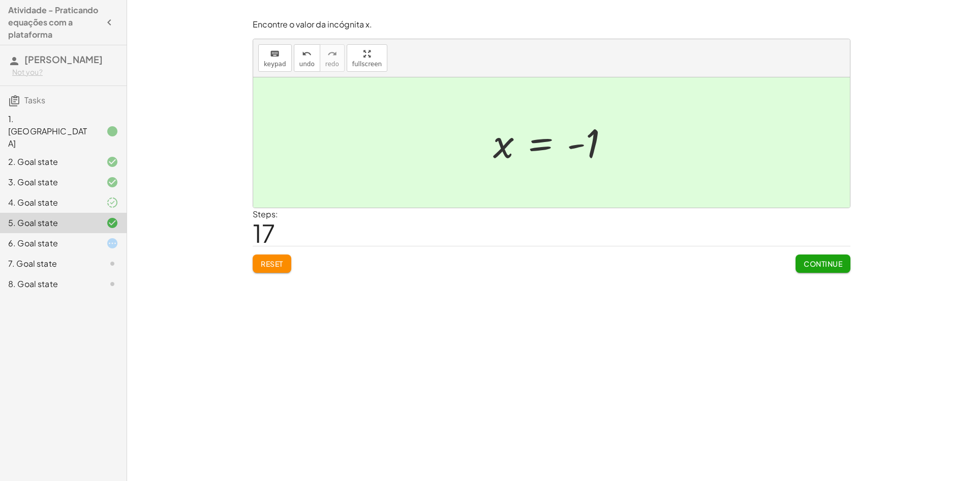
click at [35, 237] on div "6. Goal state" at bounding box center [49, 243] width 82 height 12
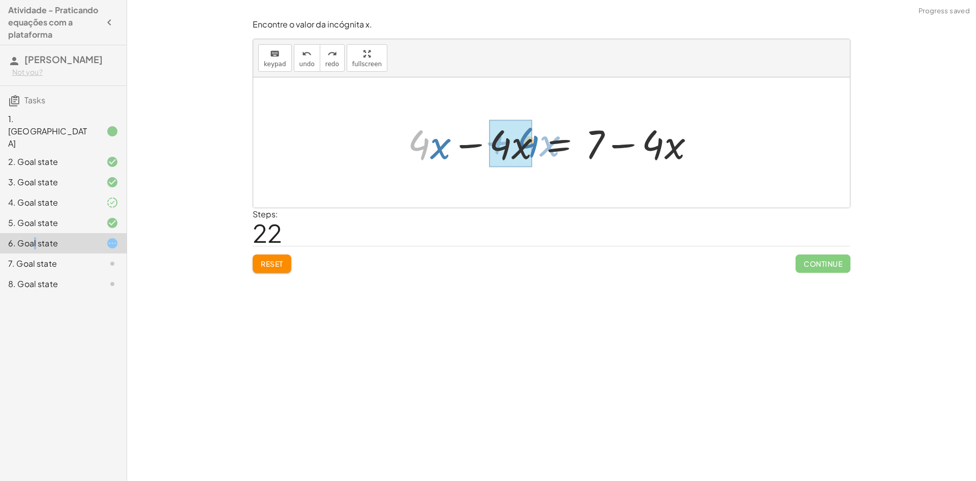
drag, startPoint x: 420, startPoint y: 150, endPoint x: 529, endPoint y: 147, distance: 109.9
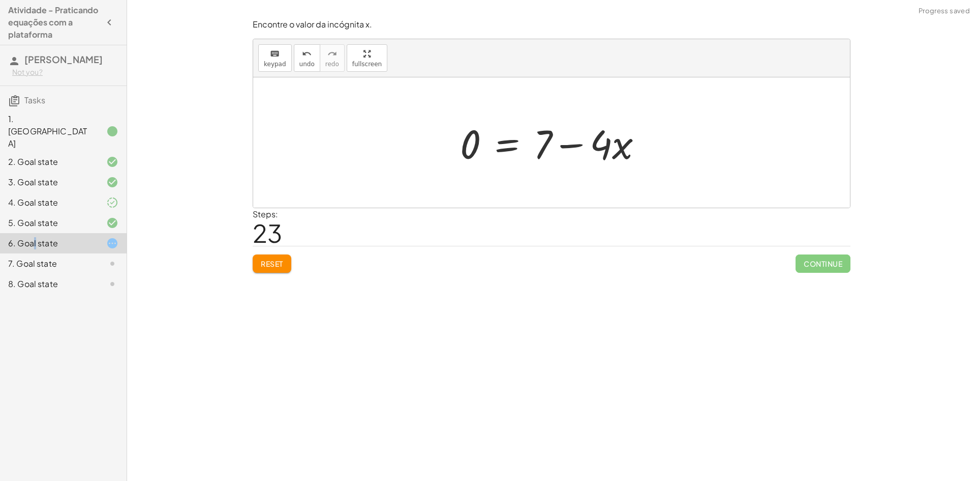
click at [300, 72] on div "keyboard keypad undo [PERSON_NAME] redo fullscreen" at bounding box center [551, 58] width 597 height 38
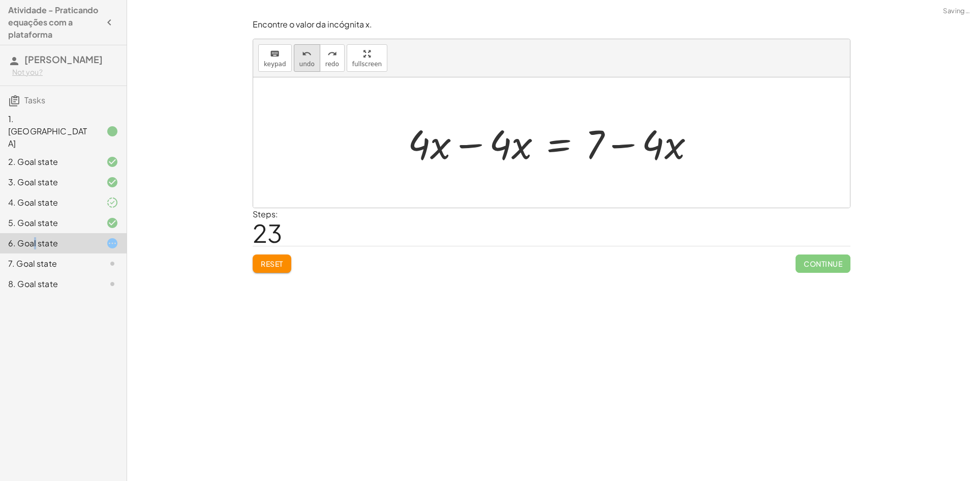
click at [308, 63] on span "undo" at bounding box center [307, 64] width 15 height 7
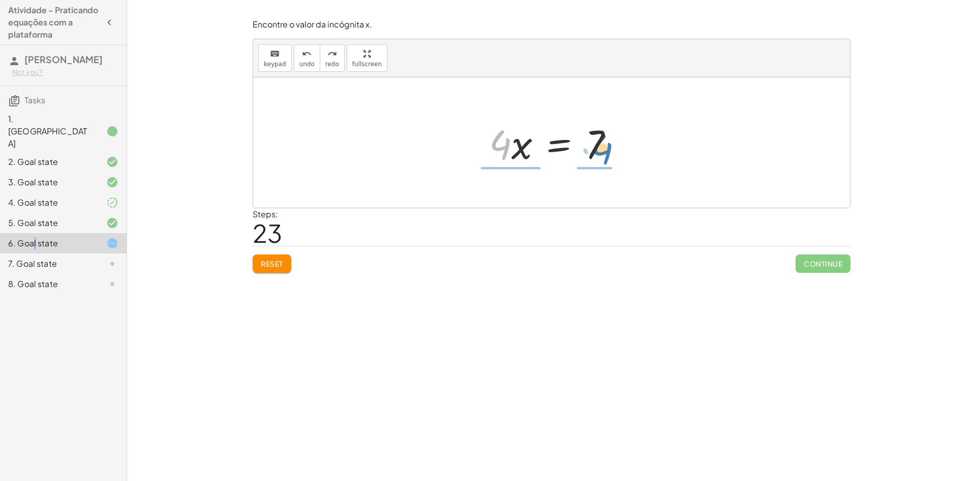
drag, startPoint x: 506, startPoint y: 145, endPoint x: 607, endPoint y: 150, distance: 101.8
click at [607, 150] on div at bounding box center [555, 142] width 143 height 52
click at [502, 158] on div at bounding box center [556, 142] width 157 height 78
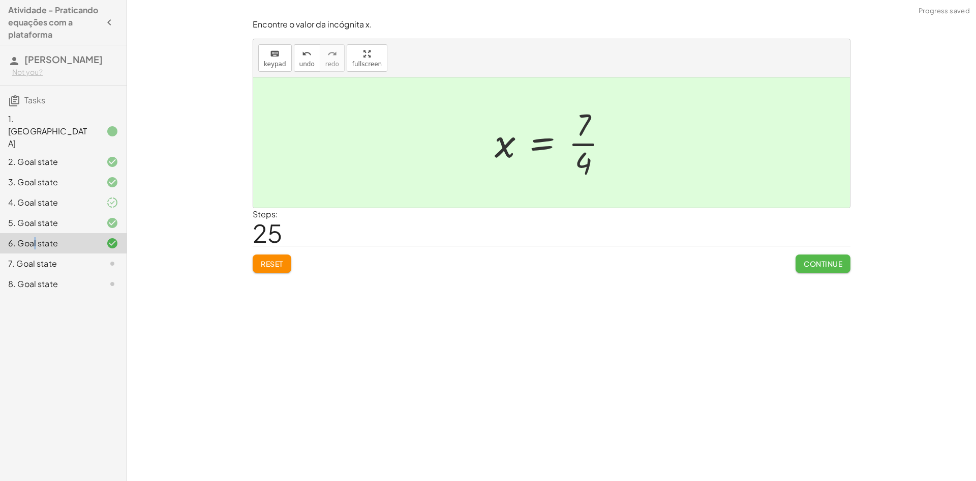
click at [842, 261] on span "Continue" at bounding box center [823, 263] width 39 height 9
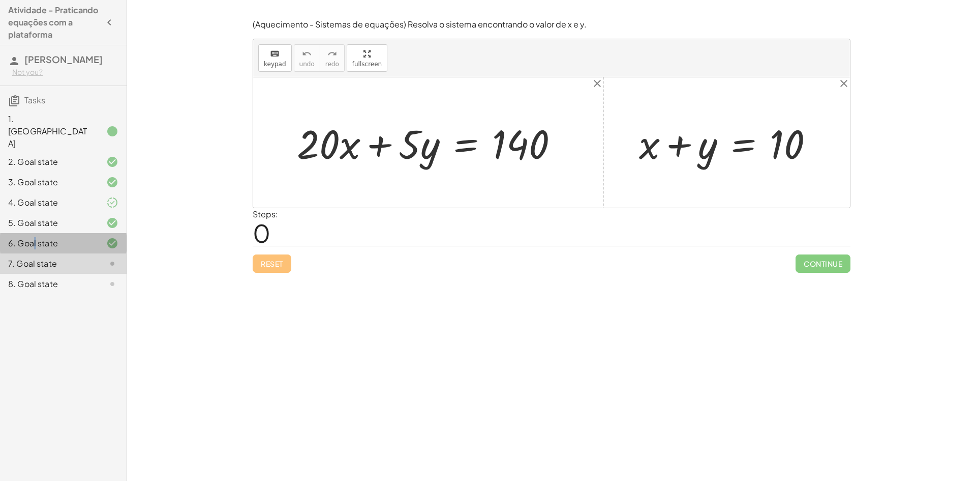
click at [118, 237] on icon at bounding box center [112, 243] width 12 height 12
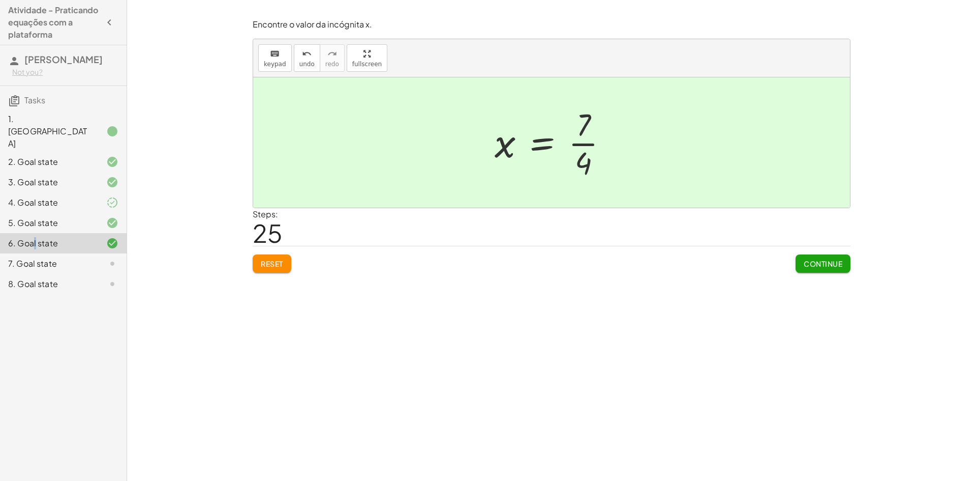
click at [108, 257] on icon at bounding box center [112, 263] width 12 height 12
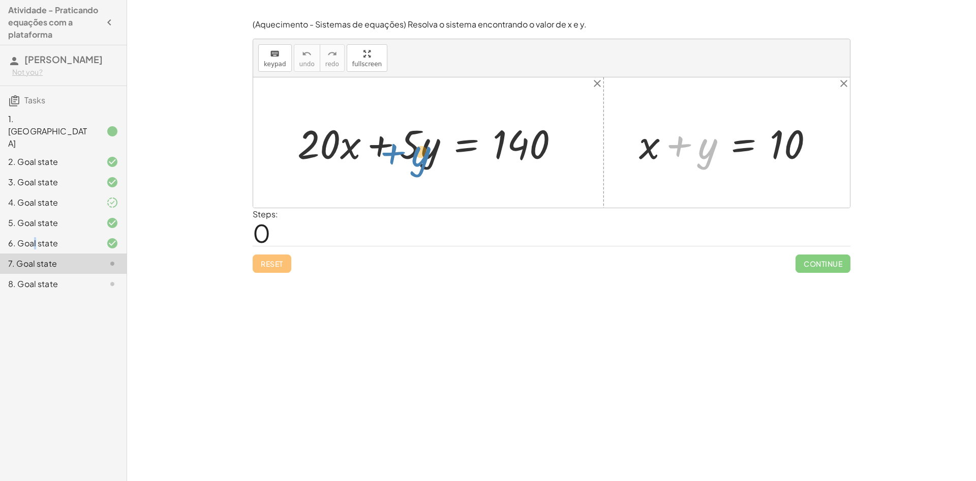
drag, startPoint x: 661, startPoint y: 151, endPoint x: 393, endPoint y: 154, distance: 267.5
click at [393, 154] on div "+ · 20 · x + · 5 · y = 140 + y + x + y = 10" at bounding box center [551, 142] width 597 height 130
drag, startPoint x: 694, startPoint y: 157, endPoint x: 419, endPoint y: 143, distance: 275.5
click at [430, 137] on div at bounding box center [432, 142] width 280 height 52
drag, startPoint x: 703, startPoint y: 143, endPoint x: 430, endPoint y: 141, distance: 273.1
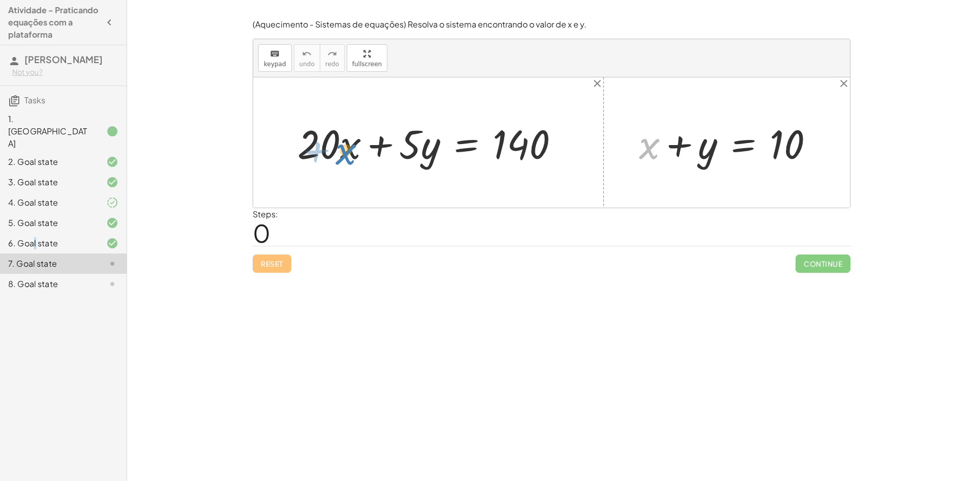
drag, startPoint x: 517, startPoint y: 172, endPoint x: 352, endPoint y: 144, distance: 166.7
drag, startPoint x: 323, startPoint y: 154, endPoint x: 415, endPoint y: 134, distance: 93.7
drag, startPoint x: 650, startPoint y: 149, endPoint x: 443, endPoint y: 162, distance: 207.4
drag, startPoint x: 432, startPoint y: 153, endPoint x: 469, endPoint y: 161, distance: 37.4
click at [469, 161] on div at bounding box center [432, 142] width 280 height 52
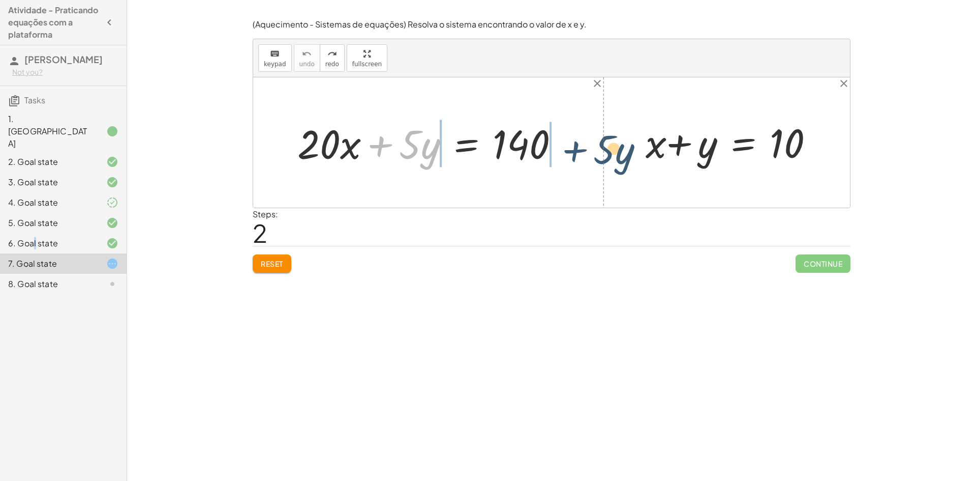
drag, startPoint x: 380, startPoint y: 144, endPoint x: 577, endPoint y: 150, distance: 196.4
click at [577, 150] on div "+ · 5 · y + · 20 · x + · 5 · y = 140 + x + y = 10" at bounding box center [551, 142] width 597 height 130
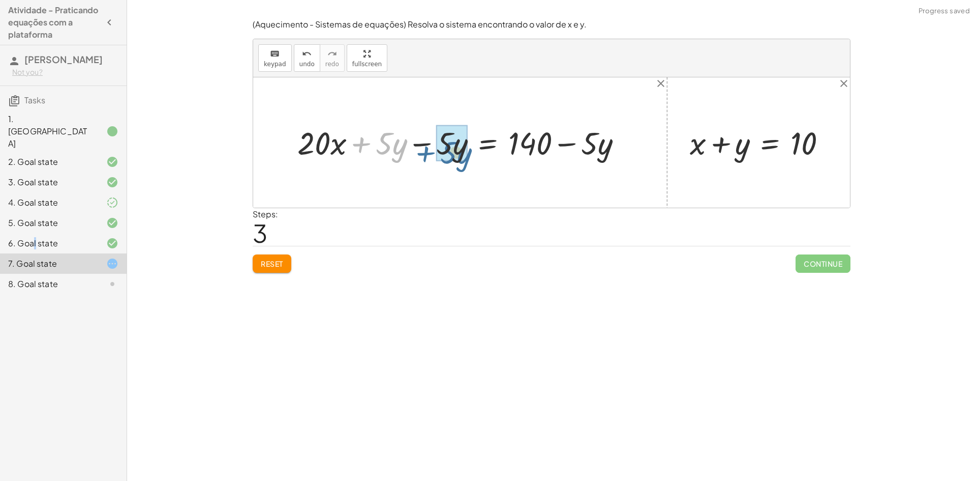
drag, startPoint x: 366, startPoint y: 143, endPoint x: 431, endPoint y: 153, distance: 65.2
click at [431, 153] on div at bounding box center [463, 142] width 343 height 41
click at [590, 145] on div at bounding box center [525, 142] width 222 height 41
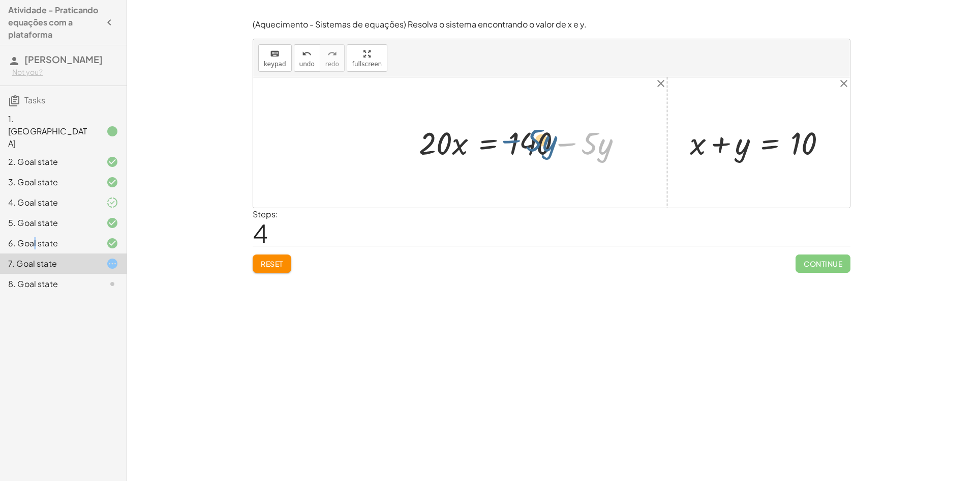
drag, startPoint x: 570, startPoint y: 145, endPoint x: 505, endPoint y: 142, distance: 64.7
click at [505, 142] on div at bounding box center [525, 142] width 222 height 41
drag, startPoint x: 569, startPoint y: 144, endPoint x: 517, endPoint y: 136, distance: 52.4
click at [517, 136] on div at bounding box center [525, 142] width 222 height 41
drag, startPoint x: 595, startPoint y: 142, endPoint x: 528, endPoint y: 141, distance: 66.6
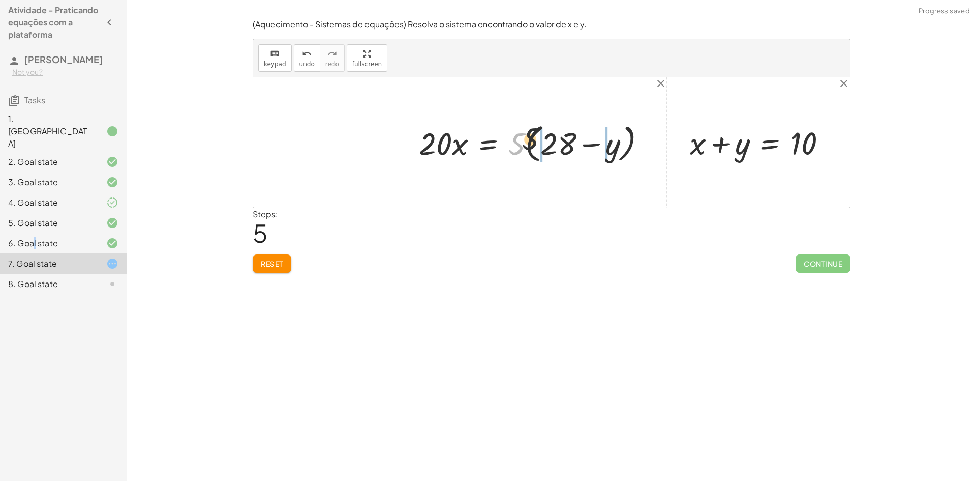
drag, startPoint x: 514, startPoint y: 140, endPoint x: 548, endPoint y: 129, distance: 36.2
click at [548, 129] on div at bounding box center [536, 143] width 245 height 46
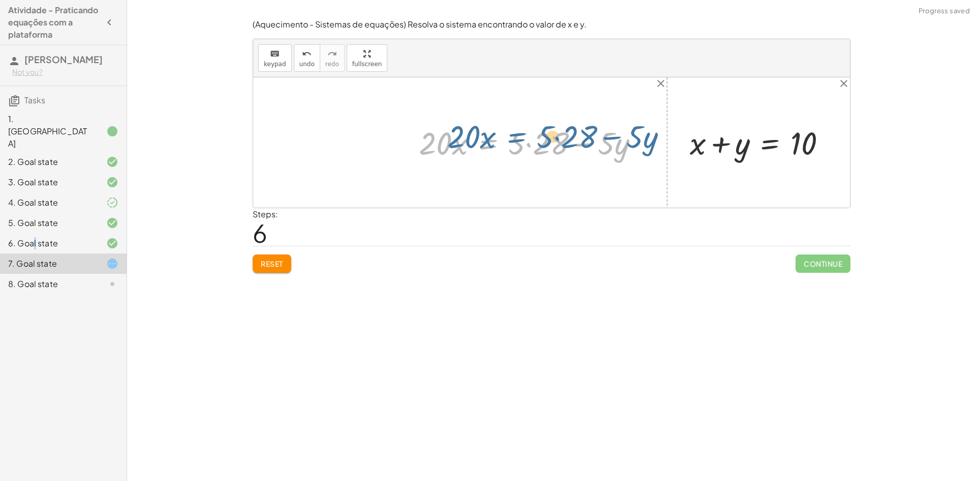
drag, startPoint x: 507, startPoint y: 143, endPoint x: 512, endPoint y: 146, distance: 5.2
click at [512, 146] on div at bounding box center [533, 142] width 239 height 41
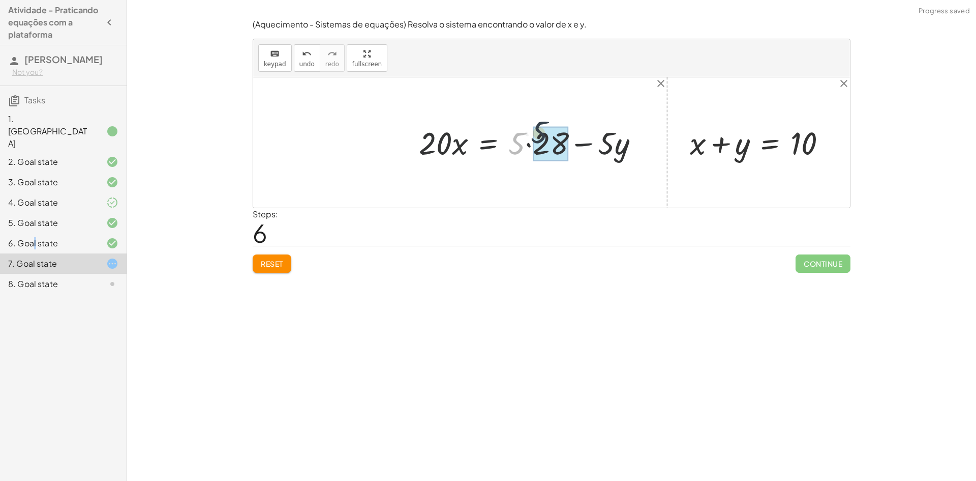
drag, startPoint x: 519, startPoint y: 145, endPoint x: 548, endPoint y: 137, distance: 30.6
drag, startPoint x: 601, startPoint y: 149, endPoint x: 534, endPoint y: 143, distance: 67.4
click at [534, 143] on div at bounding box center [525, 142] width 222 height 41
click at [303, 62] on span "undo" at bounding box center [307, 64] width 15 height 7
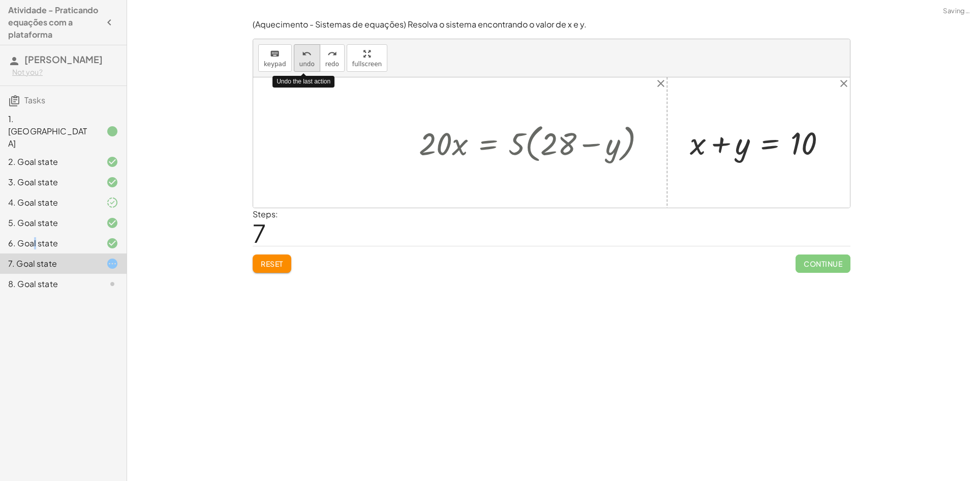
click at [301, 64] on span "undo" at bounding box center [307, 64] width 15 height 7
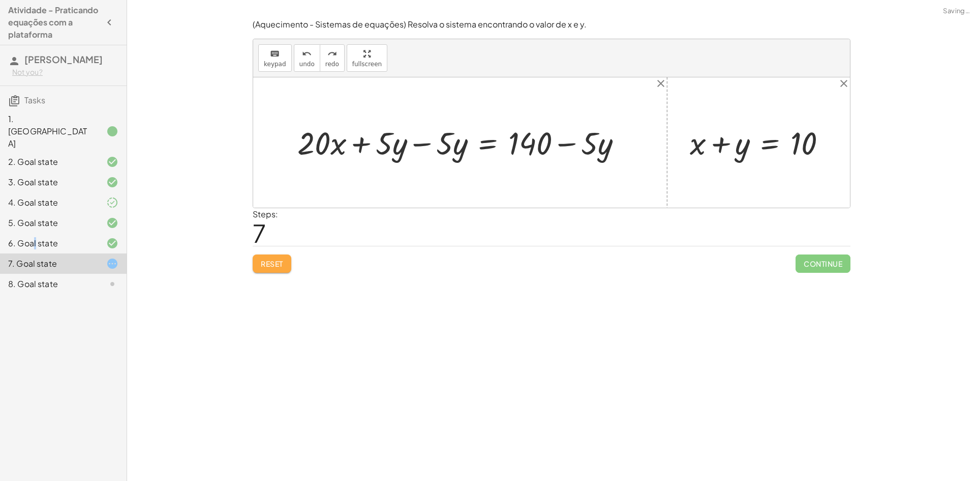
click at [291, 260] on button "Reset" at bounding box center [272, 263] width 39 height 18
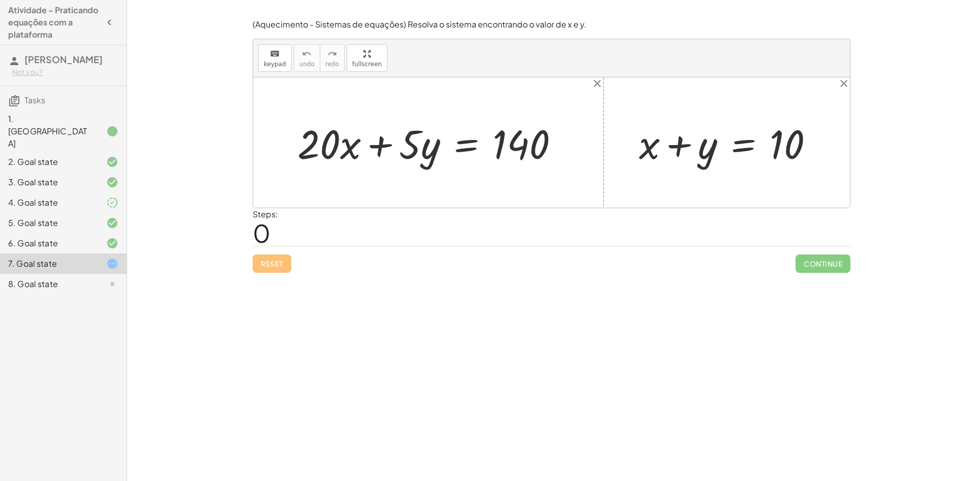
click at [69, 278] on div "8. Goal state" at bounding box center [49, 284] width 82 height 12
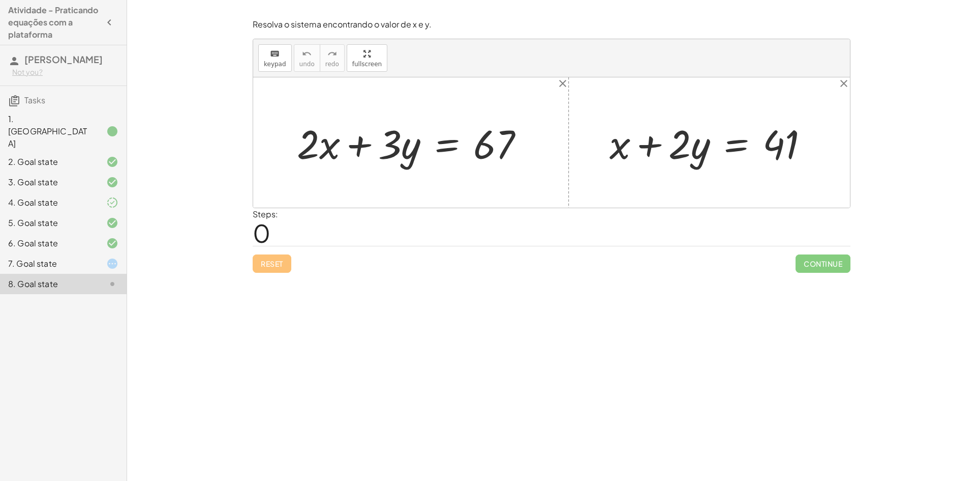
click at [114, 253] on div "7. Goal state" at bounding box center [63, 263] width 127 height 20
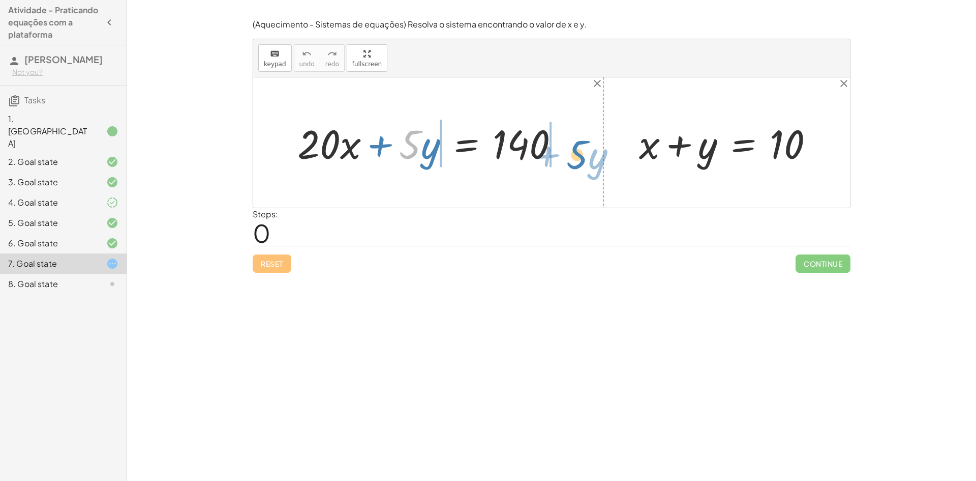
drag, startPoint x: 407, startPoint y: 152, endPoint x: 574, endPoint y: 162, distance: 167.6
click at [574, 162] on div "· 5 + · y + · 20 · x + · 5 · y = 140" at bounding box center [428, 142] width 293 height 57
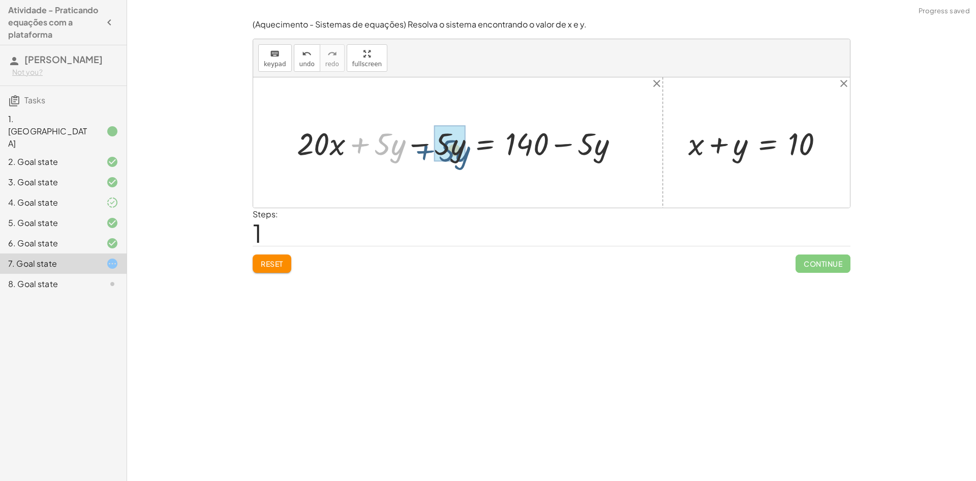
drag, startPoint x: 353, startPoint y: 143, endPoint x: 419, endPoint y: 150, distance: 65.9
click at [419, 150] on div at bounding box center [462, 142] width 340 height 41
click at [496, 176] on div "+ · 20 · x + · 5 · y = 140 + · 20 · x + · 5 · y − · 5 · y = + 140 − · 5 · y + ·…" at bounding box center [551, 142] width 597 height 130
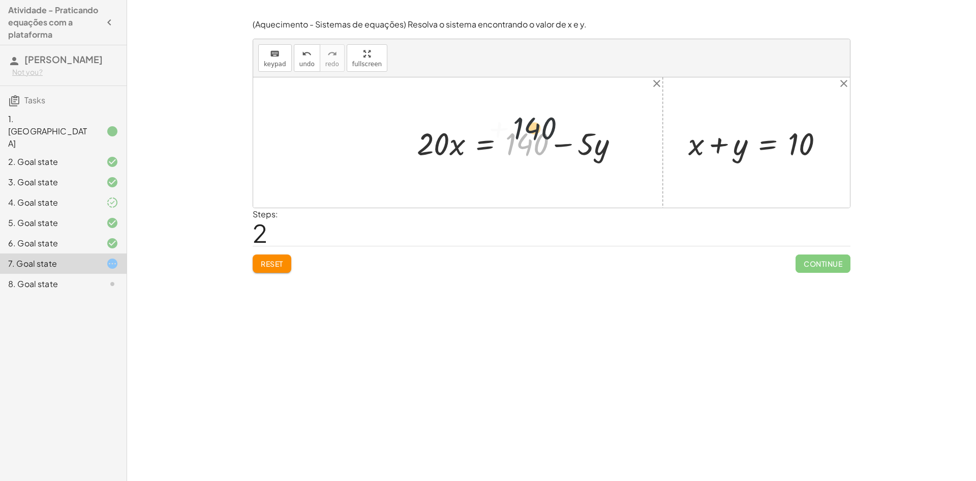
drag, startPoint x: 534, startPoint y: 144, endPoint x: 539, endPoint y: 121, distance: 23.9
click at [294, 55] on button "undo undo" at bounding box center [307, 57] width 26 height 27
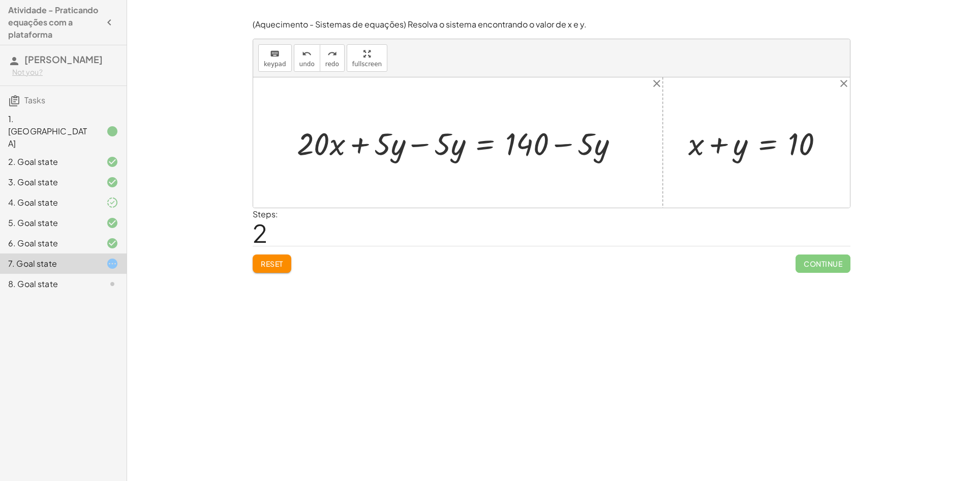
click at [280, 266] on span "Reset" at bounding box center [272, 263] width 22 height 9
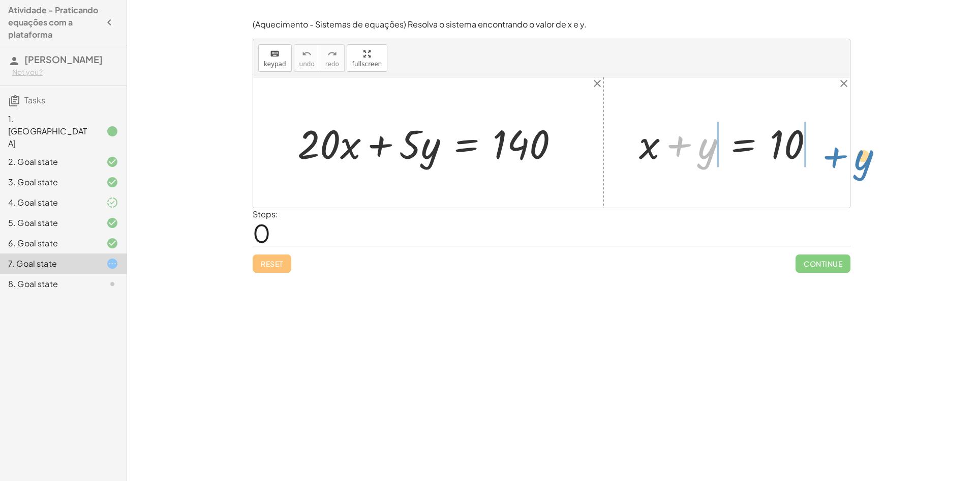
drag, startPoint x: 705, startPoint y: 153, endPoint x: 859, endPoint y: 159, distance: 154.2
click at [859, 159] on div "Encontre o valor da incógnita x manipulando a equação. insert select one: Math …" at bounding box center [551, 240] width 849 height 481
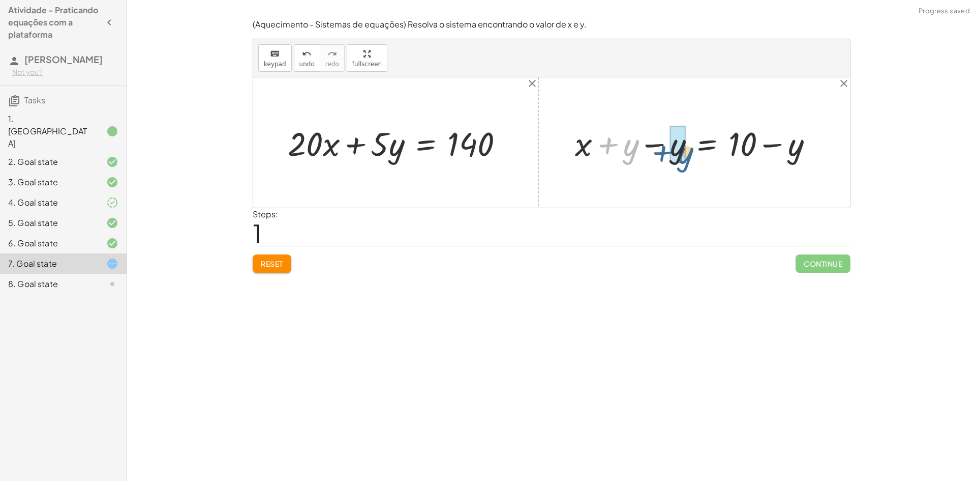
drag, startPoint x: 611, startPoint y: 150, endPoint x: 666, endPoint y: 155, distance: 55.2
click at [666, 156] on div at bounding box center [698, 143] width 256 height 44
drag, startPoint x: 676, startPoint y: 149, endPoint x: 330, endPoint y: 163, distance: 346.6
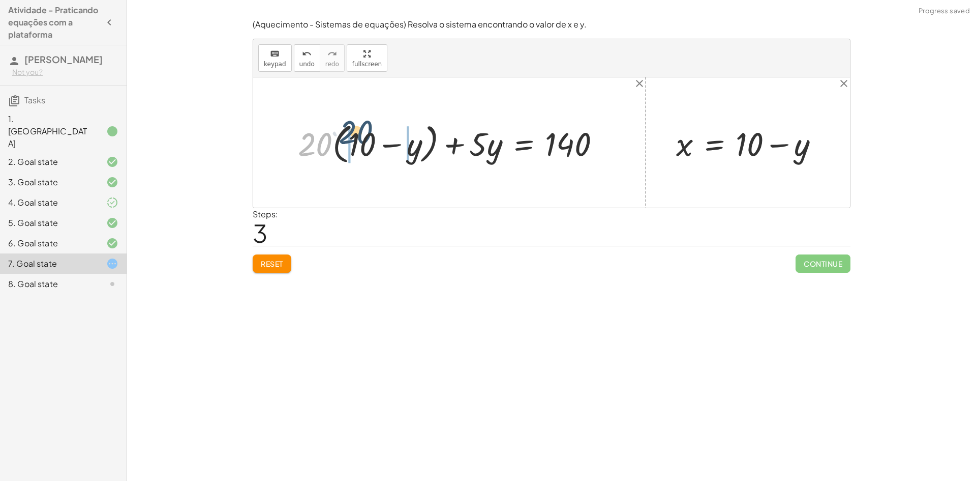
drag, startPoint x: 330, startPoint y: 144, endPoint x: 365, endPoint y: 139, distance: 35.5
click at [365, 139] on div at bounding box center [453, 143] width 321 height 48
drag, startPoint x: 310, startPoint y: 146, endPoint x: 349, endPoint y: 143, distance: 38.8
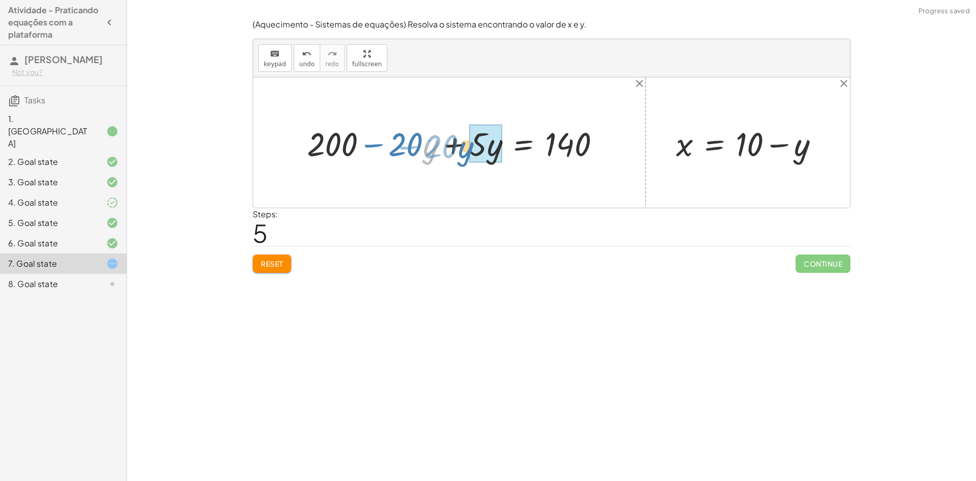
drag, startPoint x: 424, startPoint y: 147, endPoint x: 459, endPoint y: 149, distance: 35.2
click at [459, 149] on div at bounding box center [458, 142] width 312 height 43
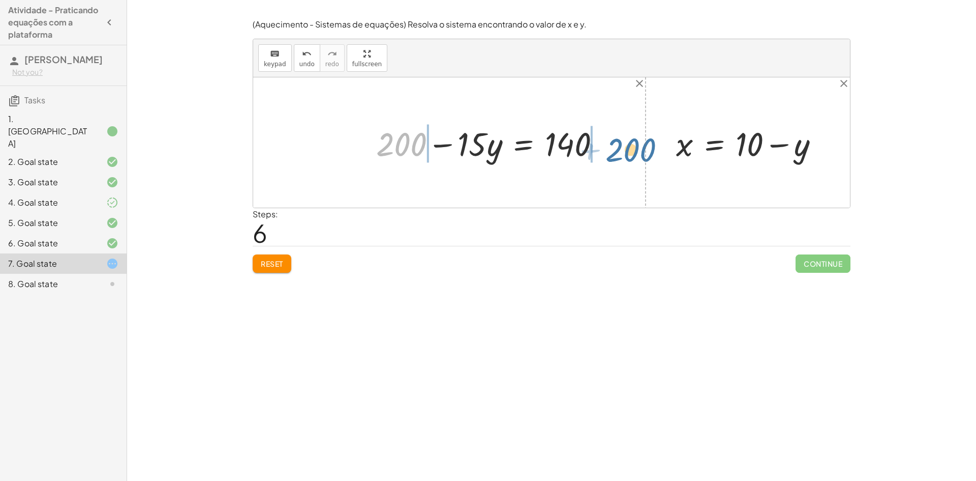
drag, startPoint x: 395, startPoint y: 139, endPoint x: 627, endPoint y: 144, distance: 232.5
click at [627, 144] on div "+ · 20 · x + · 5 · y = 140 + · 20 · ( + 10 − y ) + · 5 · y = 140 + · 20 · 10 − …" at bounding box center [551, 142] width 597 height 130
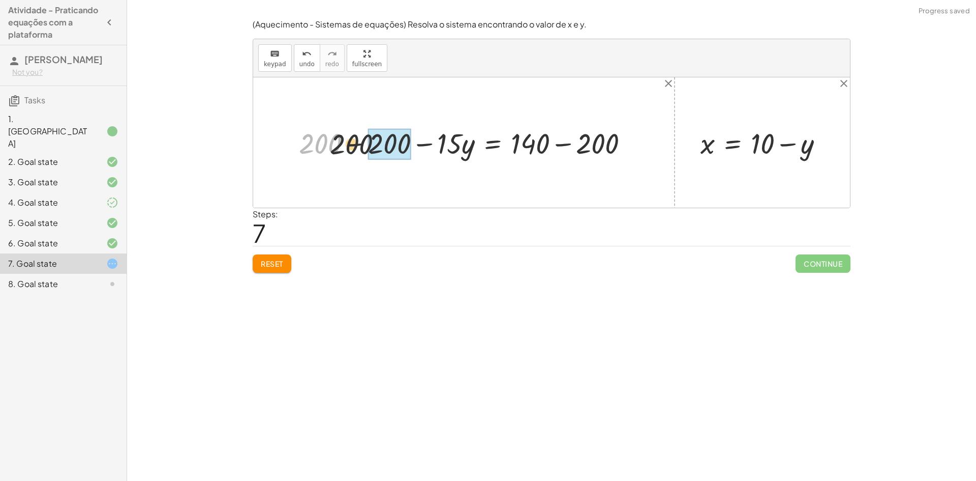
drag, startPoint x: 320, startPoint y: 145, endPoint x: 371, endPoint y: 145, distance: 50.9
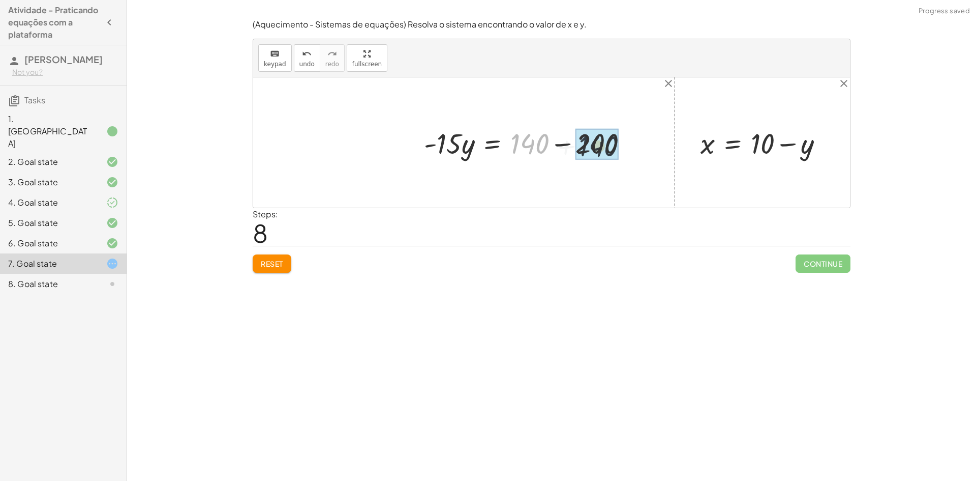
drag, startPoint x: 538, startPoint y: 149, endPoint x: 588, endPoint y: 151, distance: 49.9
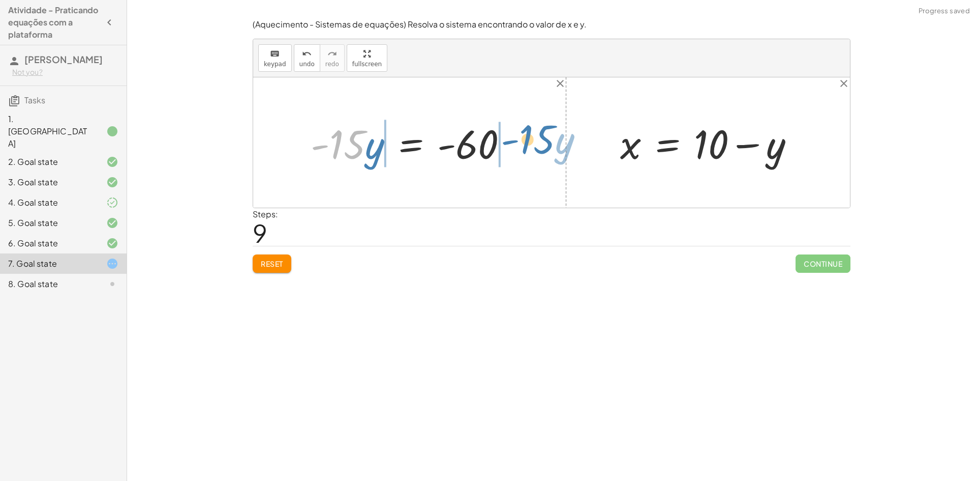
drag, startPoint x: 349, startPoint y: 146, endPoint x: 540, endPoint y: 141, distance: 190.3
click at [540, 141] on div "+ · 20 · x + · 5 · y = 140 + · 20 · ( + 10 − y ) + · 5 · y = 140 + · 20 · 10 − …" at bounding box center [551, 142] width 597 height 130
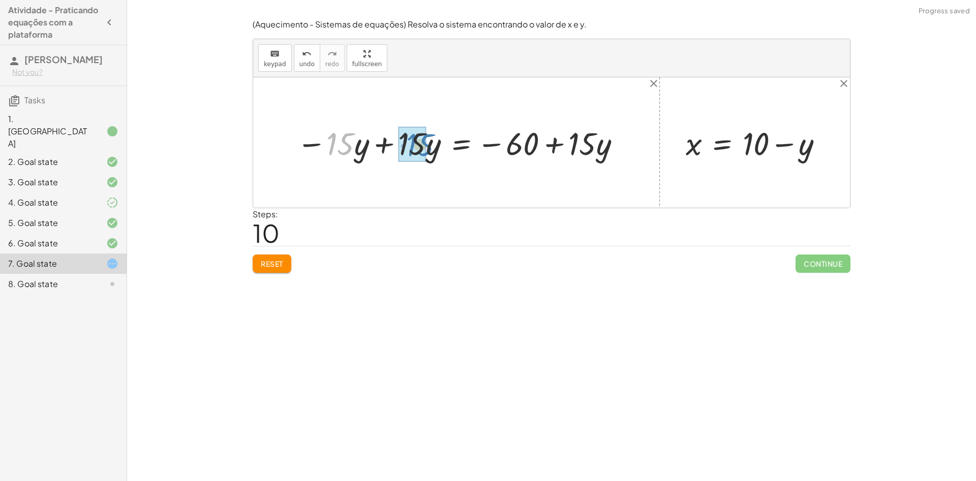
drag, startPoint x: 338, startPoint y: 146, endPoint x: 418, endPoint y: 147, distance: 80.4
click at [306, 58] on icon "undo" at bounding box center [307, 54] width 10 height 12
drag, startPoint x: 314, startPoint y: 145, endPoint x: 388, endPoint y: 137, distance: 73.7
click at [388, 137] on div at bounding box center [460, 143] width 337 height 42
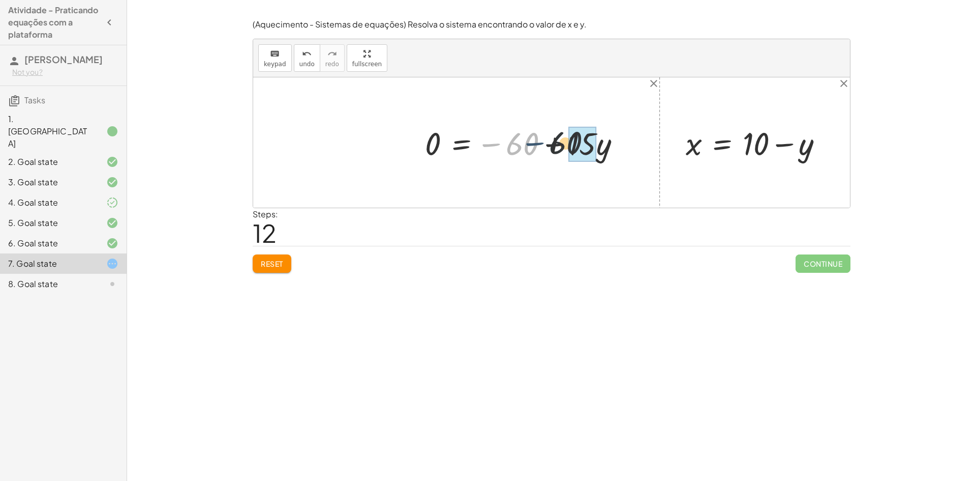
drag, startPoint x: 494, startPoint y: 145, endPoint x: 542, endPoint y: 144, distance: 47.3
click at [542, 144] on div at bounding box center [527, 143] width 214 height 42
drag, startPoint x: 626, startPoint y: 146, endPoint x: 538, endPoint y: 139, distance: 88.3
click at [538, 139] on div at bounding box center [537, 142] width 234 height 45
drag, startPoint x: 535, startPoint y: 143, endPoint x: 556, endPoint y: 143, distance: 21.4
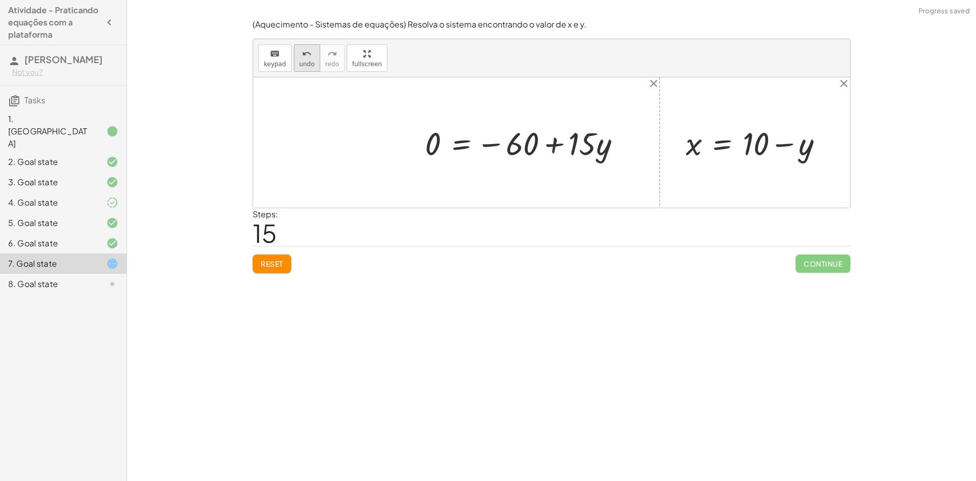
click at [305, 61] on span "undo" at bounding box center [307, 64] width 15 height 7
click at [305, 58] on icon "undo" at bounding box center [307, 54] width 10 height 12
click at [289, 255] on div "Reset Continue" at bounding box center [552, 259] width 598 height 27
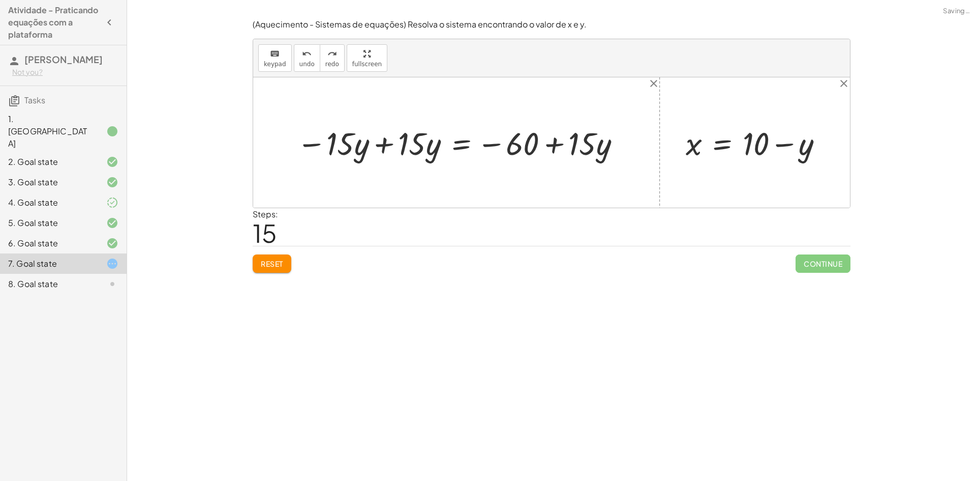
click at [0, 0] on div "(Aquecimento - Sistemas de equações) Resolva o sistema encontrando o valor de x…" at bounding box center [0, 0] width 0 height 0
click at [272, 262] on span "Reset" at bounding box center [272, 263] width 22 height 9
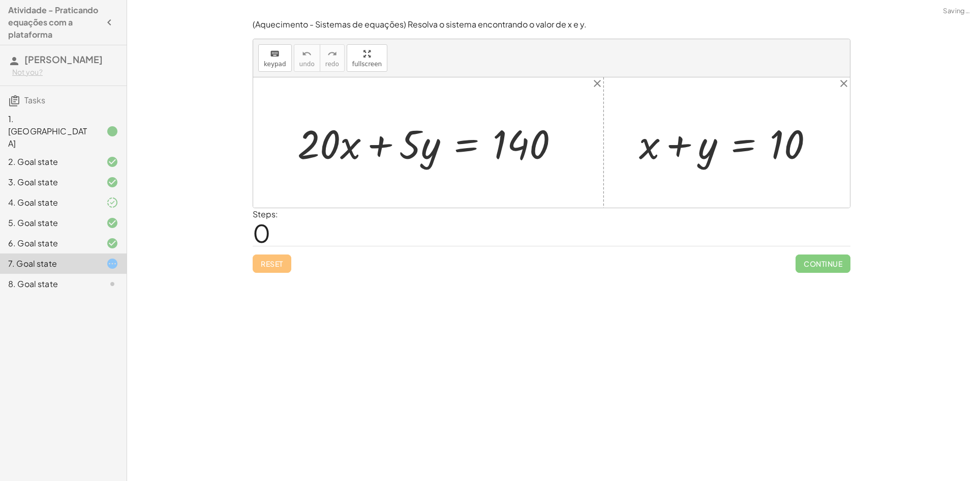
click at [272, 262] on div "Reset Continue" at bounding box center [552, 259] width 598 height 27
click at [653, 154] on div at bounding box center [730, 142] width 193 height 52
drag, startPoint x: 709, startPoint y: 151, endPoint x: 833, endPoint y: 139, distance: 124.1
click at [833, 139] on div "+ · 20 · x + · 5 · y = 140 + y + x + y = 10" at bounding box center [551, 142] width 597 height 130
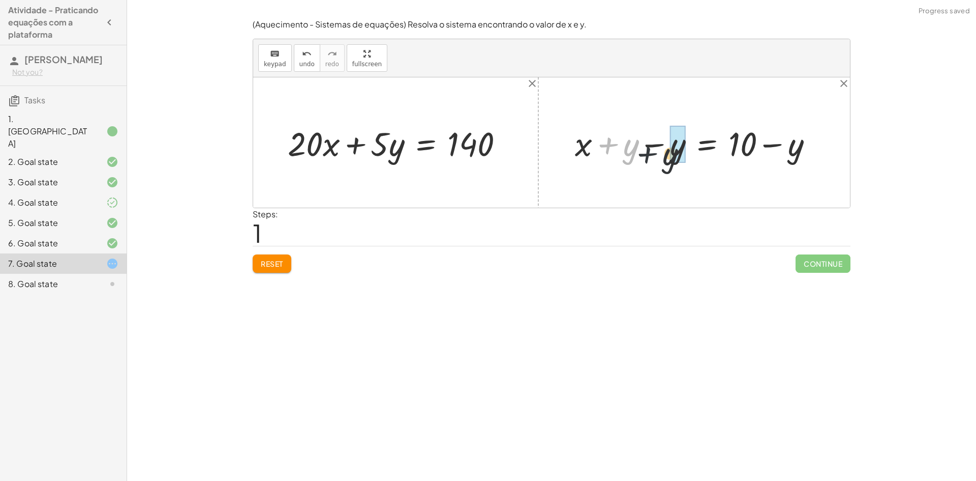
drag, startPoint x: 615, startPoint y: 142, endPoint x: 661, endPoint y: 152, distance: 46.3
click at [661, 152] on div at bounding box center [698, 143] width 256 height 44
drag, startPoint x: 674, startPoint y: 150, endPoint x: 330, endPoint y: 150, distance: 344.8
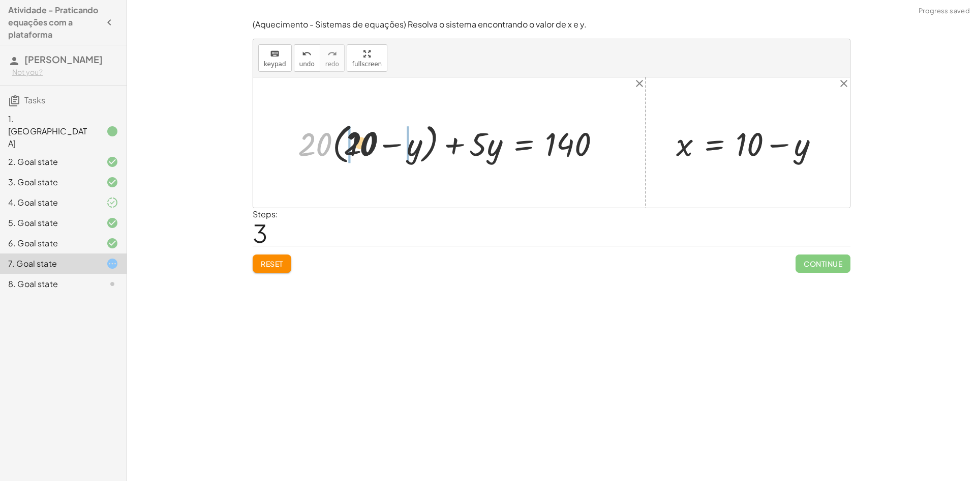
drag, startPoint x: 308, startPoint y: 144, endPoint x: 371, endPoint y: 150, distance: 62.8
click at [371, 150] on div at bounding box center [453, 143] width 321 height 48
drag, startPoint x: 320, startPoint y: 151, endPoint x: 348, endPoint y: 154, distance: 28.2
drag, startPoint x: 371, startPoint y: 143, endPoint x: 439, endPoint y: 147, distance: 67.8
click at [439, 147] on div at bounding box center [458, 142] width 312 height 43
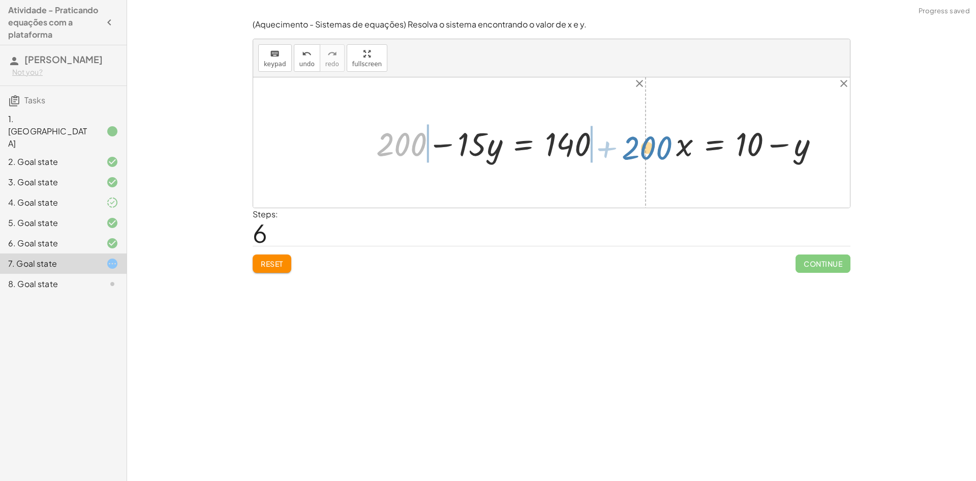
drag, startPoint x: 403, startPoint y: 140, endPoint x: 643, endPoint y: 146, distance: 240.6
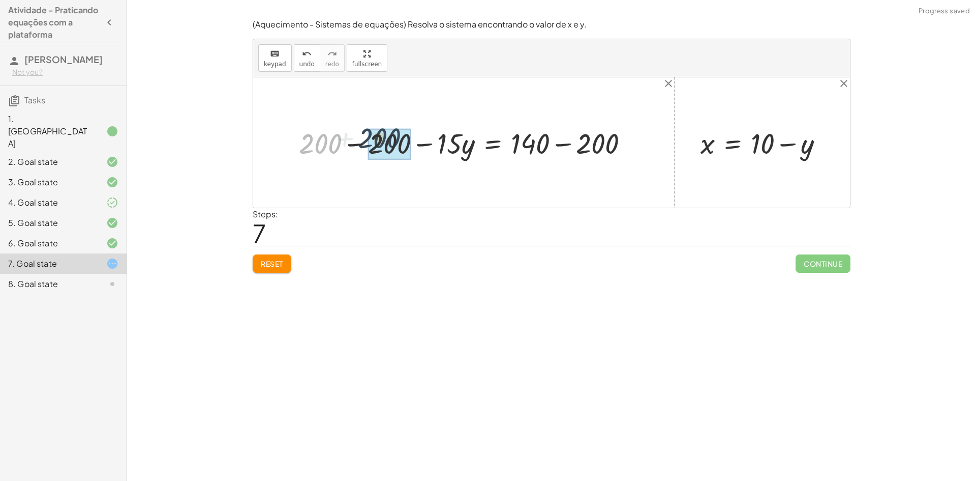
drag, startPoint x: 312, startPoint y: 147, endPoint x: 372, endPoint y: 141, distance: 59.8
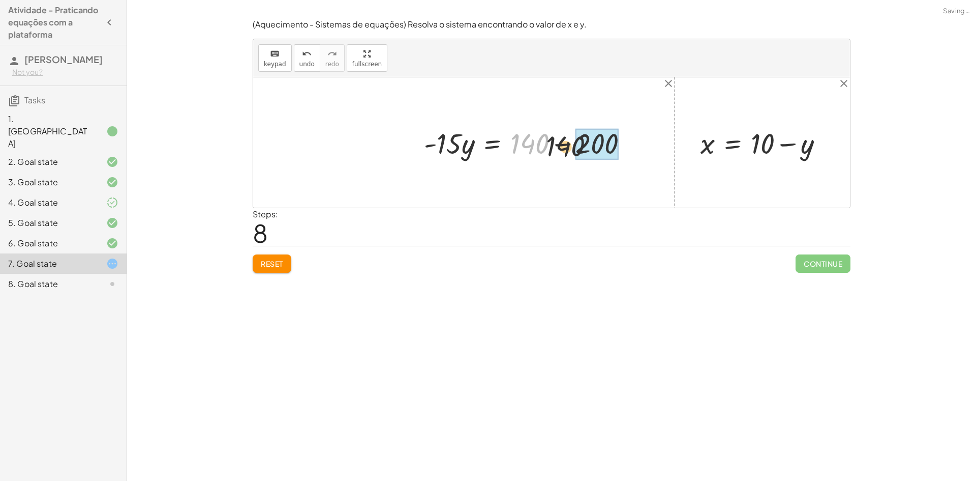
drag, startPoint x: 531, startPoint y: 143, endPoint x: 616, endPoint y: 145, distance: 85.0
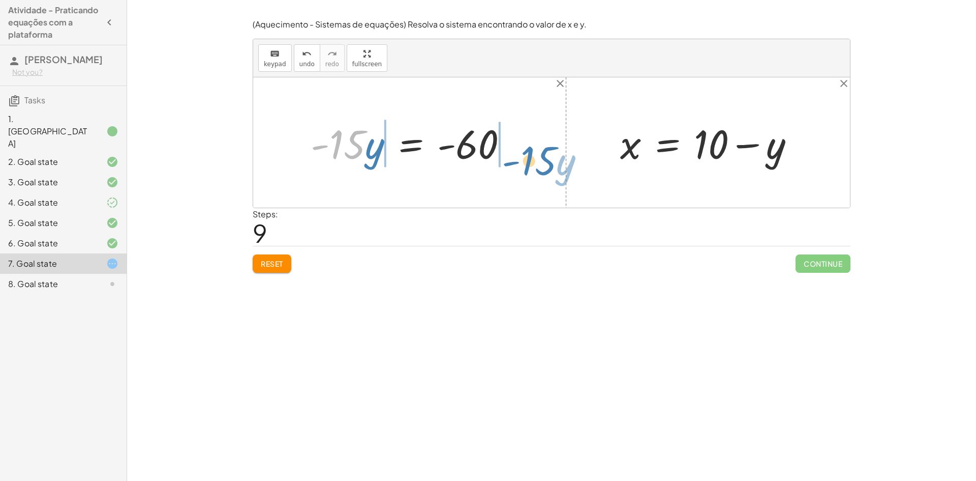
drag, startPoint x: 344, startPoint y: 150, endPoint x: 536, endPoint y: 166, distance: 191.9
click at [536, 166] on div "+ · 20 · x + · 5 · y = 140 + · 20 · ( + 10 − y ) + · 5 · y = 140 + · 20 · 10 − …" at bounding box center [551, 142] width 597 height 130
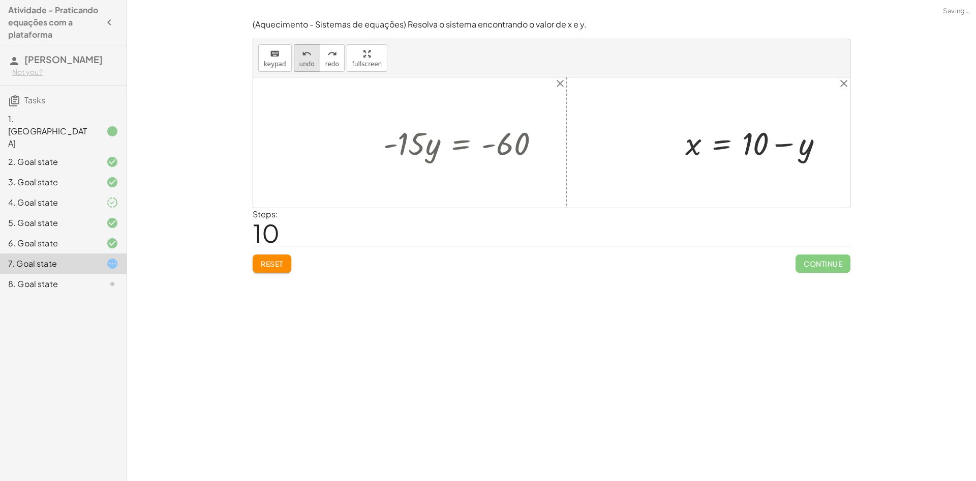
click at [300, 61] on span "undo" at bounding box center [307, 64] width 15 height 7
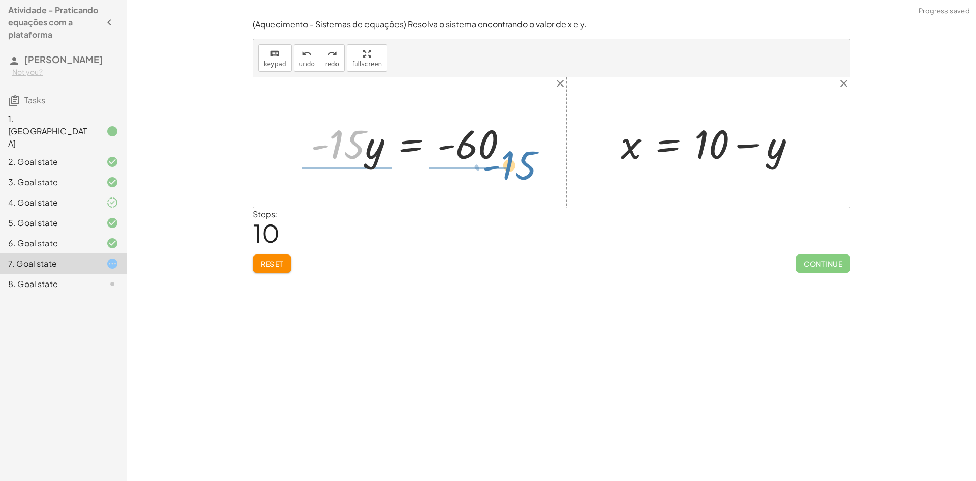
drag, startPoint x: 352, startPoint y: 146, endPoint x: 523, endPoint y: 168, distance: 172.3
click at [523, 168] on div "+ · 20 · x + · 5 · y = 140 + · 20 · ( + 10 − y ) + · 5 · y = 140 + · 20 · 10 − …" at bounding box center [409, 142] width 229 height 57
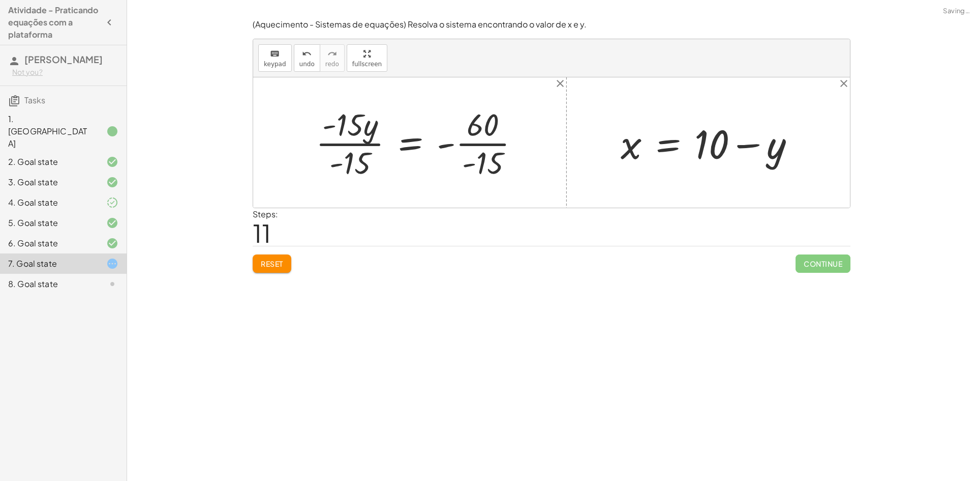
click at [356, 159] on div at bounding box center [422, 142] width 222 height 78
click at [489, 167] on div at bounding box center [447, 142] width 173 height 78
click at [436, 150] on div at bounding box center [441, 142] width 160 height 50
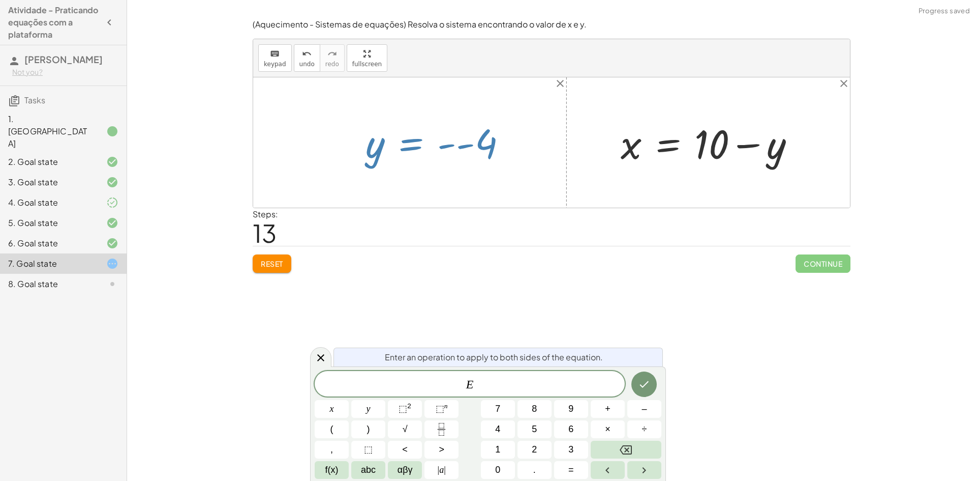
click at [467, 150] on div at bounding box center [441, 142] width 160 height 50
drag, startPoint x: 478, startPoint y: 145, endPoint x: 473, endPoint y: 156, distance: 11.8
click at [479, 145] on div at bounding box center [441, 142] width 160 height 50
click at [505, 256] on div "Reset Continue" at bounding box center [552, 259] width 598 height 27
drag, startPoint x: 379, startPoint y: 154, endPoint x: 594, endPoint y: 156, distance: 214.1
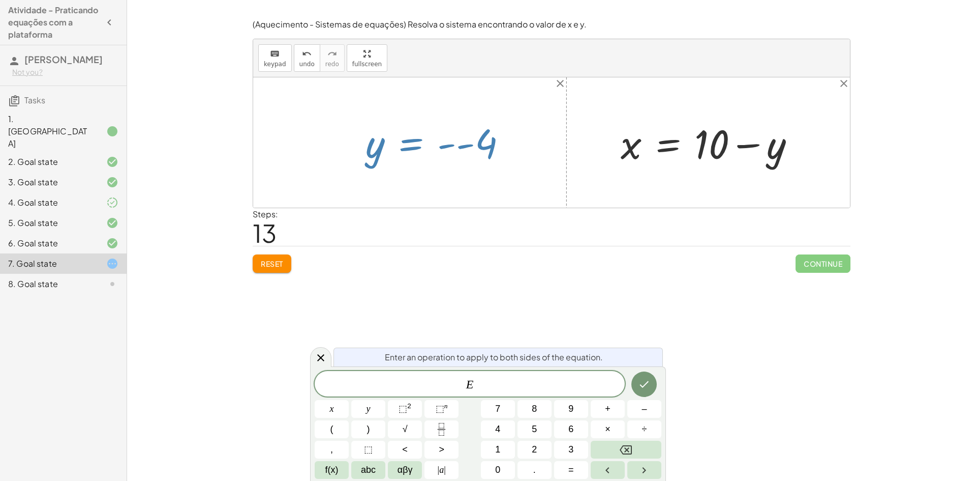
click at [594, 156] on div "+ · 20 · x + · 5 · y = 140 + · 20 · ( + 10 − y ) + · 5 · y = 140 + · 20 · 10 − …" at bounding box center [551, 142] width 597 height 130
drag, startPoint x: 373, startPoint y: 148, endPoint x: 413, endPoint y: 146, distance: 39.7
click at [413, 146] on div at bounding box center [441, 142] width 160 height 50
drag, startPoint x: 378, startPoint y: 155, endPoint x: 383, endPoint y: 166, distance: 12.5
click at [383, 155] on div at bounding box center [441, 142] width 160 height 50
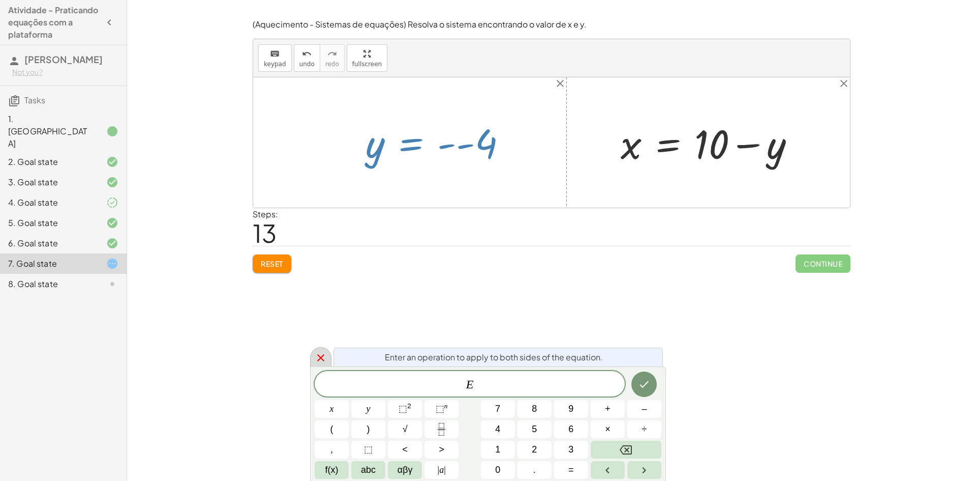
click at [320, 363] on icon at bounding box center [321, 357] width 12 height 12
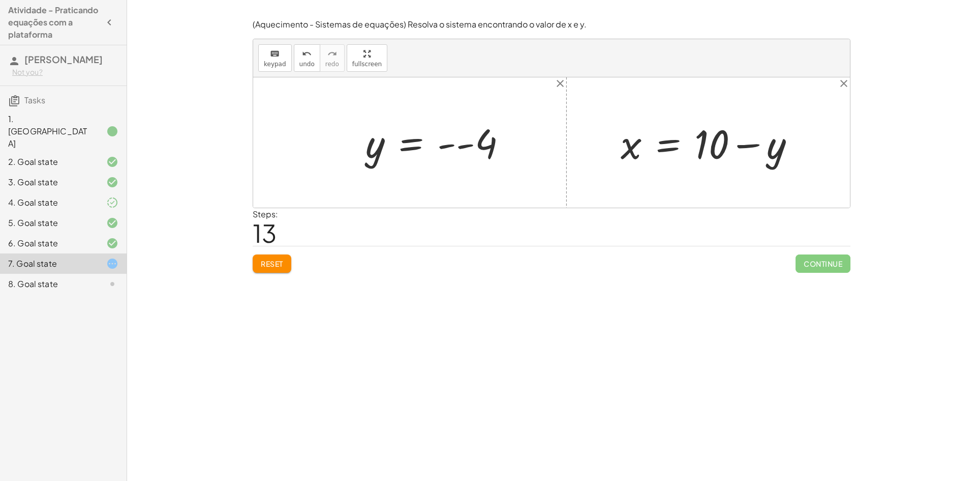
click at [458, 143] on div at bounding box center [441, 142] width 160 height 50
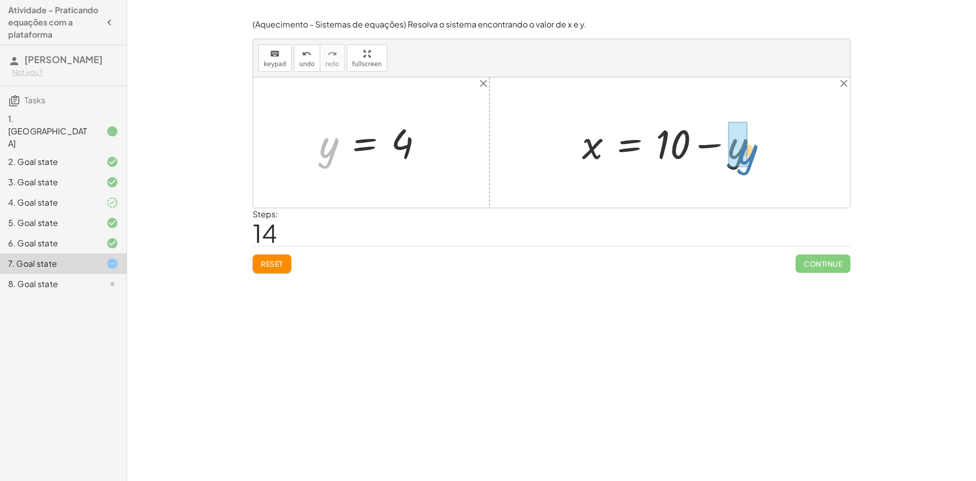
drag, startPoint x: 334, startPoint y: 152, endPoint x: 753, endPoint y: 159, distance: 419.6
click at [753, 159] on div "+ · 20 · x + · 5 · y = 140 + · 20 · ( + 10 − y ) + · 5 · y = 140 + · 20 · 10 − …" at bounding box center [551, 142] width 597 height 130
drag, startPoint x: 659, startPoint y: 151, endPoint x: 731, endPoint y: 153, distance: 72.2
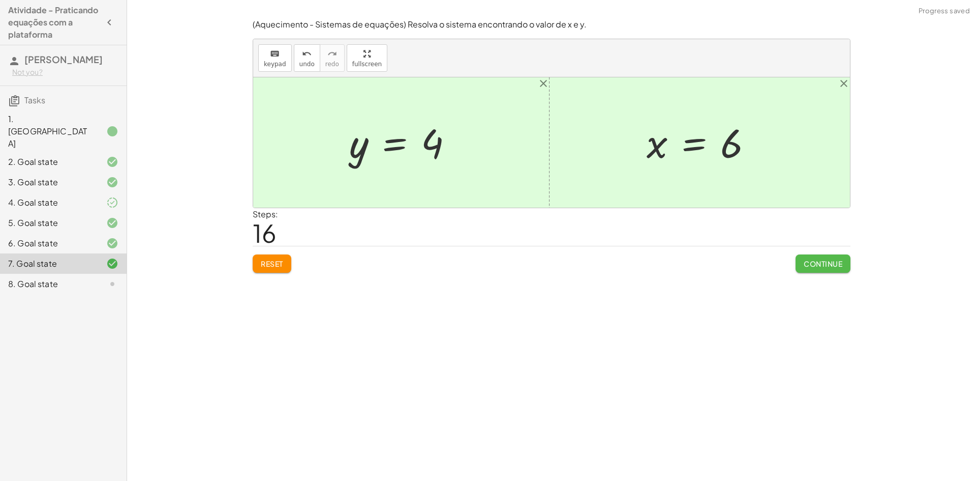
click at [818, 256] on button "Continue" at bounding box center [823, 263] width 55 height 18
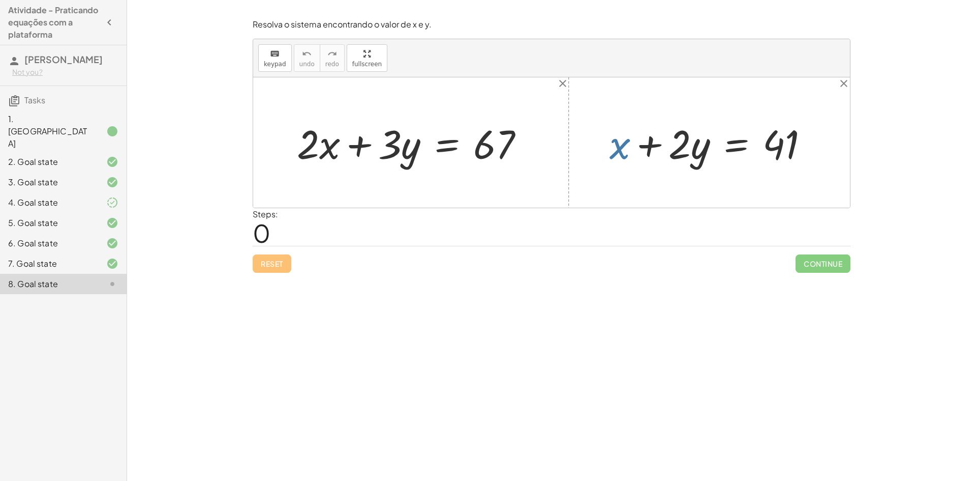
click at [621, 152] on div at bounding box center [714, 142] width 218 height 52
drag, startPoint x: 698, startPoint y: 148, endPoint x: 830, endPoint y: 143, distance: 131.3
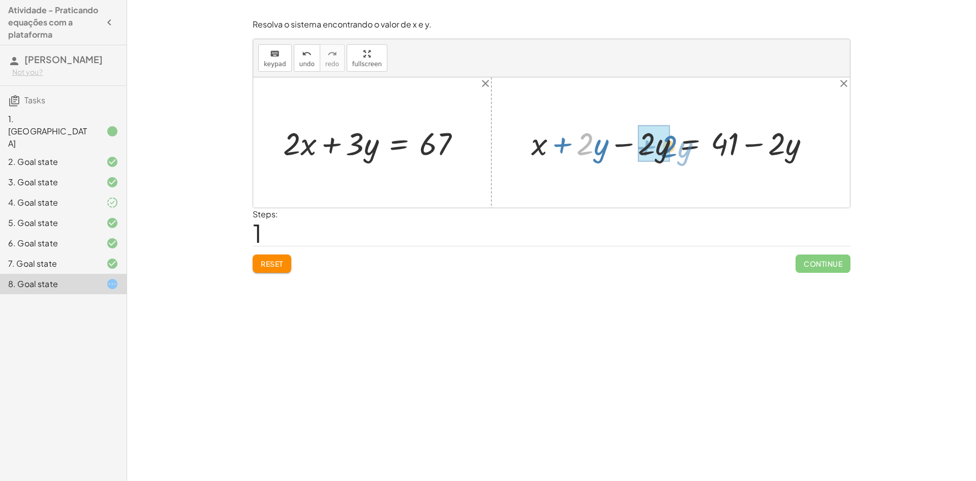
drag, startPoint x: 583, startPoint y: 147, endPoint x: 667, endPoint y: 150, distance: 84.0
drag, startPoint x: 659, startPoint y: 149, endPoint x: 301, endPoint y: 150, distance: 358.6
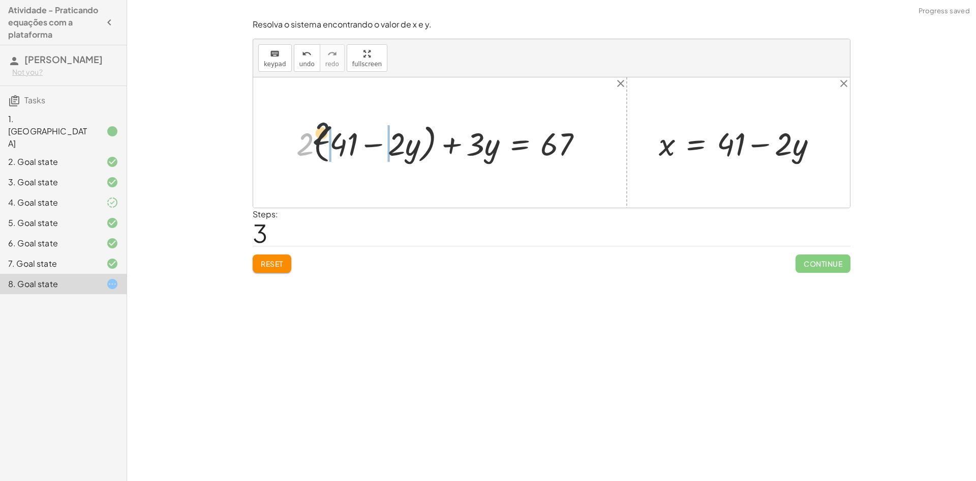
drag, startPoint x: 307, startPoint y: 150, endPoint x: 340, endPoint y: 146, distance: 33.8
click at [340, 146] on div at bounding box center [443, 142] width 305 height 47
drag, startPoint x: 309, startPoint y: 145, endPoint x: 349, endPoint y: 138, distance: 40.8
click at [349, 138] on div at bounding box center [443, 143] width 306 height 42
drag, startPoint x: 383, startPoint y: 147, endPoint x: 413, endPoint y: 145, distance: 30.6
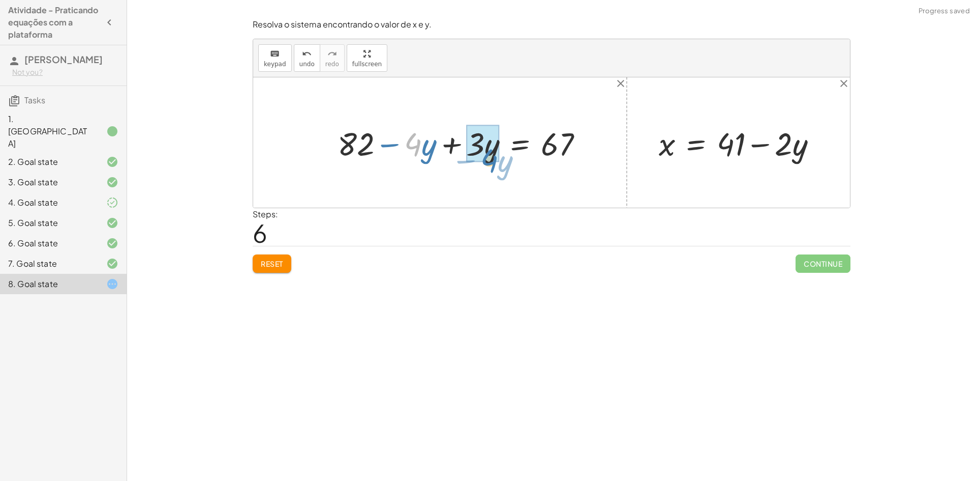
drag, startPoint x: 415, startPoint y: 149, endPoint x: 491, endPoint y: 165, distance: 78.0
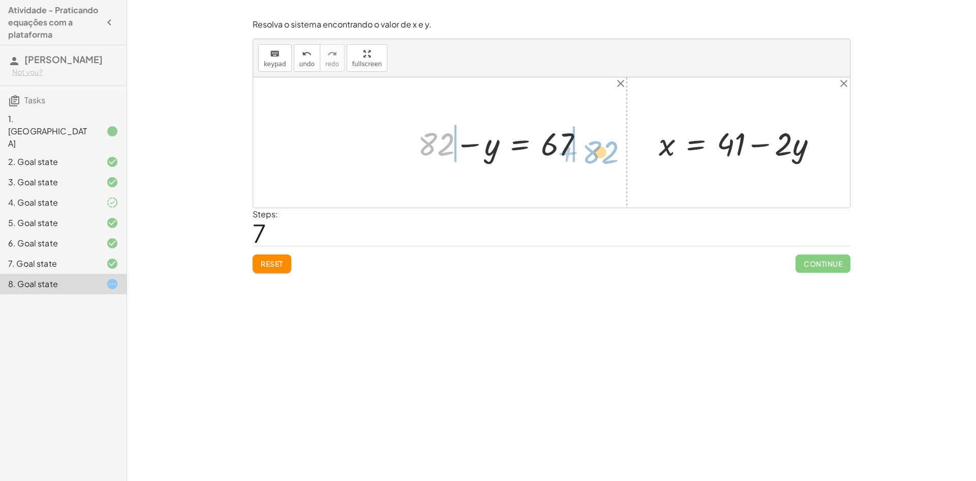
drag, startPoint x: 445, startPoint y: 146, endPoint x: 609, endPoint y: 154, distance: 164.5
click at [609, 154] on div "+ · 2 · x + · 3 · y = 67 + · 2 · ( + 41 − · 2 · y ) + · 3 · y = 67 + · 2 · 41 −…" at bounding box center [551, 142] width 597 height 130
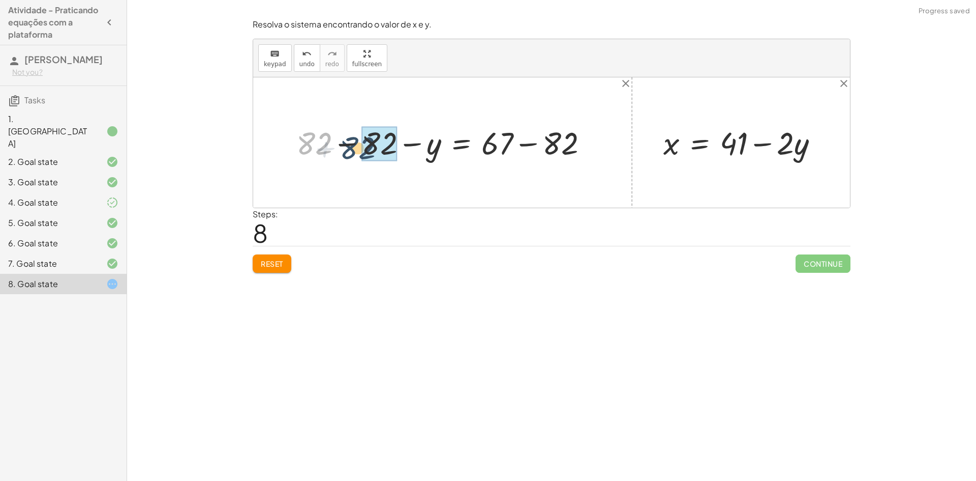
drag, startPoint x: 328, startPoint y: 145, endPoint x: 378, endPoint y: 150, distance: 50.6
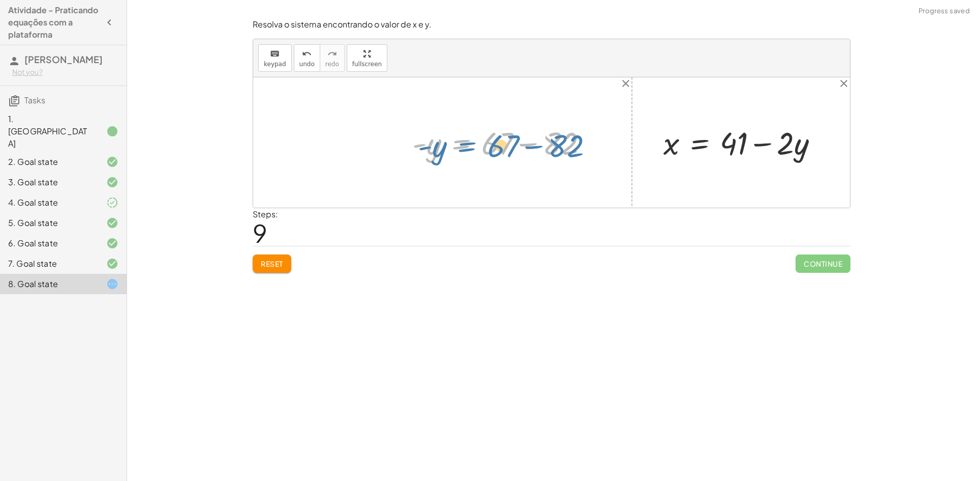
drag, startPoint x: 479, startPoint y: 146, endPoint x: 470, endPoint y: 149, distance: 8.5
click at [470, 149] on div at bounding box center [504, 142] width 194 height 41
drag, startPoint x: 547, startPoint y: 146, endPoint x: 491, endPoint y: 147, distance: 55.4
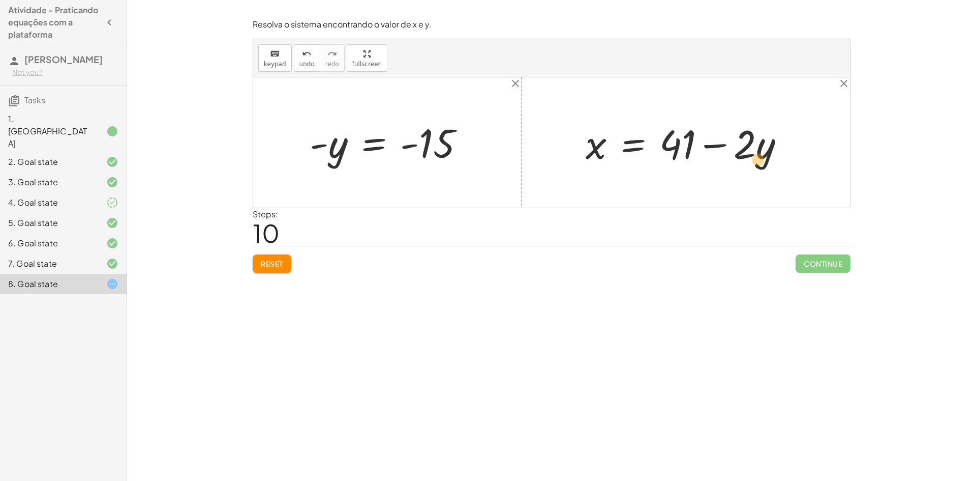
drag, startPoint x: 343, startPoint y: 149, endPoint x: 772, endPoint y: 163, distance: 429.5
click at [772, 163] on div "+ · 2 · x + · 3 · y = 67 + · 2 · ( + 41 − · 2 · y ) + · 3 · y = 67 + · 2 · 41 −…" at bounding box center [551, 142] width 597 height 130
drag, startPoint x: 339, startPoint y: 153, endPoint x: 769, endPoint y: 159, distance: 429.8
click at [769, 159] on div "+ · 2 · x + · 3 · y = 67 + · 2 · ( + 41 − · 2 · y ) + · 3 · y = 67 + · 2 · 41 −…" at bounding box center [551, 142] width 597 height 130
drag, startPoint x: 335, startPoint y: 152, endPoint x: 762, endPoint y: 150, distance: 427.7
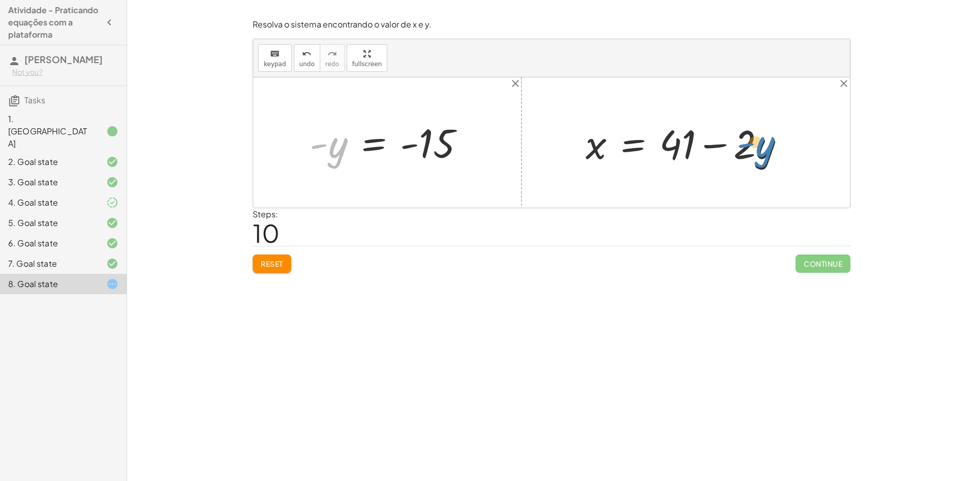
click at [762, 150] on div "+ · 2 · x + · 3 · y = 67 + · 2 · ( + 41 − · 2 · y ) + · 3 · y = 67 + · 2 · 41 −…" at bounding box center [551, 142] width 597 height 130
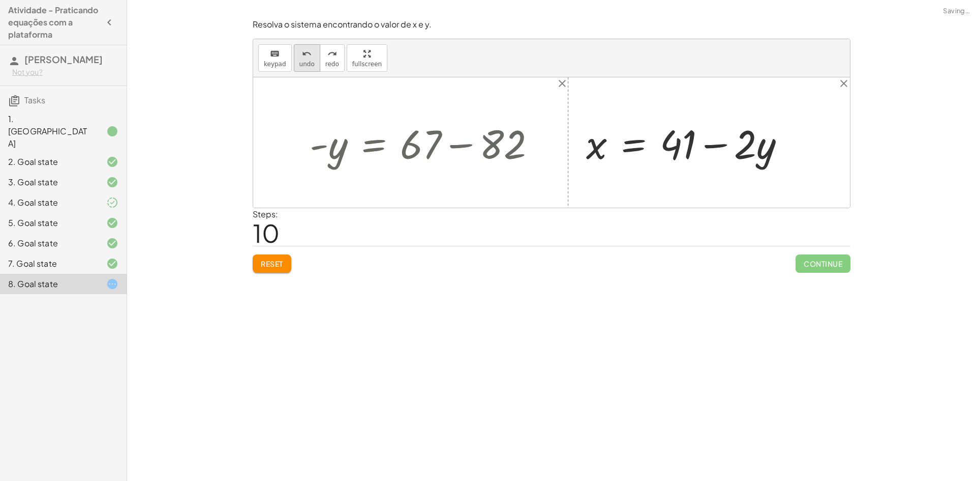
click at [294, 64] on button "undo undo" at bounding box center [307, 57] width 26 height 27
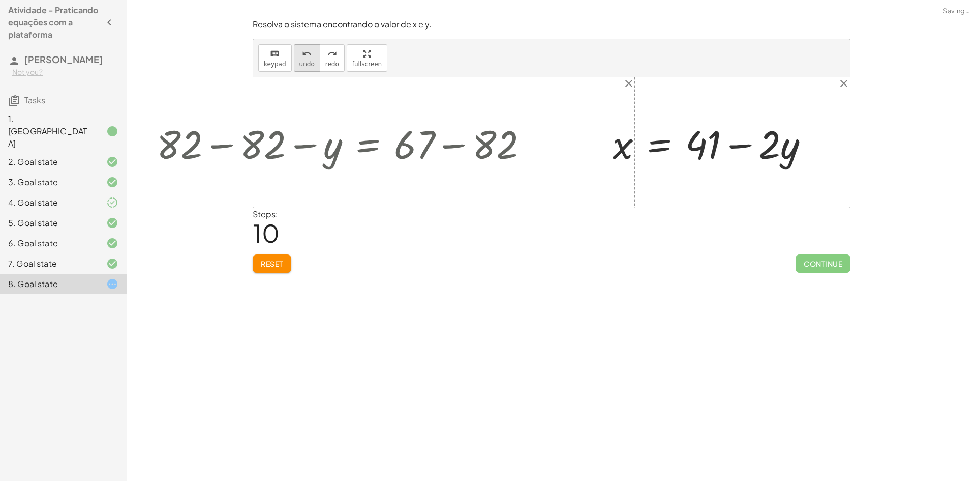
click at [294, 64] on button "undo undo" at bounding box center [307, 57] width 26 height 27
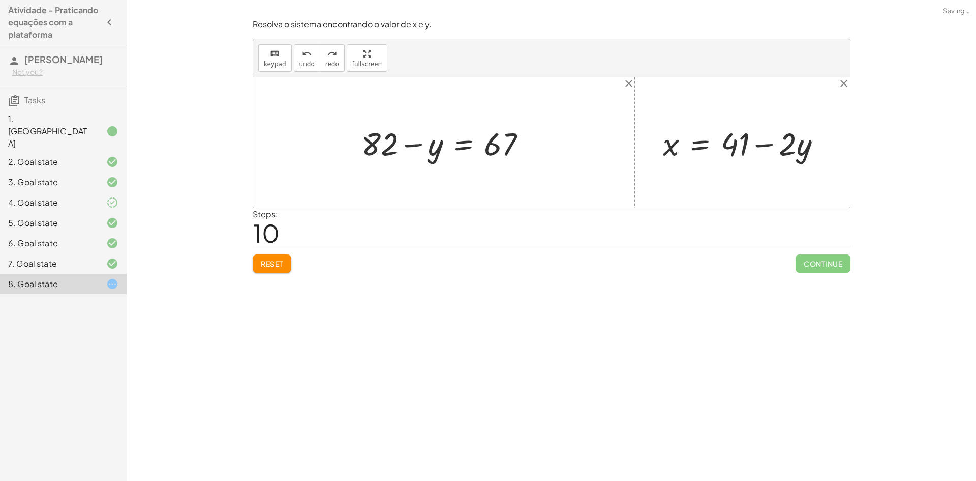
click at [278, 277] on div "Resolva o sistema encontrando o valor de x e y. keyboard keypad undo undo redo …" at bounding box center [552, 146] width 610 height 266
click at [276, 268] on span "Reset" at bounding box center [272, 263] width 22 height 9
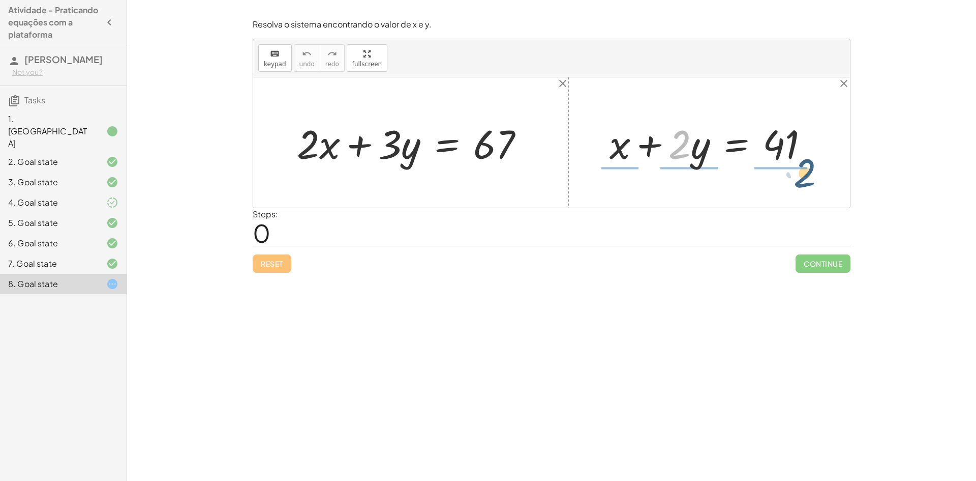
drag, startPoint x: 680, startPoint y: 145, endPoint x: 832, endPoint y: 158, distance: 152.1
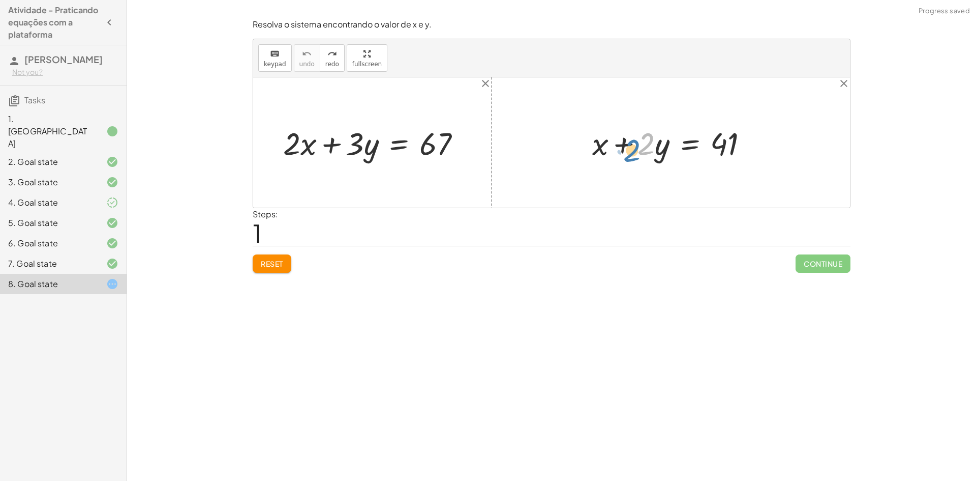
drag, startPoint x: 644, startPoint y: 146, endPoint x: 620, endPoint y: 154, distance: 24.9
click at [620, 154] on div at bounding box center [674, 143] width 174 height 42
drag, startPoint x: 602, startPoint y: 150, endPoint x: 780, endPoint y: 150, distance: 178.0
drag, startPoint x: 554, startPoint y: 149, endPoint x: 595, endPoint y: 146, distance: 40.7
drag, startPoint x: 664, startPoint y: 154, endPoint x: 377, endPoint y: 165, distance: 287.1
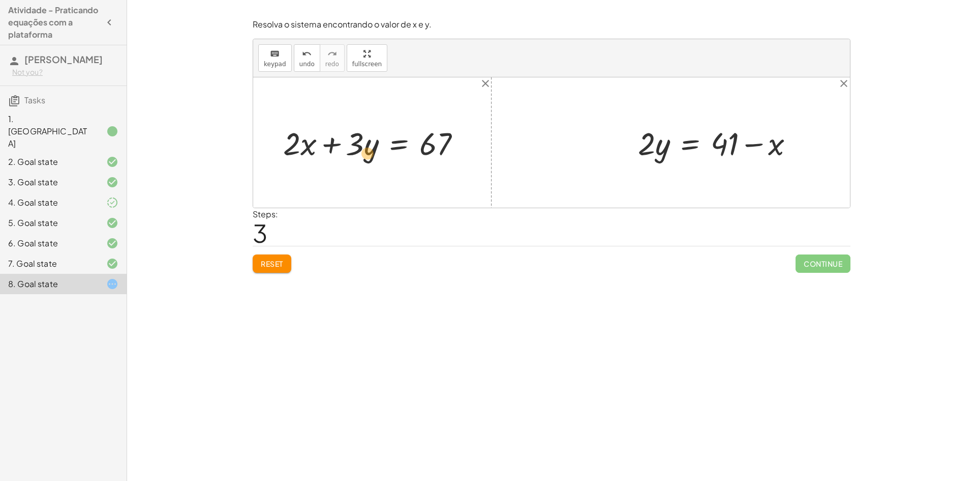
click at [368, 164] on div "+ · 2 · x + · 3 · y = 67 + x + · 2 · y = 41 + x − x + · 2 · y = + 41 − x + 0 + …" at bounding box center [551, 142] width 597 height 130
drag, startPoint x: 660, startPoint y: 152, endPoint x: 367, endPoint y: 151, distance: 293.5
click at [367, 151] on div "+ · 2 · x + · 3 · y = 67 + x + · 2 · y = 41 + x − x + · 2 · y = + 41 − x + 0 + …" at bounding box center [551, 142] width 597 height 130
drag, startPoint x: 661, startPoint y: 151, endPoint x: 359, endPoint y: 152, distance: 302.1
click at [359, 152] on div "+ · 2 · x + · 3 · y = 67 + x + · 2 · y = 41 + x − x + · 2 · y = + 41 − x + 0 + …" at bounding box center [551, 142] width 597 height 130
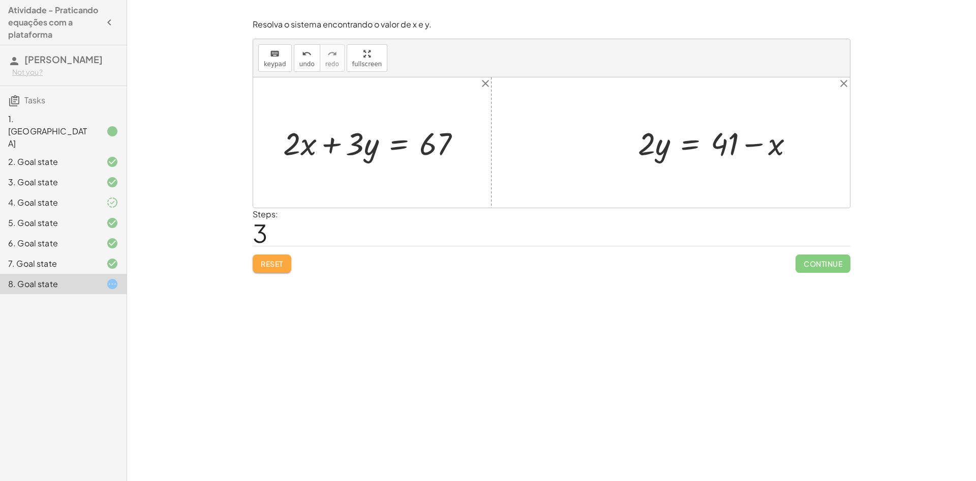
click at [287, 255] on button "Reset" at bounding box center [272, 263] width 39 height 18
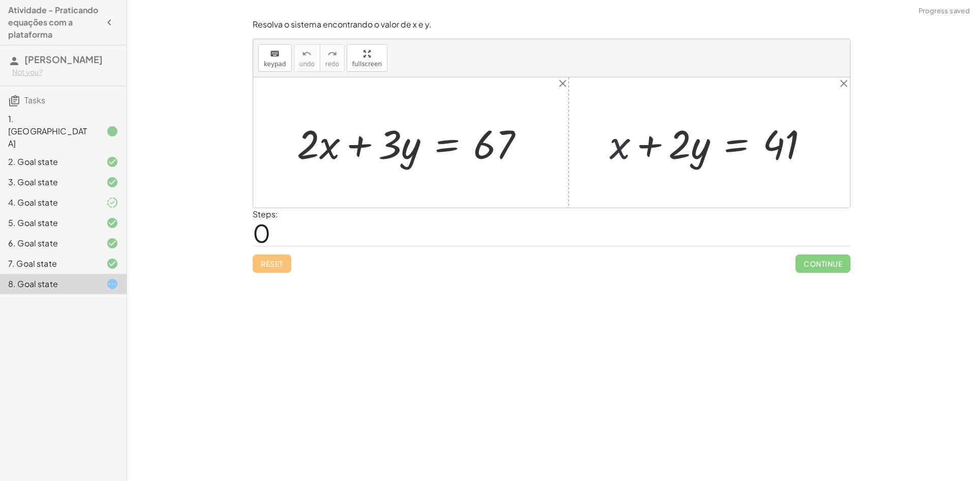
click at [622, 151] on div at bounding box center [714, 142] width 218 height 52
drag, startPoint x: 655, startPoint y: 145, endPoint x: 798, endPoint y: 136, distance: 143.2
click at [798, 136] on div at bounding box center [714, 142] width 218 height 52
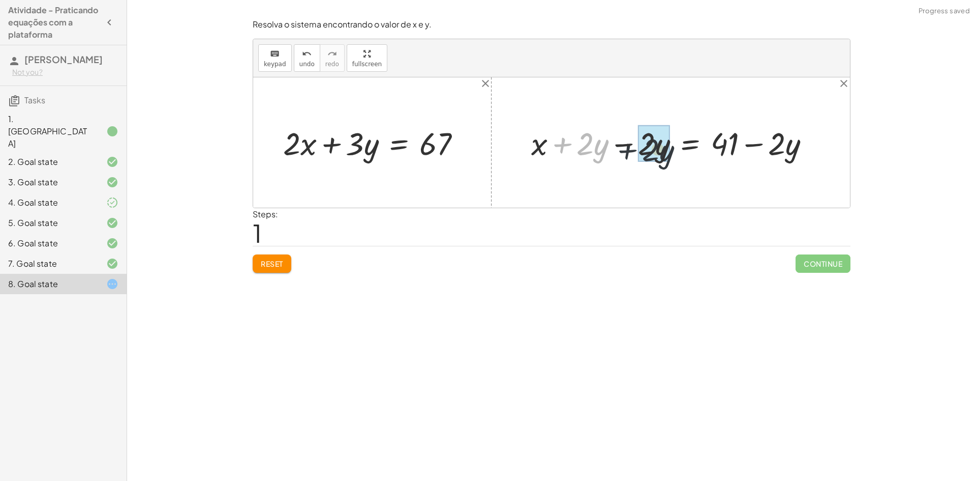
drag, startPoint x: 563, startPoint y: 149, endPoint x: 634, endPoint y: 155, distance: 71.5
click at [634, 155] on div at bounding box center [674, 143] width 297 height 42
drag, startPoint x: 660, startPoint y: 144, endPoint x: 311, endPoint y: 152, distance: 349.5
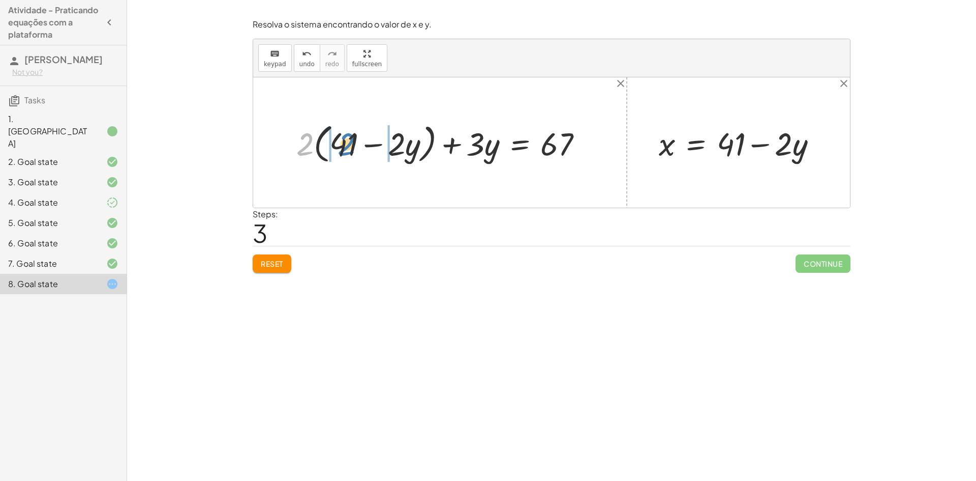
drag, startPoint x: 304, startPoint y: 148, endPoint x: 345, endPoint y: 148, distance: 41.2
click at [345, 148] on div at bounding box center [443, 142] width 305 height 47
drag, startPoint x: 307, startPoint y: 141, endPoint x: 329, endPoint y: 144, distance: 21.6
drag, startPoint x: 384, startPoint y: 147, endPoint x: 421, endPoint y: 144, distance: 36.2
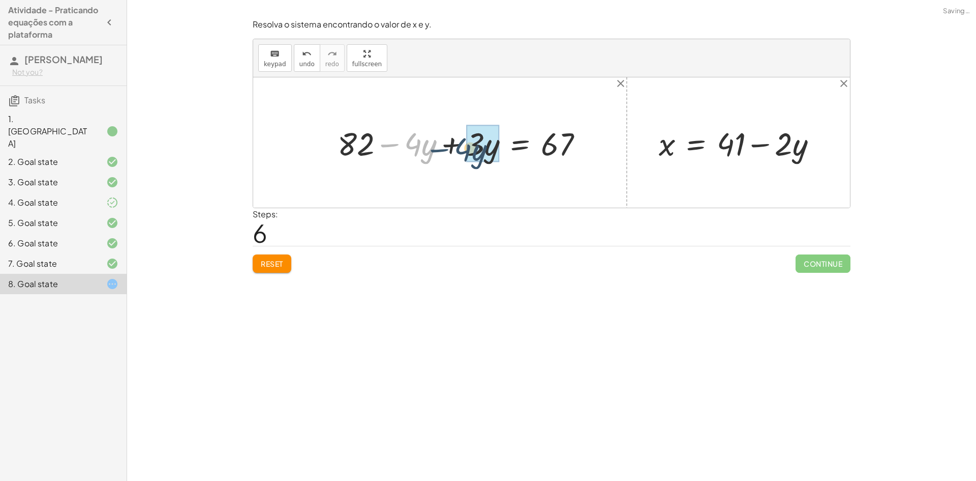
drag, startPoint x: 389, startPoint y: 142, endPoint x: 440, endPoint y: 143, distance: 51.9
click at [440, 143] on div at bounding box center [465, 143] width 264 height 42
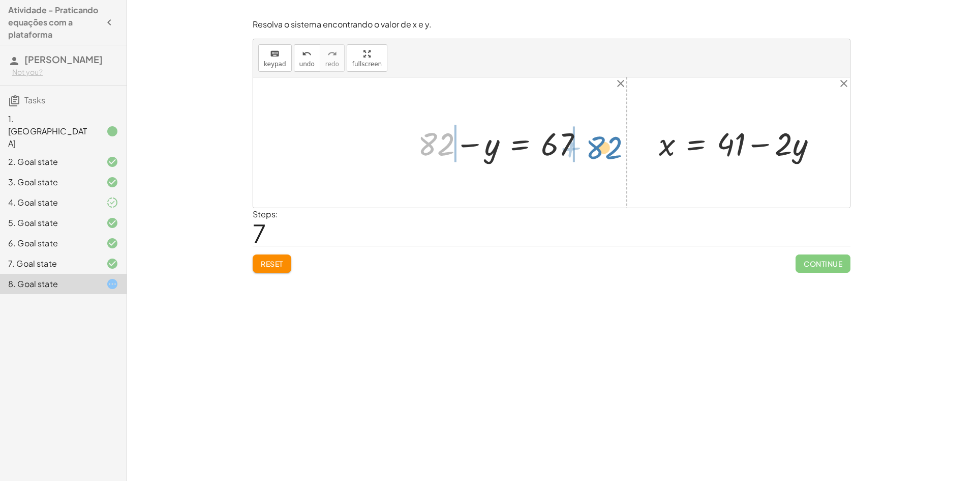
drag, startPoint x: 428, startPoint y: 136, endPoint x: 602, endPoint y: 149, distance: 174.4
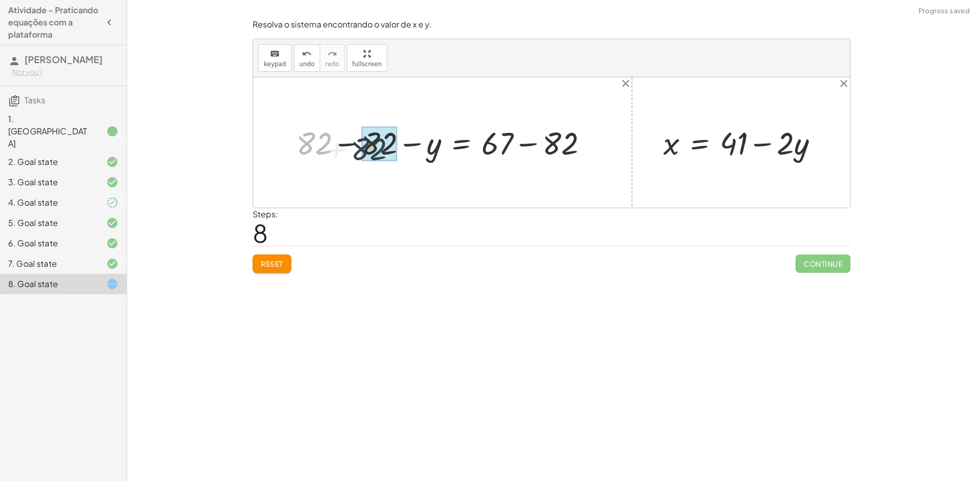
drag, startPoint x: 326, startPoint y: 144, endPoint x: 365, endPoint y: 146, distance: 38.7
drag, startPoint x: 495, startPoint y: 144, endPoint x: 547, endPoint y: 142, distance: 51.9
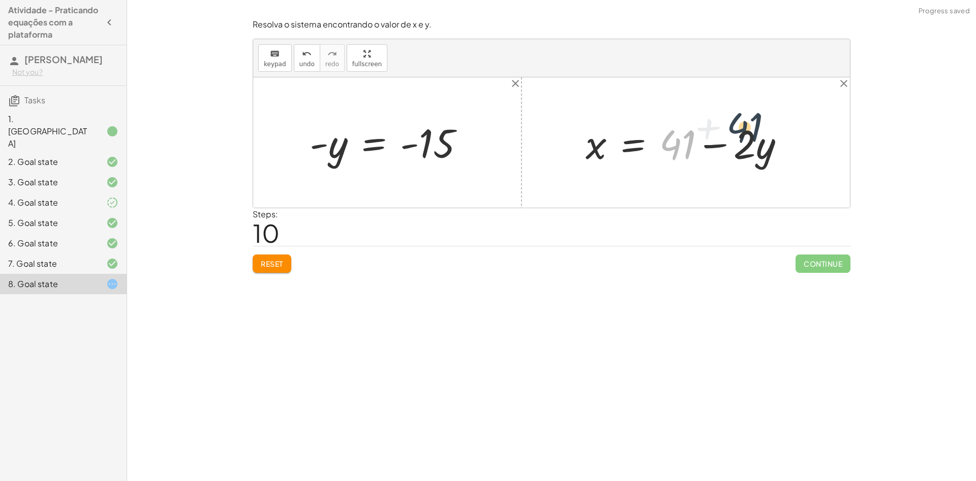
drag, startPoint x: 677, startPoint y: 149, endPoint x: 748, endPoint y: 134, distance: 72.3
click at [747, 131] on div at bounding box center [690, 142] width 218 height 52
drag, startPoint x: 685, startPoint y: 140, endPoint x: 749, endPoint y: 143, distance: 64.1
click at [749, 143] on div at bounding box center [690, 142] width 218 height 52
drag, startPoint x: 754, startPoint y: 145, endPoint x: 756, endPoint y: 153, distance: 7.6
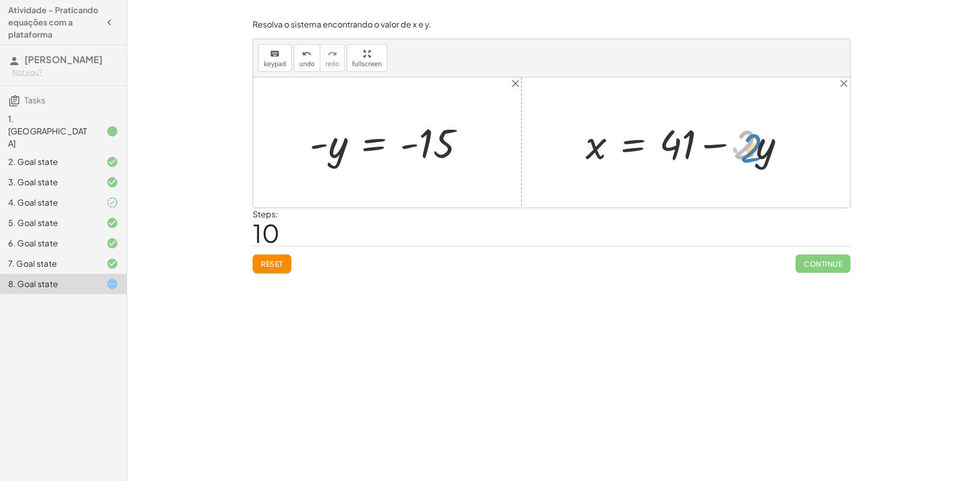
click at [764, 151] on div at bounding box center [690, 142] width 218 height 52
drag, startPoint x: 337, startPoint y: 152, endPoint x: 449, endPoint y: 146, distance: 112.0
click at [447, 143] on div at bounding box center [391, 142] width 173 height 50
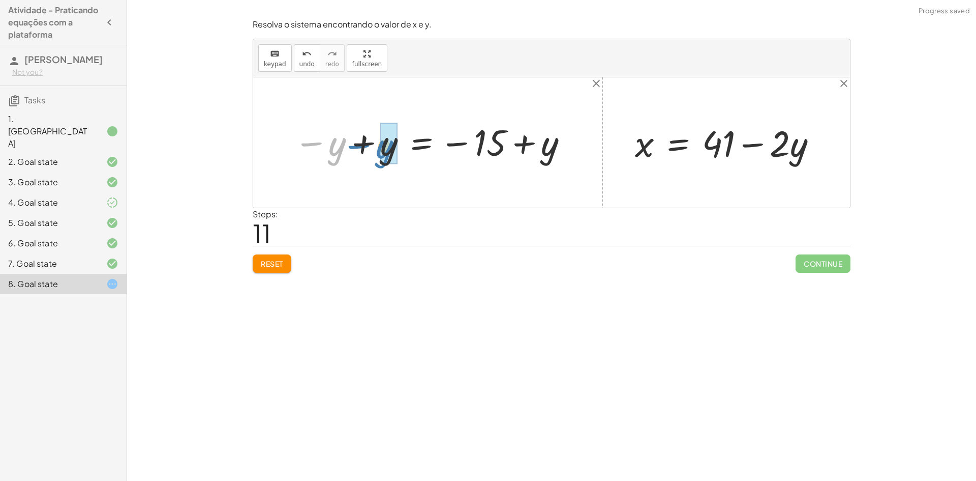
drag, startPoint x: 336, startPoint y: 144, endPoint x: 381, endPoint y: 145, distance: 45.3
click at [311, 61] on button "undo undo" at bounding box center [307, 57] width 26 height 27
drag, startPoint x: 311, startPoint y: 141, endPoint x: 366, endPoint y: 138, distance: 55.0
click at [366, 138] on div at bounding box center [432, 143] width 286 height 46
click at [491, 143] on div at bounding box center [477, 143] width 207 height 46
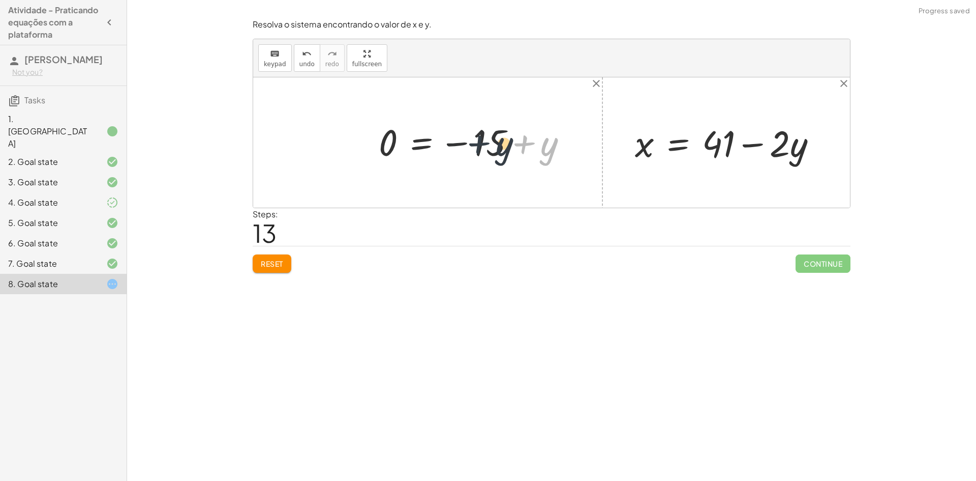
drag, startPoint x: 540, startPoint y: 145, endPoint x: 491, endPoint y: 144, distance: 49.3
click at [491, 144] on div at bounding box center [477, 143] width 207 height 46
drag, startPoint x: 461, startPoint y: 140, endPoint x: 553, endPoint y: 140, distance: 92.1
click at [553, 140] on div at bounding box center [477, 143] width 207 height 46
click at [274, 269] on button "Reset" at bounding box center [272, 263] width 39 height 18
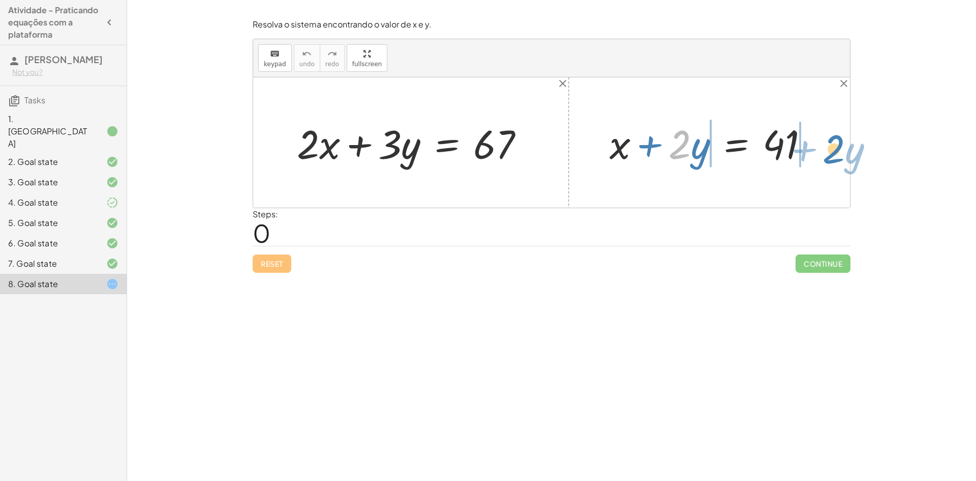
drag, startPoint x: 675, startPoint y: 143, endPoint x: 830, endPoint y: 149, distance: 154.7
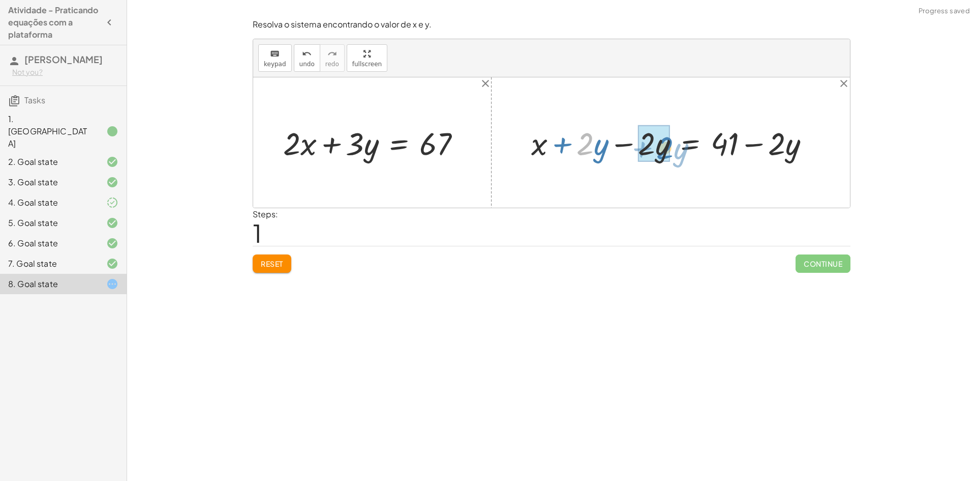
drag, startPoint x: 591, startPoint y: 153, endPoint x: 671, endPoint y: 157, distance: 80.0
click at [671, 157] on div at bounding box center [674, 143] width 297 height 42
drag, startPoint x: 664, startPoint y: 143, endPoint x: 362, endPoint y: 146, distance: 302.1
drag, startPoint x: 657, startPoint y: 146, endPoint x: 305, endPoint y: 150, distance: 352.0
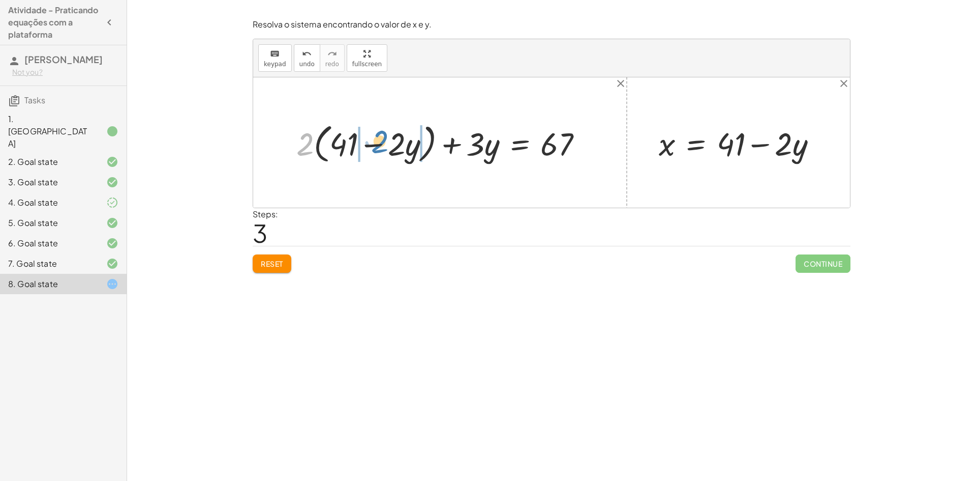
drag, startPoint x: 307, startPoint y: 150, endPoint x: 374, endPoint y: 151, distance: 66.6
click at [378, 154] on div at bounding box center [443, 142] width 305 height 47
drag, startPoint x: 317, startPoint y: 152, endPoint x: 343, endPoint y: 147, distance: 26.9
click at [340, 150] on div at bounding box center [455, 143] width 281 height 42
drag, startPoint x: 397, startPoint y: 141, endPoint x: 409, endPoint y: 151, distance: 15.6
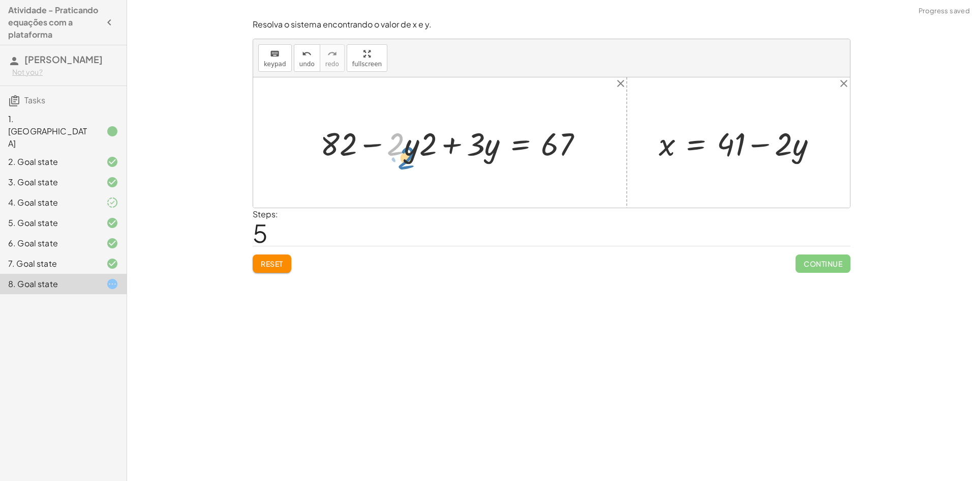
click at [409, 151] on div at bounding box center [455, 143] width 281 height 42
drag, startPoint x: 374, startPoint y: 146, endPoint x: 404, endPoint y: 130, distance: 34.1
click at [404, 130] on div at bounding box center [455, 143] width 281 height 42
drag, startPoint x: 404, startPoint y: 152, endPoint x: 437, endPoint y: 146, distance: 33.4
drag, startPoint x: 410, startPoint y: 150, endPoint x: 445, endPoint y: 141, distance: 35.8
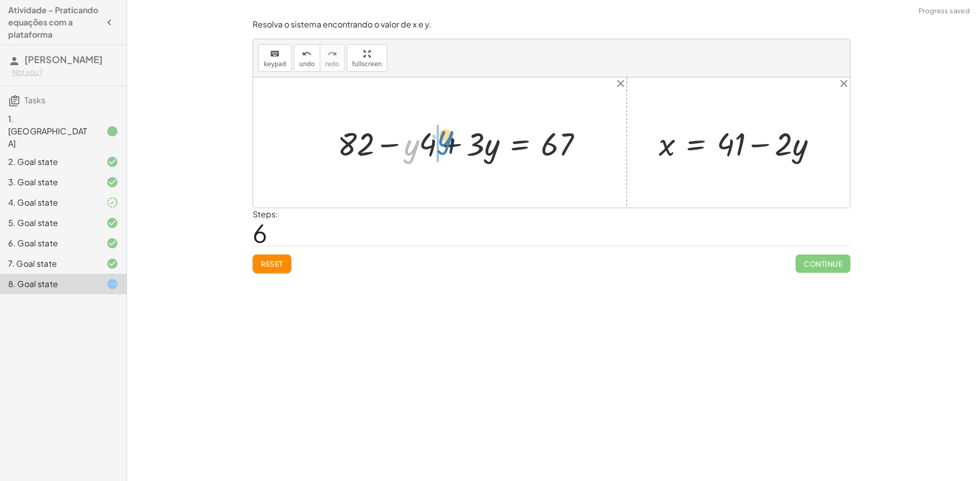
click at [445, 141] on div at bounding box center [465, 143] width 264 height 42
drag, startPoint x: 415, startPoint y: 143, endPoint x: 420, endPoint y: 145, distance: 5.5
click at [420, 145] on div at bounding box center [465, 143] width 264 height 42
drag, startPoint x: 421, startPoint y: 147, endPoint x: 476, endPoint y: 148, distance: 55.4
drag, startPoint x: 439, startPoint y: 149, endPoint x: 566, endPoint y: 147, distance: 126.1
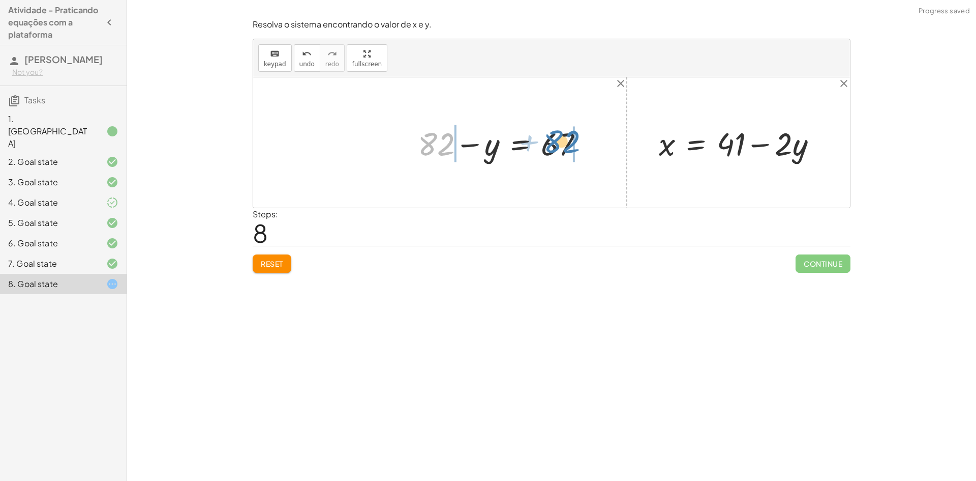
click at [566, 147] on div at bounding box center [504, 143] width 183 height 42
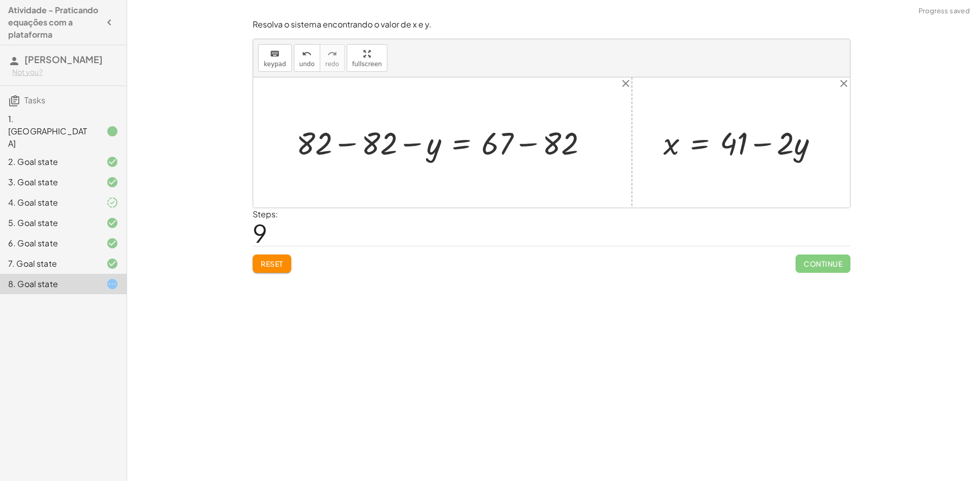
click at [350, 145] on div at bounding box center [446, 142] width 310 height 41
click at [350, 145] on div at bounding box center [551, 142] width 597 height 130
click at [527, 146] on div at bounding box center [504, 142] width 194 height 41
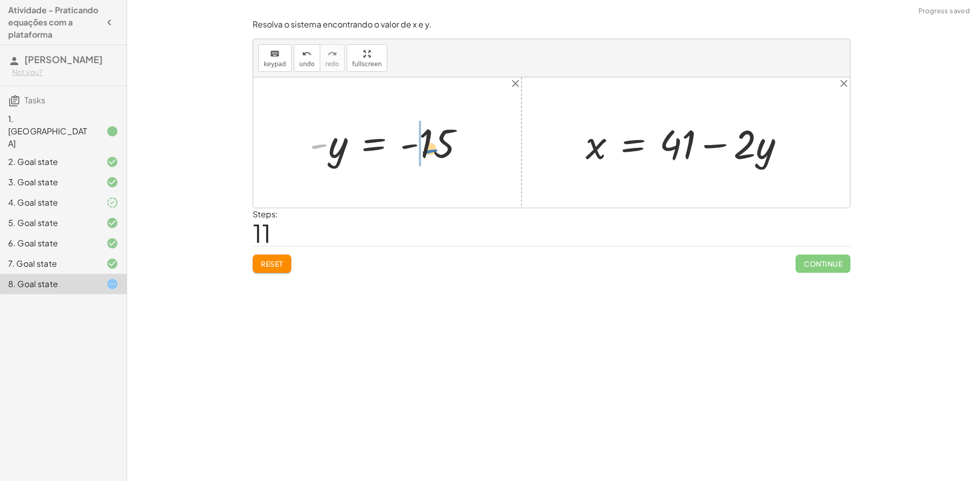
drag, startPoint x: 316, startPoint y: 147, endPoint x: 427, endPoint y: 154, distance: 111.0
click at [427, 154] on div at bounding box center [391, 142] width 173 height 50
drag, startPoint x: 410, startPoint y: 146, endPoint x: 428, endPoint y: 147, distance: 17.8
drag, startPoint x: 335, startPoint y: 147, endPoint x: 767, endPoint y: 147, distance: 432.3
click at [683, 155] on div at bounding box center [703, 142] width 244 height 52
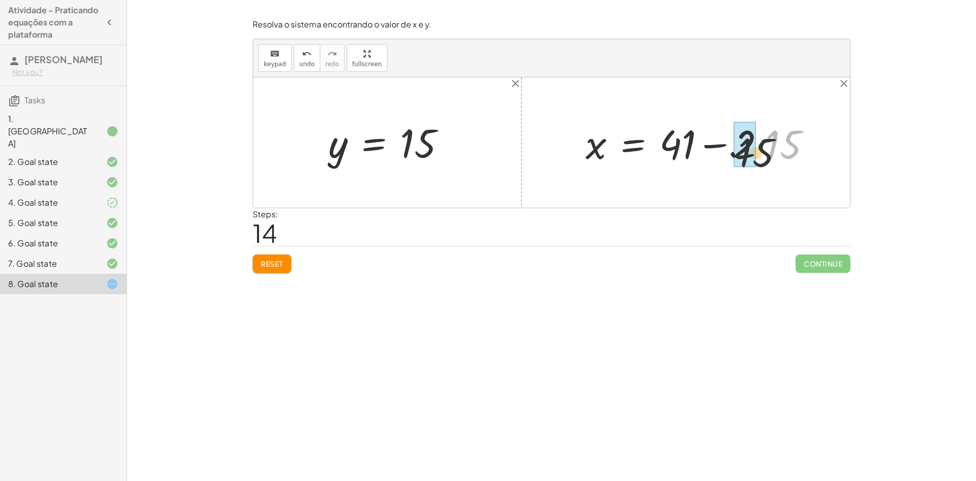
drag, startPoint x: 780, startPoint y: 137, endPoint x: 747, endPoint y: 147, distance: 34.3
click at [713, 147] on div at bounding box center [691, 142] width 220 height 52
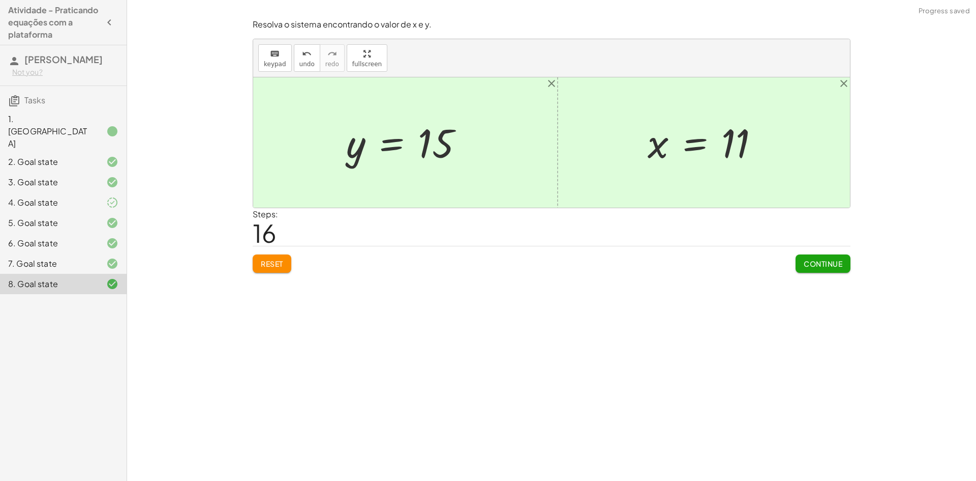
click at [830, 271] on button "Continue" at bounding box center [823, 263] width 55 height 18
